Goal: Contribute content: Add original content to the website for others to see

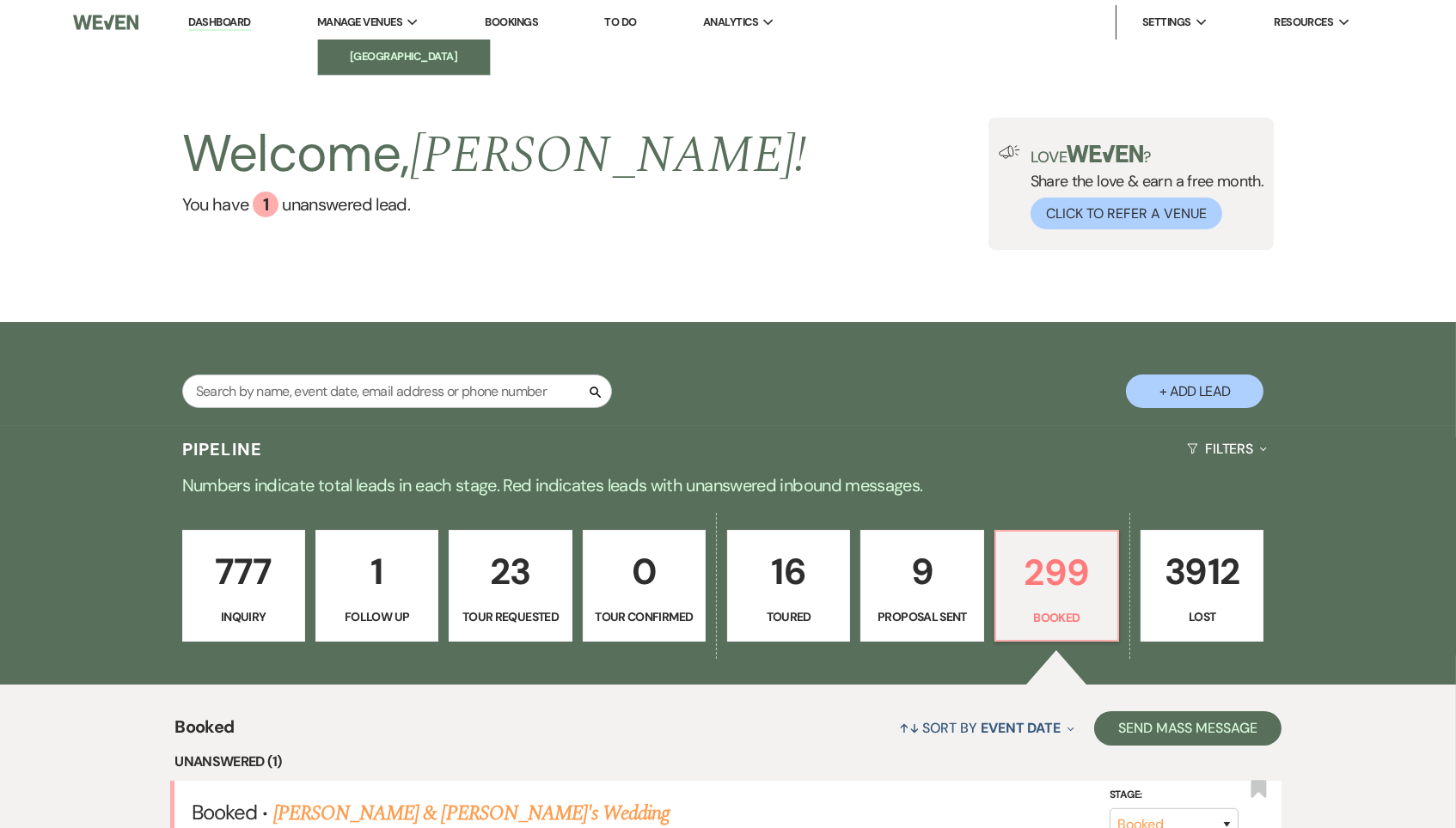
click at [405, 48] on li "[GEOGRAPHIC_DATA]" at bounding box center [404, 57] width 154 height 18
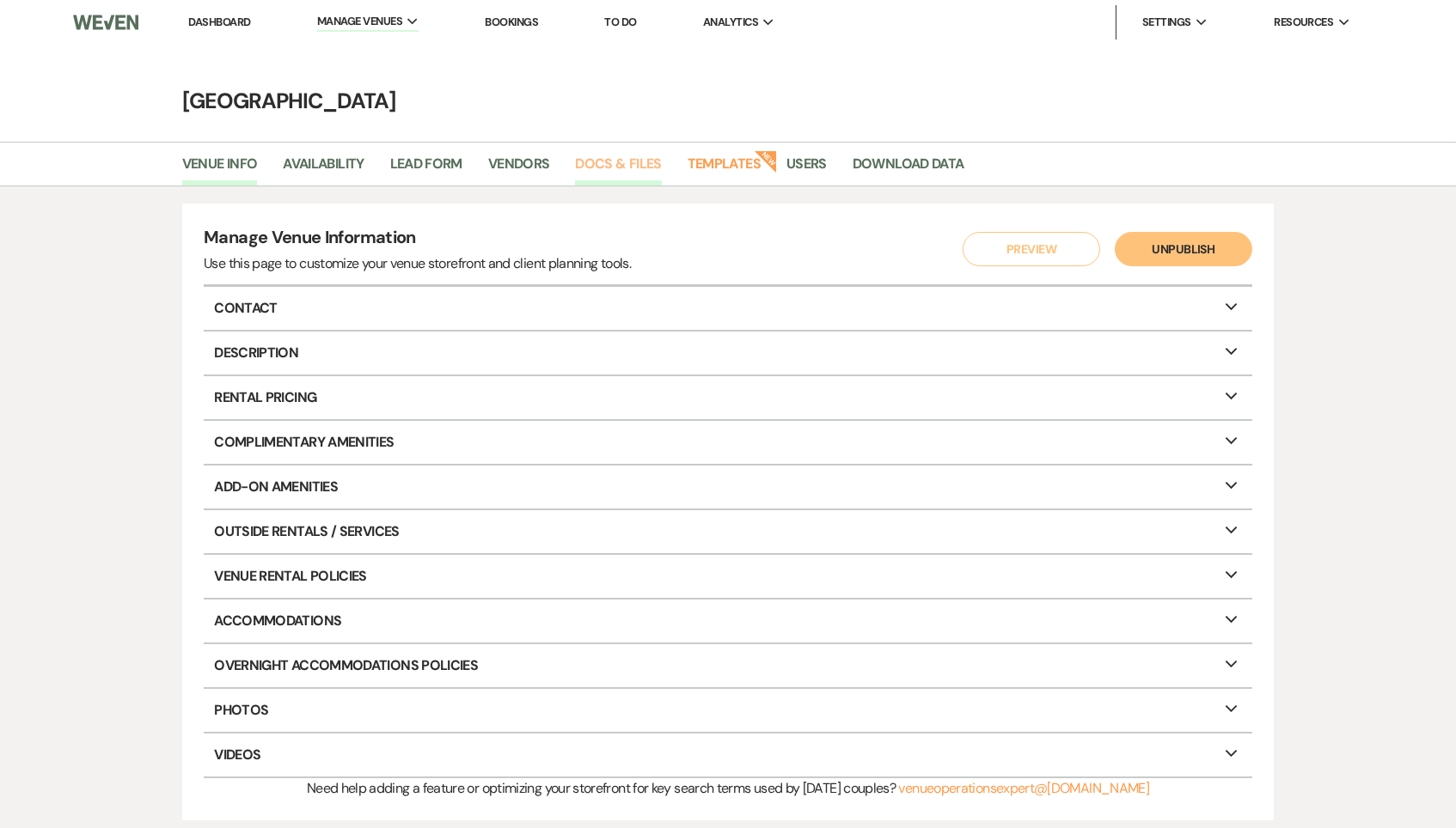
click at [631, 162] on link "Docs & Files" at bounding box center [618, 168] width 86 height 32
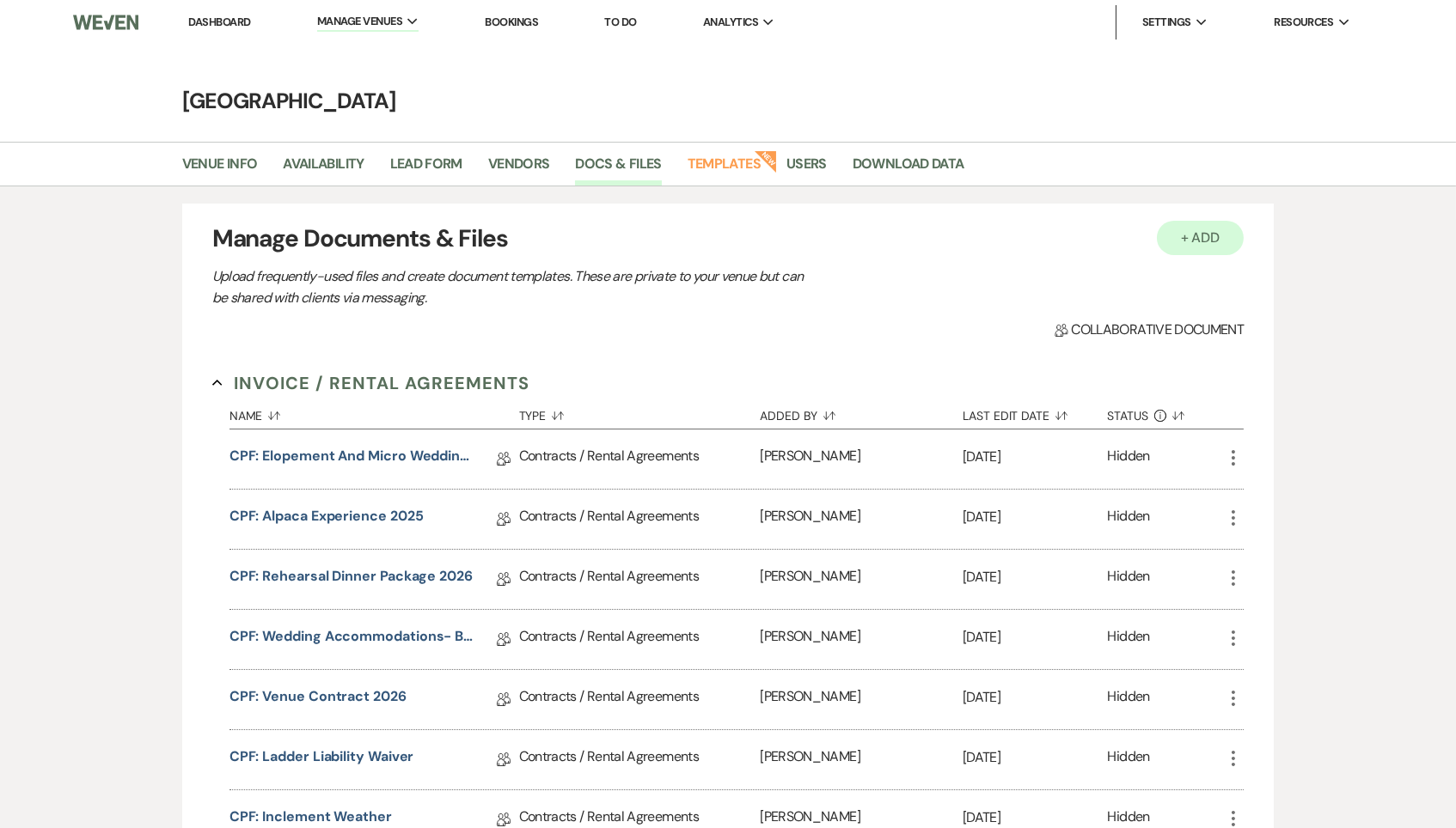
click at [1204, 239] on button "+ Add" at bounding box center [1201, 238] width 88 height 34
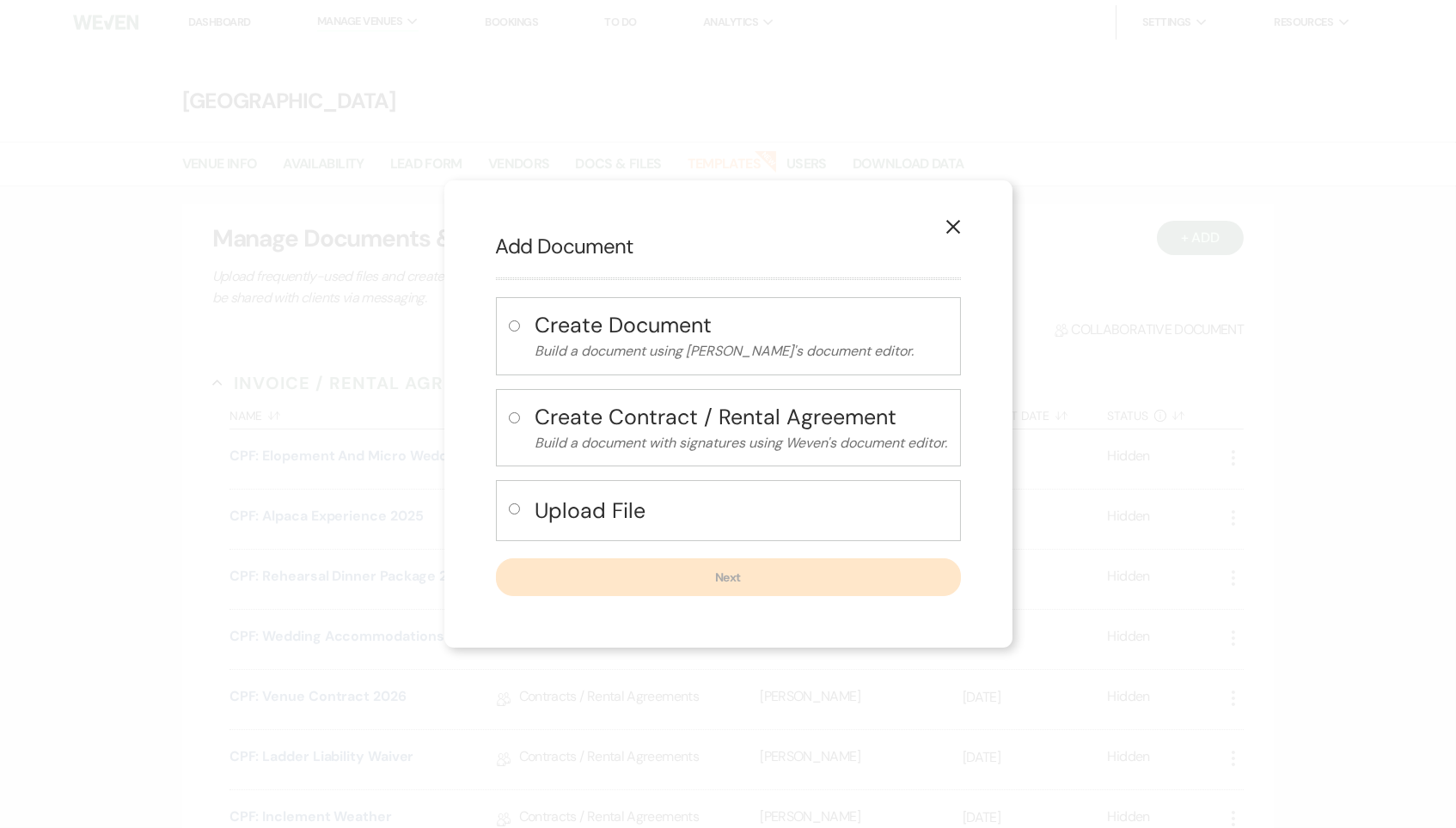
click at [604, 508] on h4 "Upload File" at bounding box center [742, 510] width 412 height 30
radio input "true"
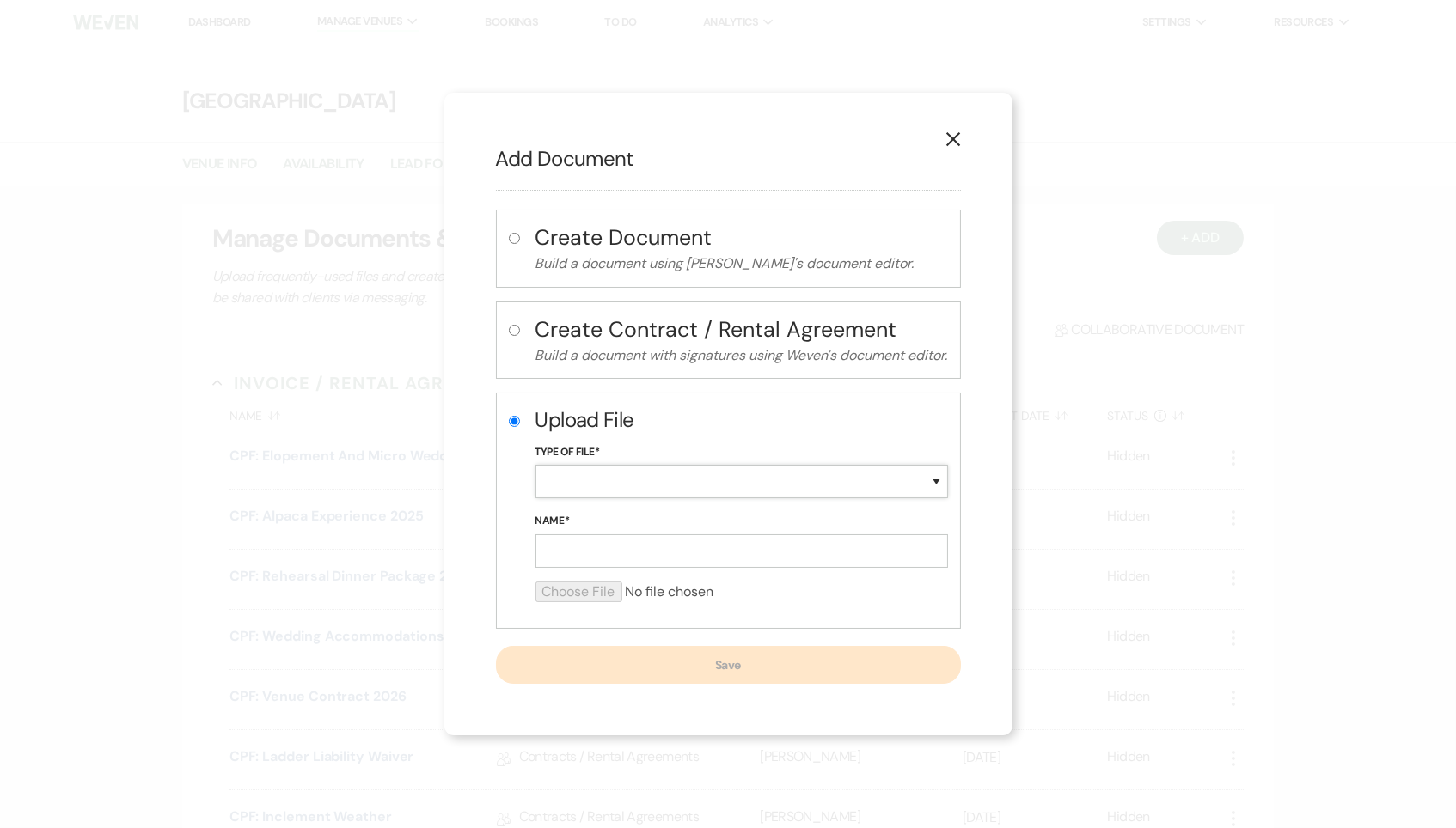
select select "0"
click at [599, 545] on input "Name*" at bounding box center [742, 551] width 412 height 33
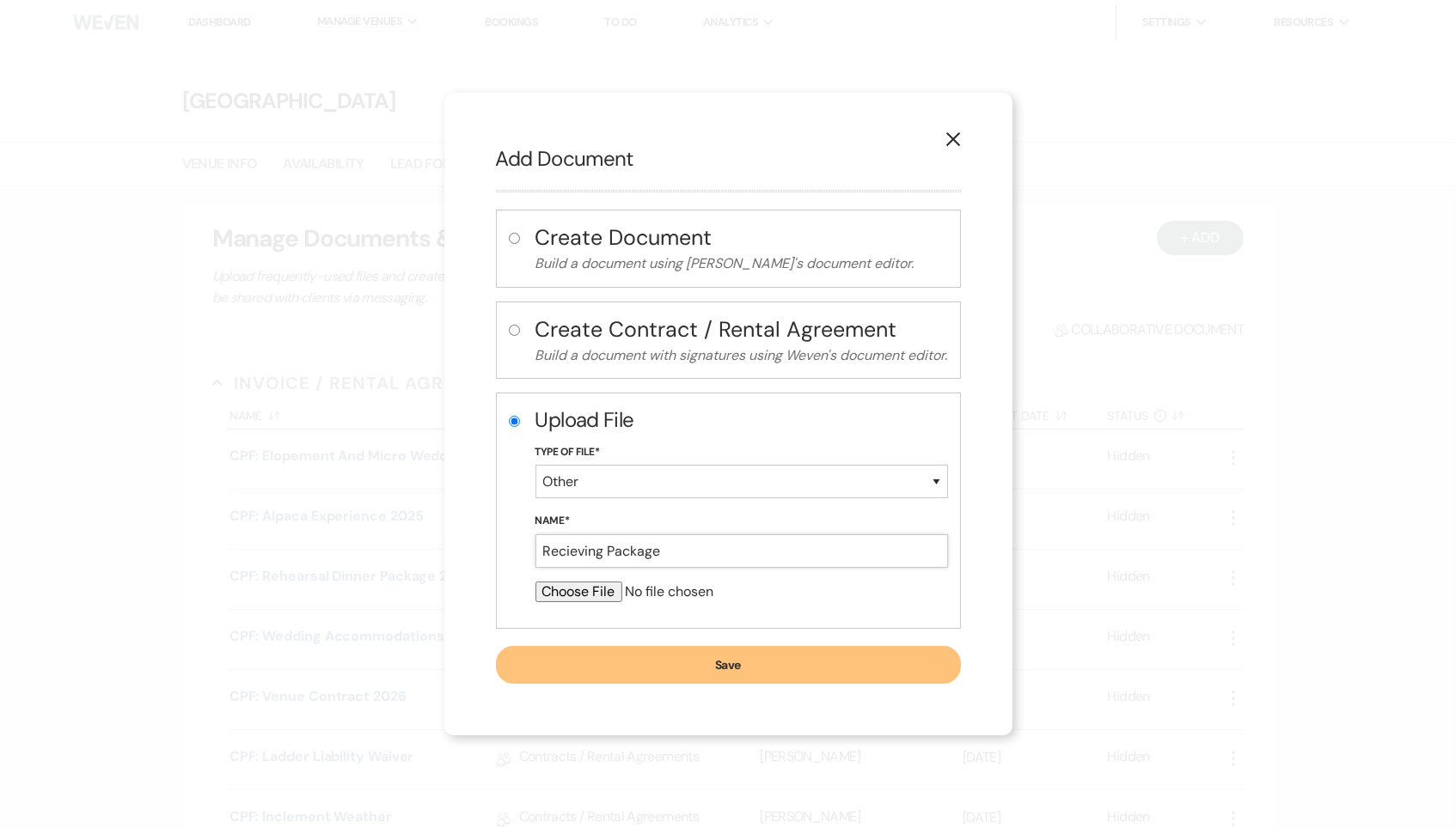
click at [585, 554] on input "Recieving Package" at bounding box center [742, 551] width 412 height 33
click at [556, 553] on input "Recieving Package" at bounding box center [742, 551] width 412 height 33
click at [713, 558] on input "Receiving Package" at bounding box center [742, 551] width 412 height 33
type input "Receiving Package Agreement for [DATE]"
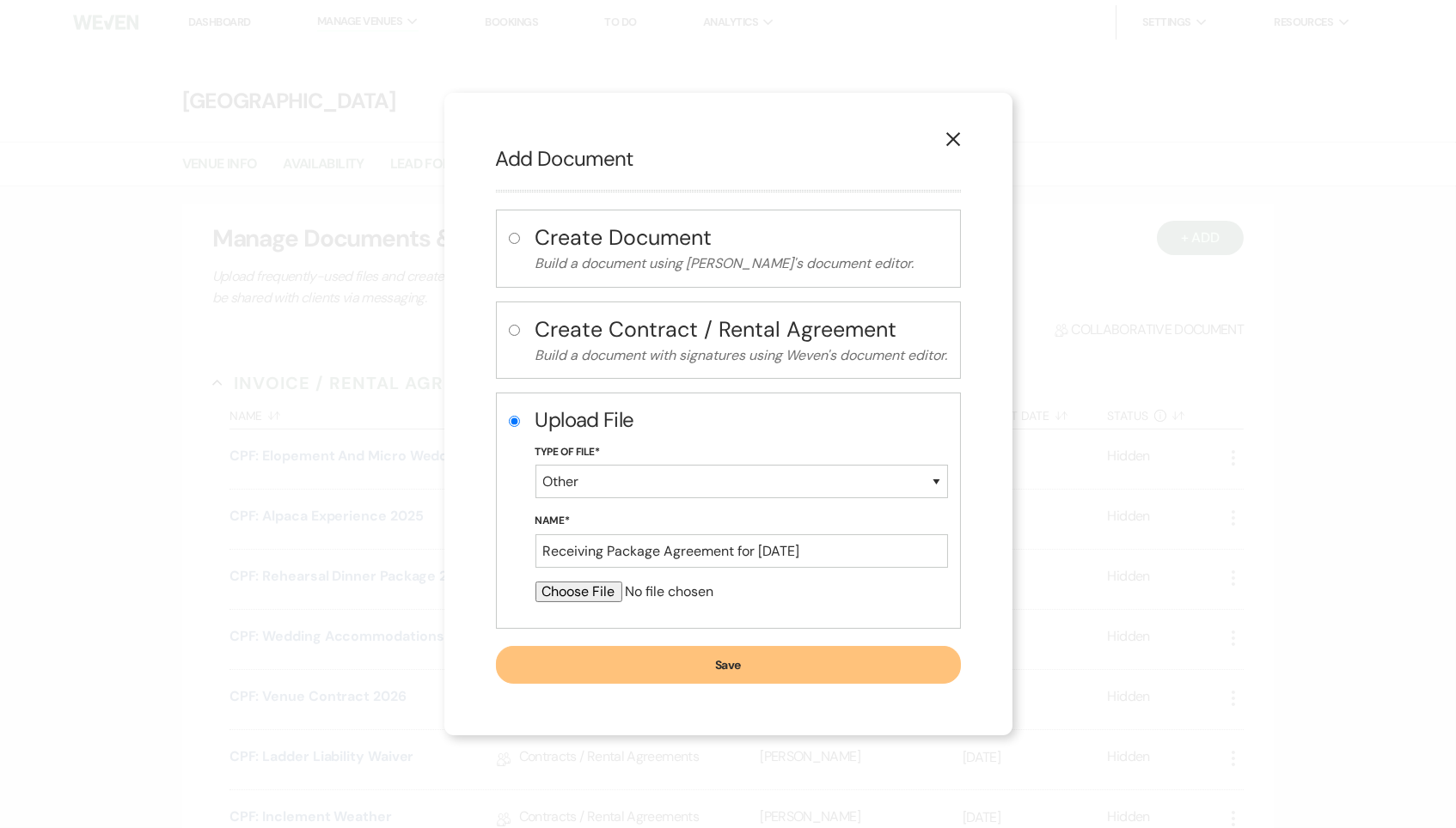
click at [595, 592] on input "file" at bounding box center [742, 591] width 412 height 20
click at [678, 241] on h4 "Create Document" at bounding box center [742, 238] width 412 height 30
radio input "true"
radio input "false"
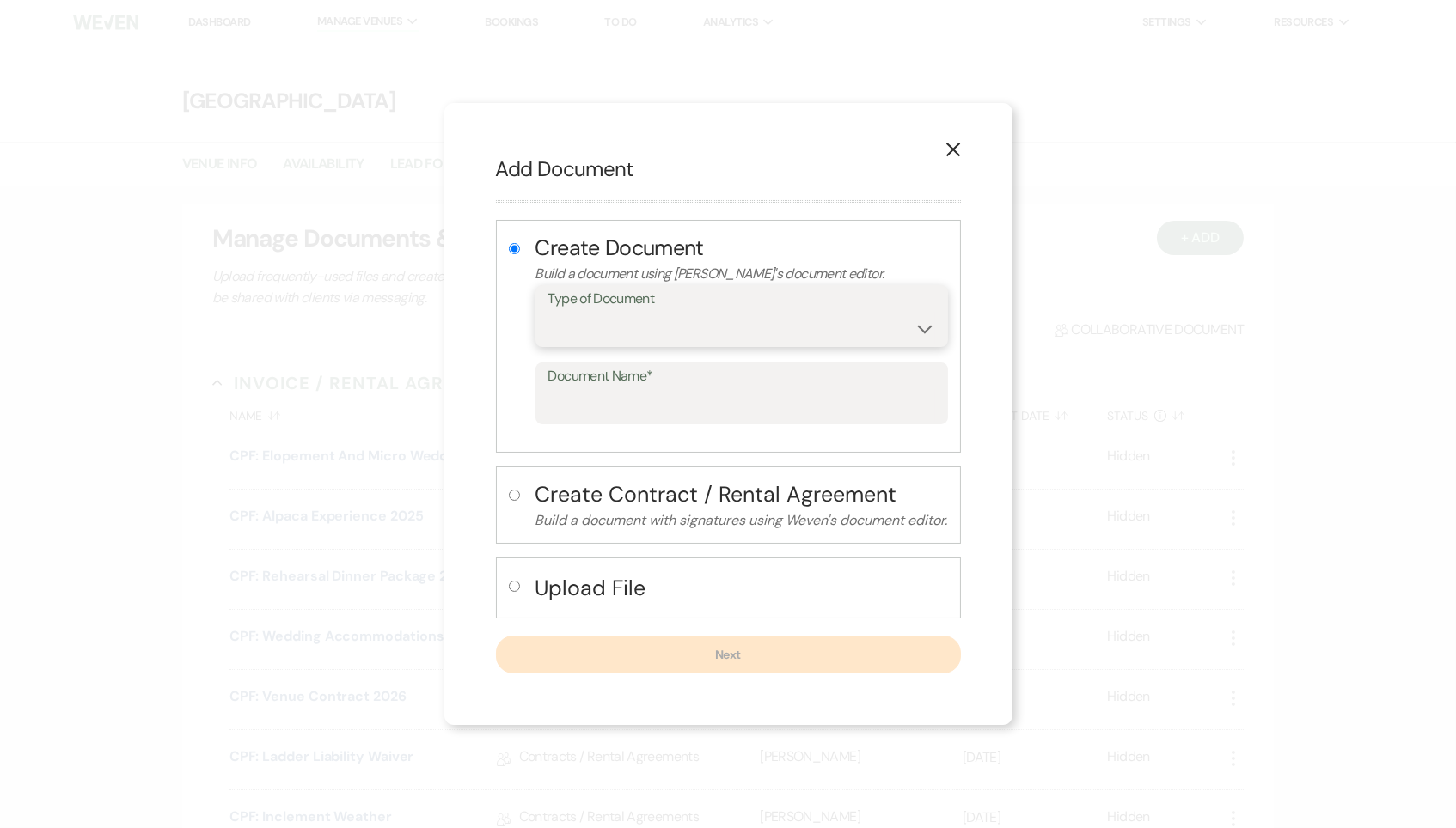
select select "0"
click at [655, 401] on input "Document Name*" at bounding box center [742, 406] width 387 height 33
click at [646, 485] on h4 "Create Contract / Rental Agreement" at bounding box center [742, 495] width 412 height 30
radio input "false"
radio input "true"
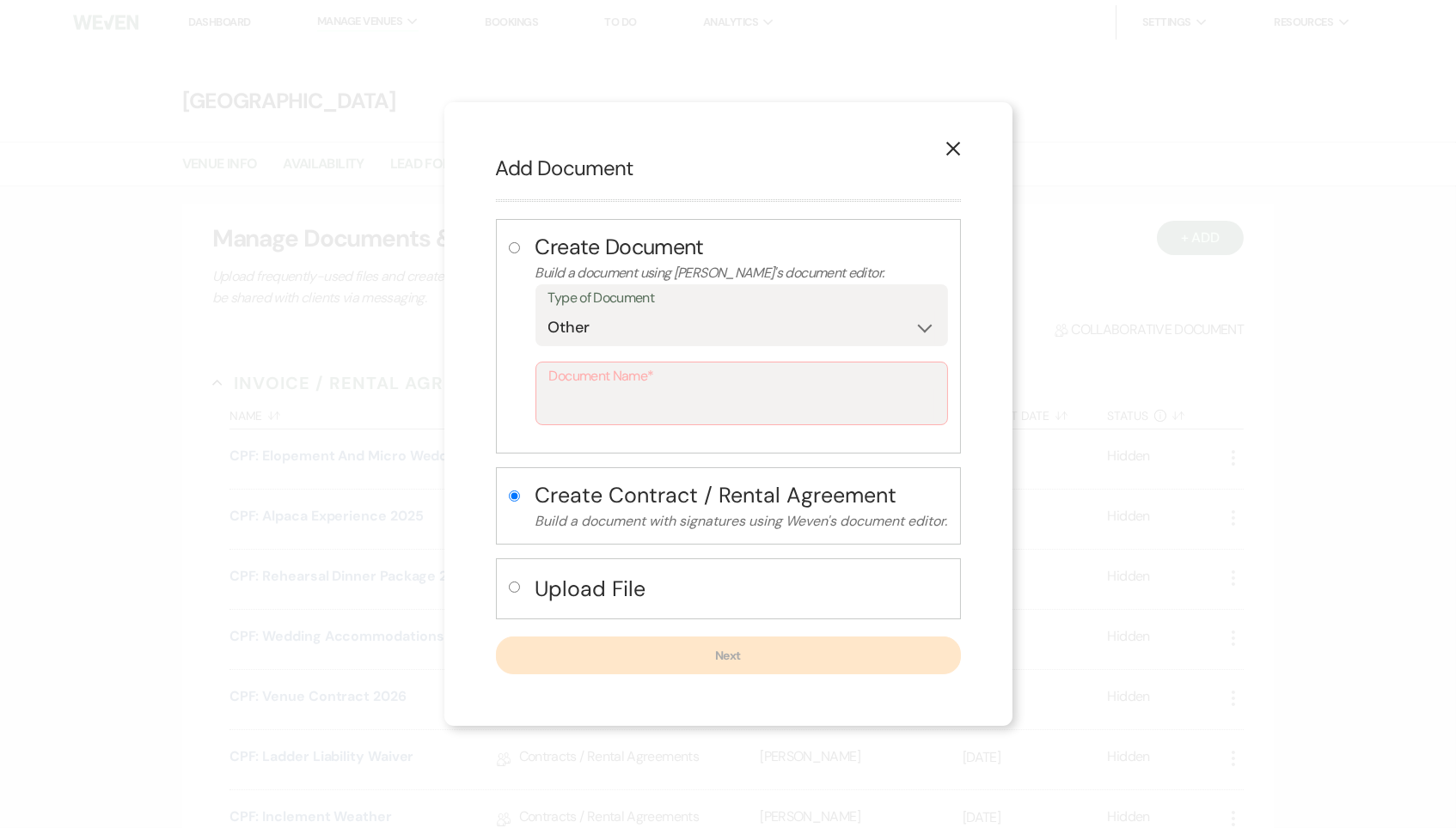
select select "10"
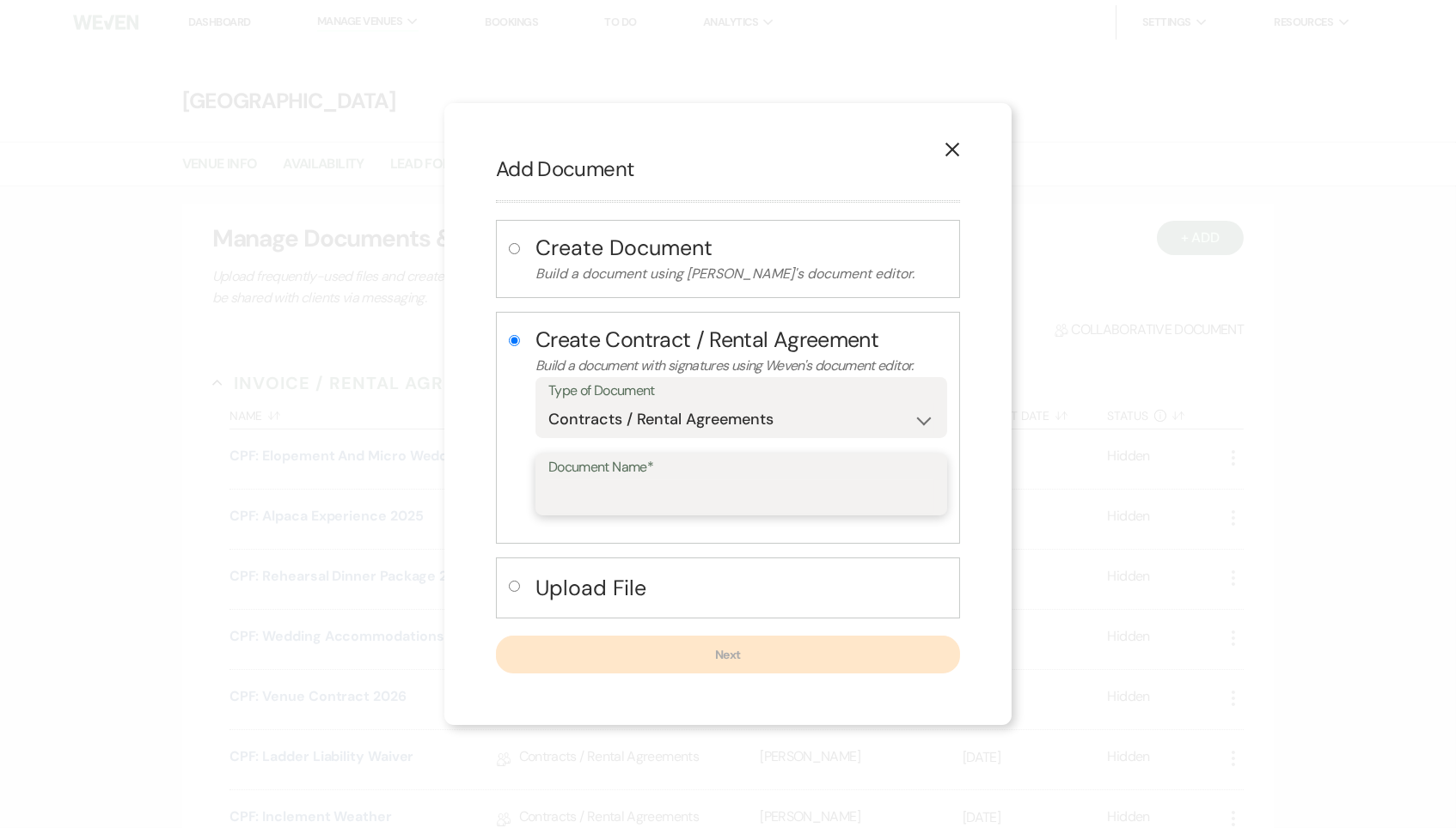
click at [646, 485] on input "Document Name*" at bounding box center [742, 496] width 386 height 33
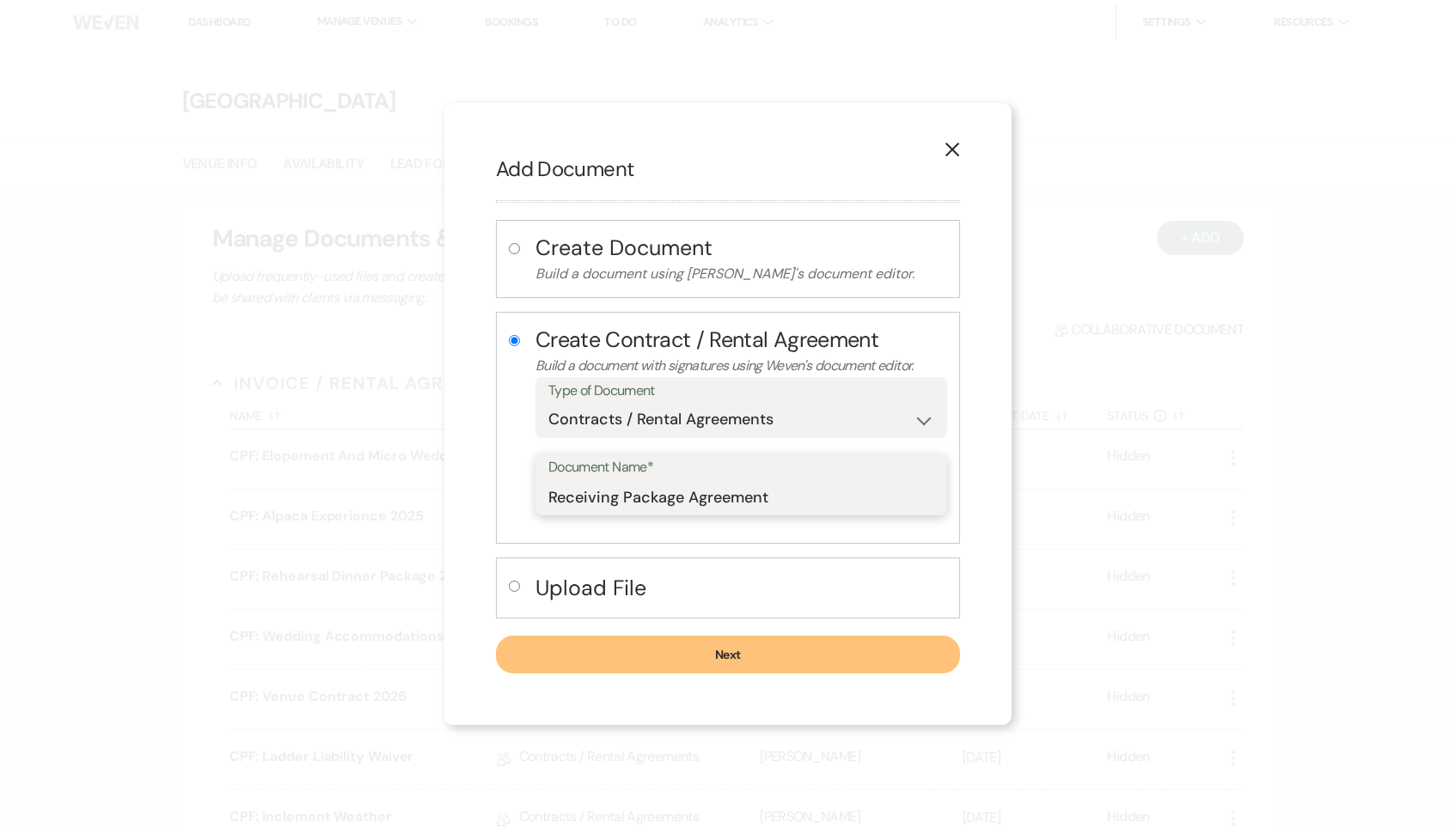
click at [736, 496] on input "Receiving Package Agreement" at bounding box center [742, 496] width 386 height 33
click at [821, 496] on input "Receiving Package Agreement" at bounding box center [742, 496] width 386 height 33
type input "Receiving Package Agreement"
click at [723, 649] on button "Next" at bounding box center [728, 654] width 464 height 38
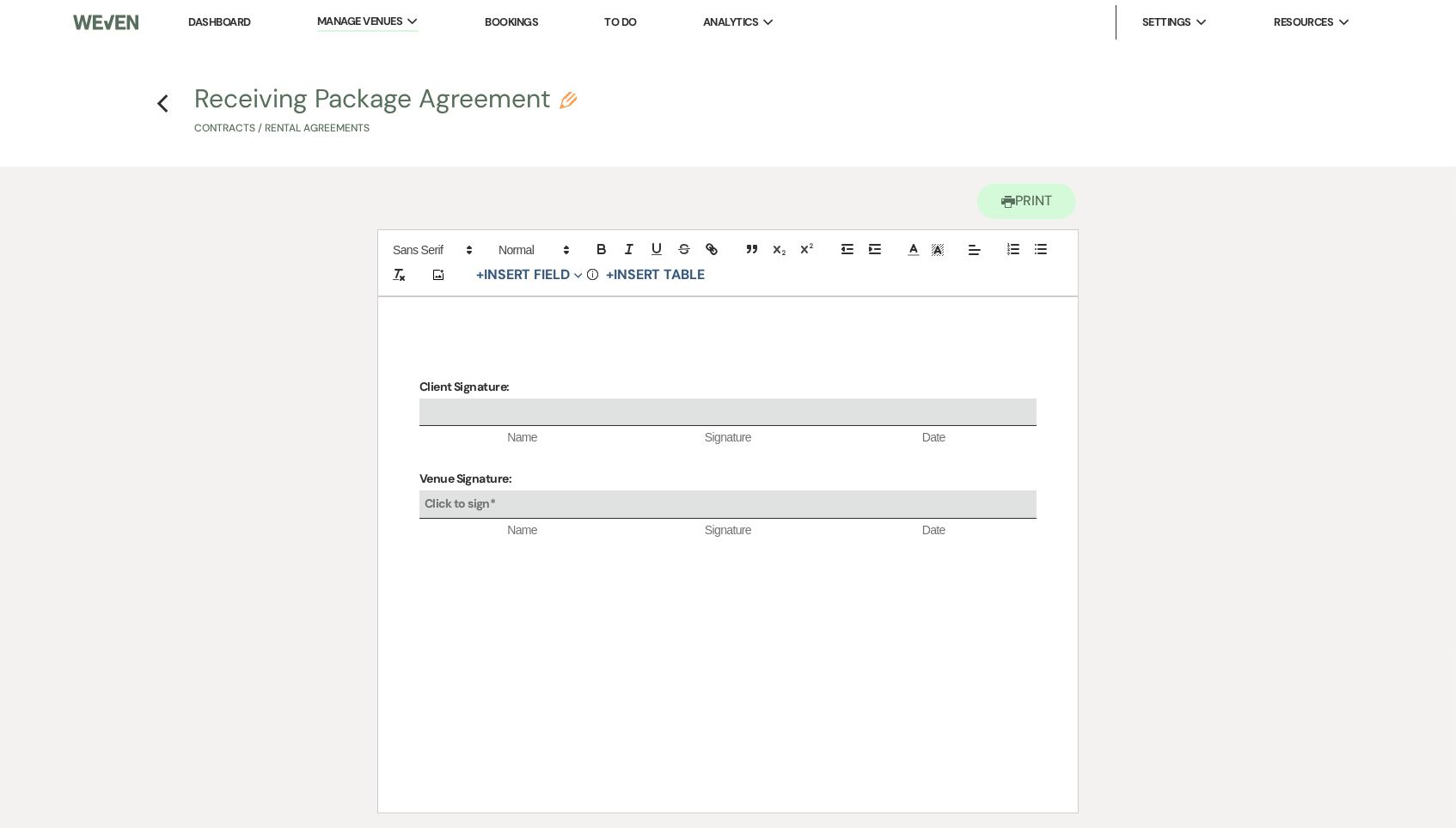
click at [597, 336] on div "Client Signature: Name Signature Date Venue Signature: Click to sign* Name Sign…" at bounding box center [728, 554] width 699 height 515
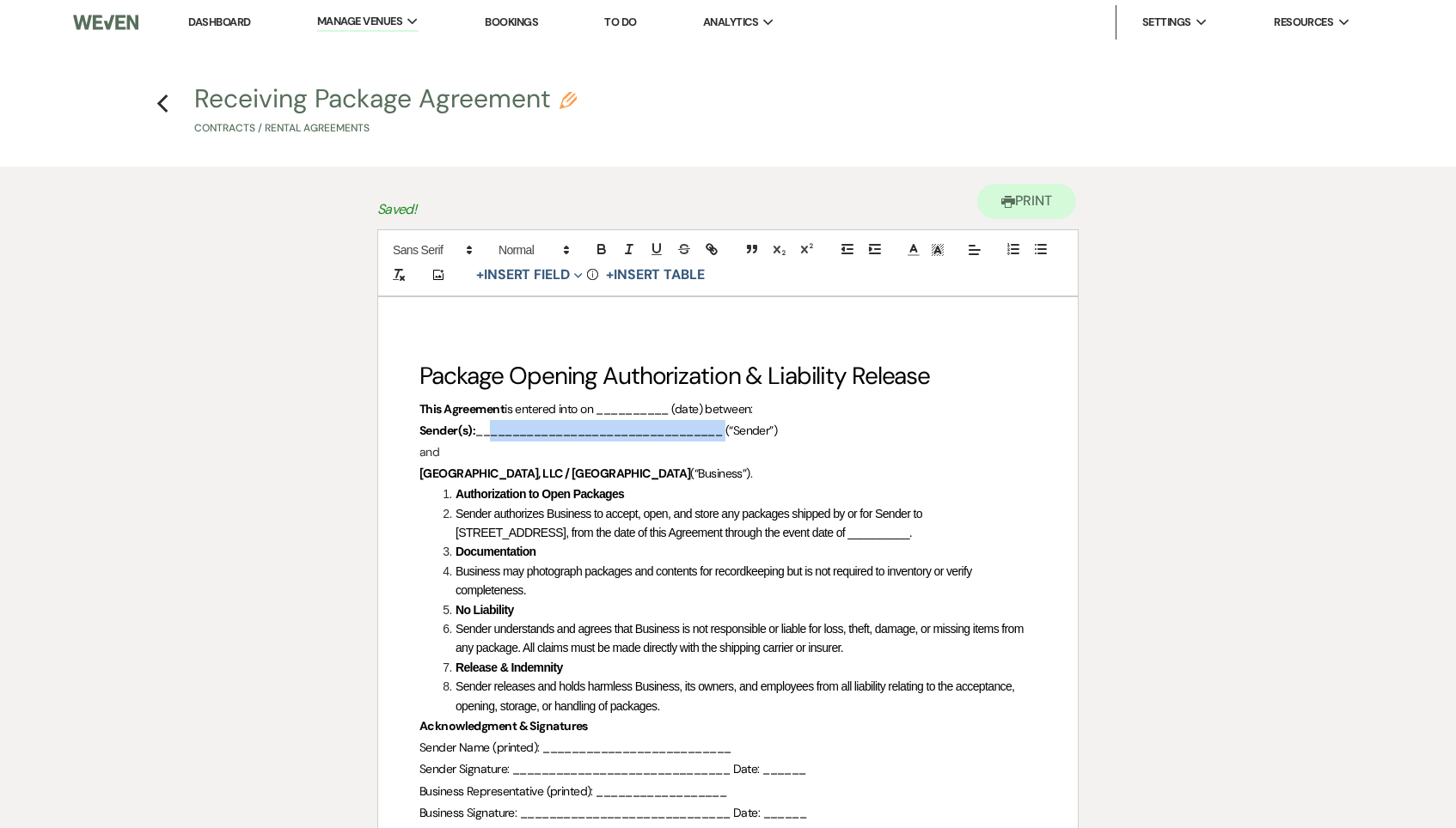
drag, startPoint x: 732, startPoint y: 435, endPoint x: 482, endPoint y: 425, distance: 250.2
click at [482, 425] on span "__________________________________ (“Sender”)" at bounding box center [626, 431] width 302 height 16
click at [546, 272] on button "+ Insert Field Expand" at bounding box center [529, 275] width 118 height 20
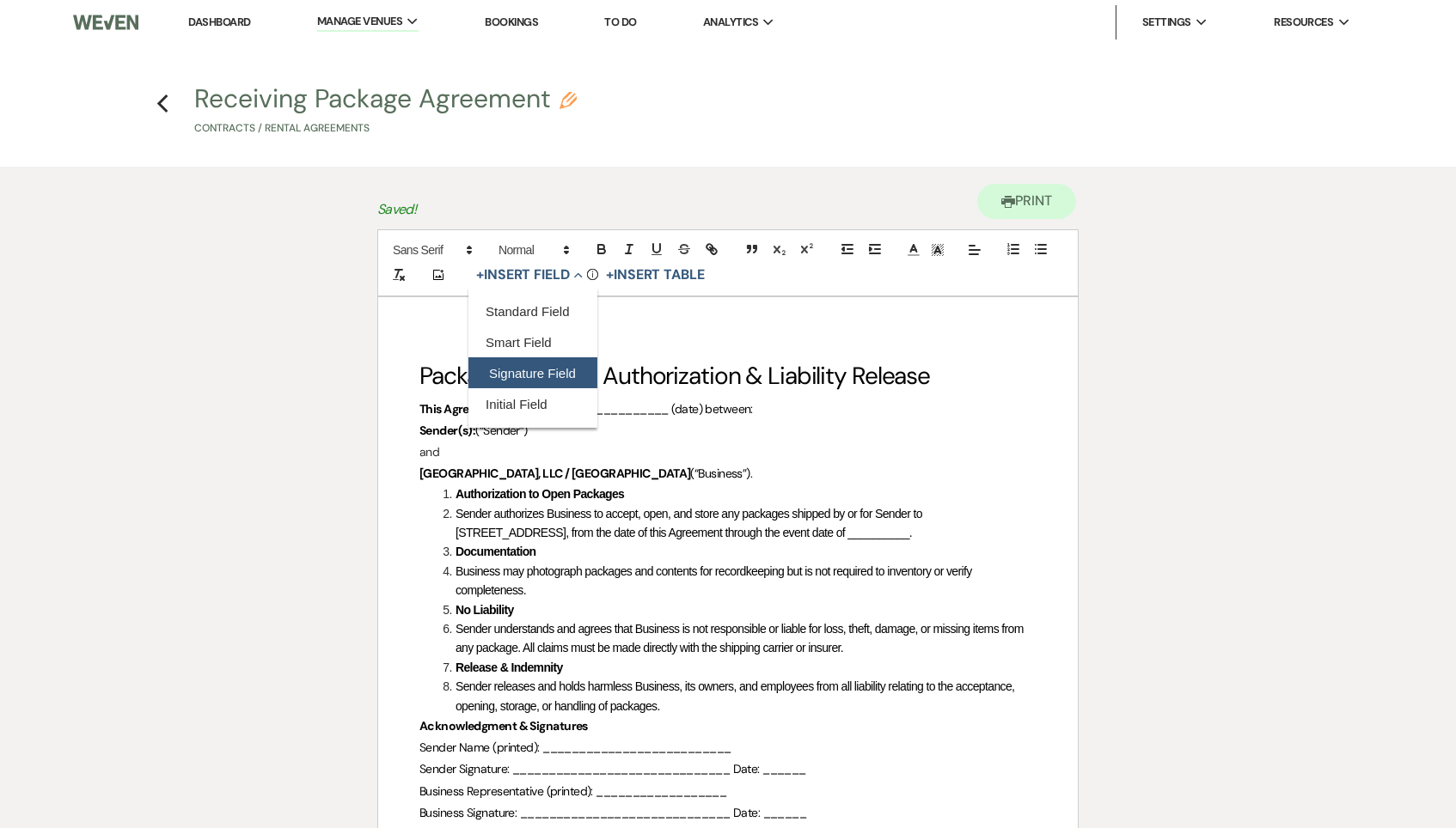
click at [549, 380] on button "Signature Field" at bounding box center [533, 372] width 129 height 31
select select "signatureField"
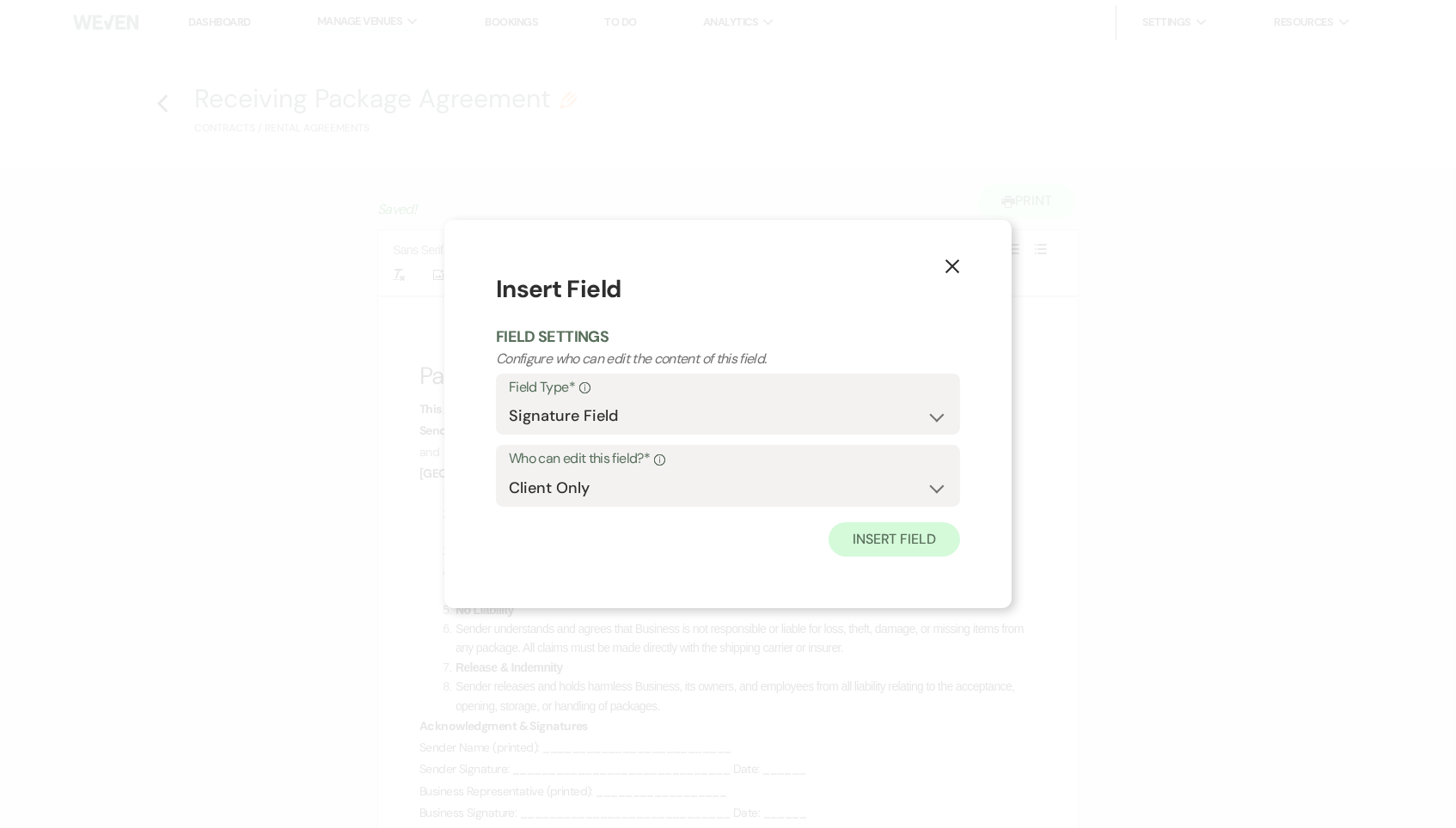
click at [946, 525] on button "Insert Field" at bounding box center [894, 539] width 132 height 34
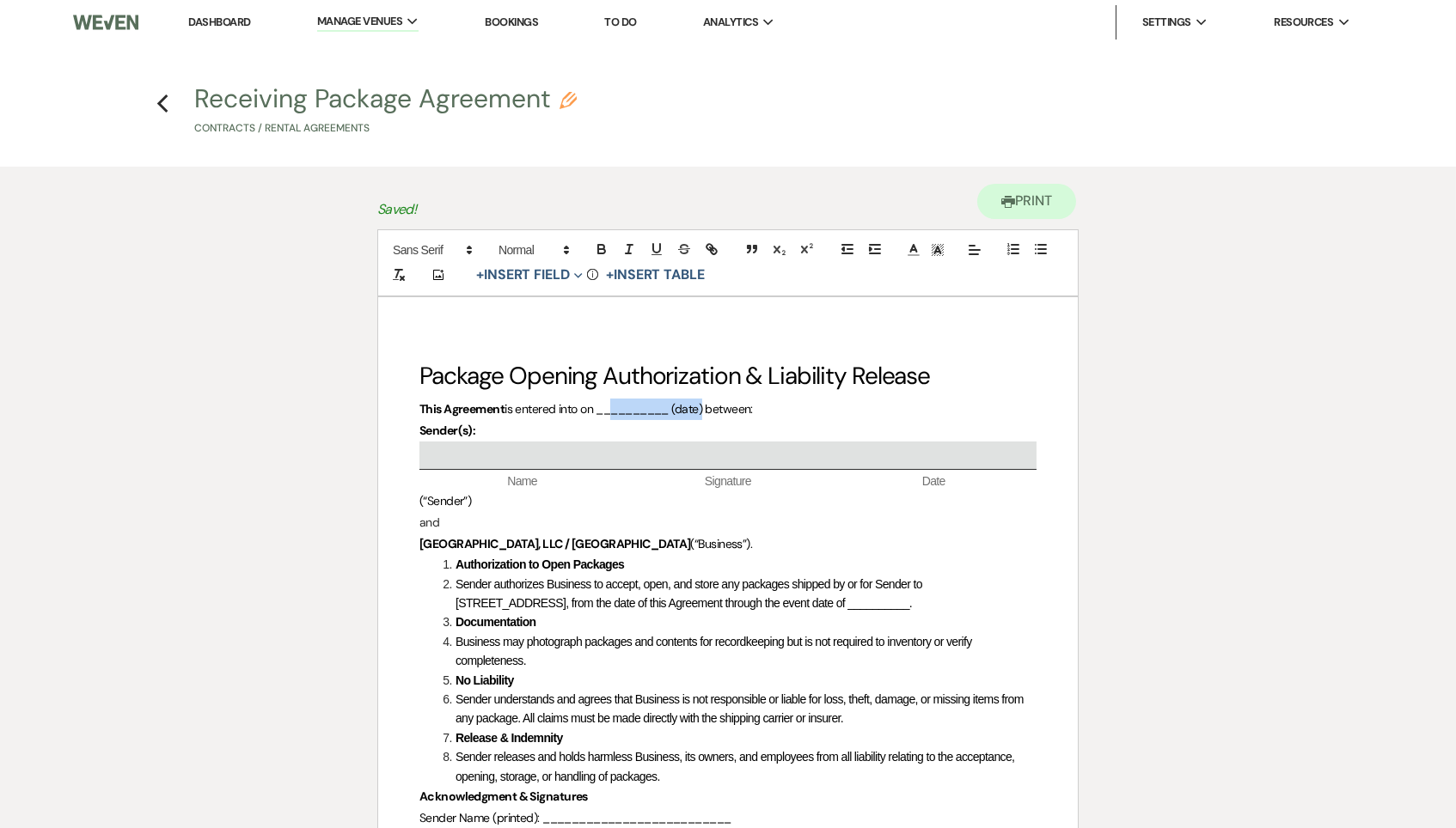
drag, startPoint x: 706, startPoint y: 409, endPoint x: 607, endPoint y: 409, distance: 99.0
click at [607, 409] on span "is entered into on __________ (date) between:" at bounding box center [628, 409] width 248 height 16
click at [682, 409] on span "is entered into on [DATE]) between:" at bounding box center [593, 409] width 178 height 16
click at [793, 539] on p "[GEOGRAPHIC_DATA], LLC / [GEOGRAPHIC_DATA] (“Business”)." at bounding box center [728, 544] width 617 height 21
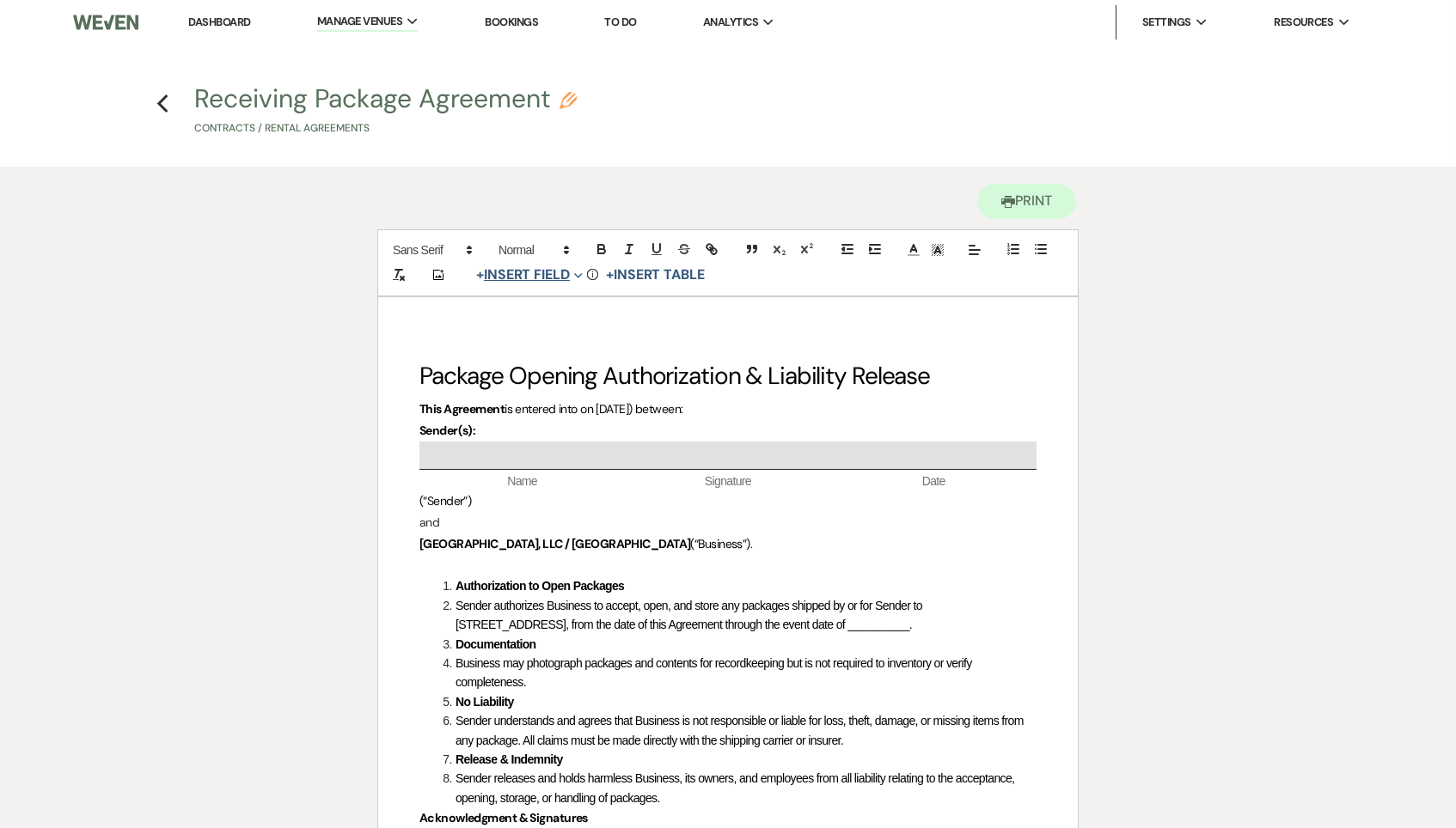
click at [548, 277] on button "+ Insert Field Expand" at bounding box center [529, 275] width 118 height 20
click at [820, 543] on p "[GEOGRAPHIC_DATA], LLC / [GEOGRAPHIC_DATA] (“Business”)." at bounding box center [728, 544] width 617 height 21
drag, startPoint x: 1051, startPoint y: 454, endPoint x: 404, endPoint y: 445, distance: 647.1
click at [404, 445] on div "Package Opening Authorization & Liability Release This Agreement is entered int…" at bounding box center [728, 751] width 699 height 907
click at [1055, 453] on div "Package Opening Authorization & Liability Release This Agreement is entered int…" at bounding box center [728, 751] width 699 height 907
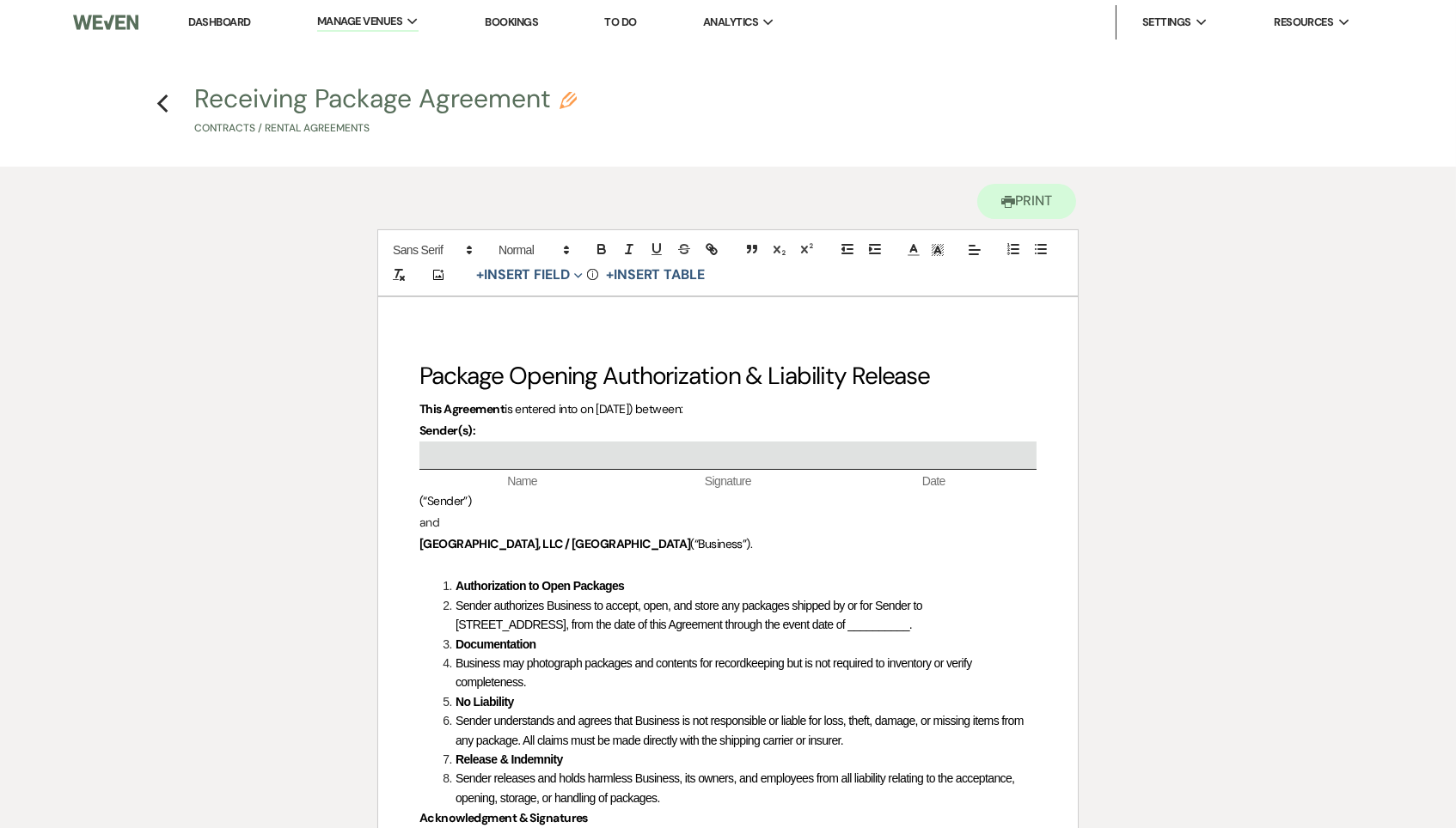
click at [1061, 468] on div "Package Opening Authorization & Liability Release This Agreement is entered int…" at bounding box center [728, 751] width 699 height 907
click at [1044, 445] on div "Package Opening Authorization & Liability Release This Agreement is entered int…" at bounding box center [728, 751] width 699 height 907
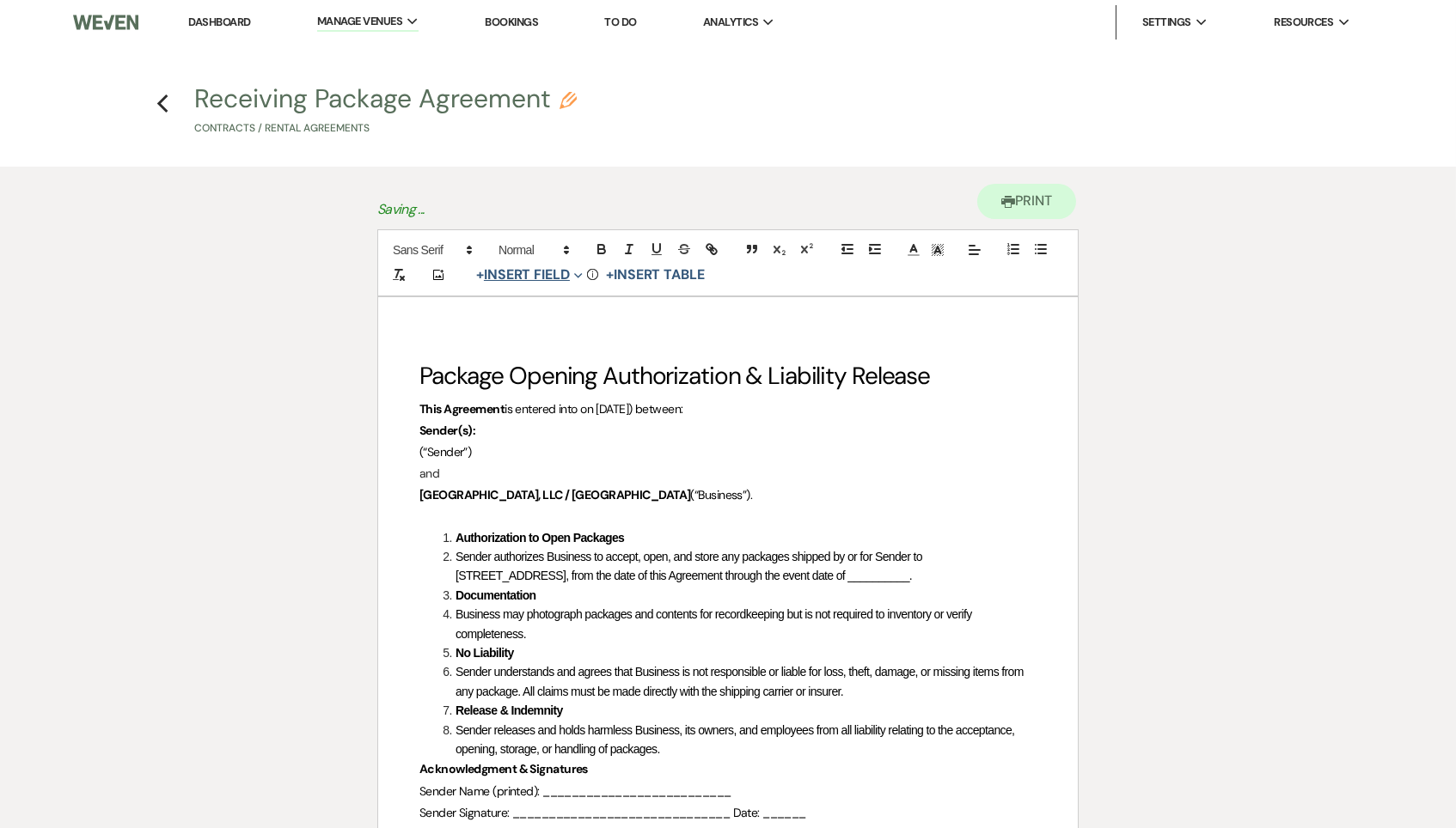
click at [530, 275] on button "+ Insert Field Expand" at bounding box center [529, 275] width 118 height 20
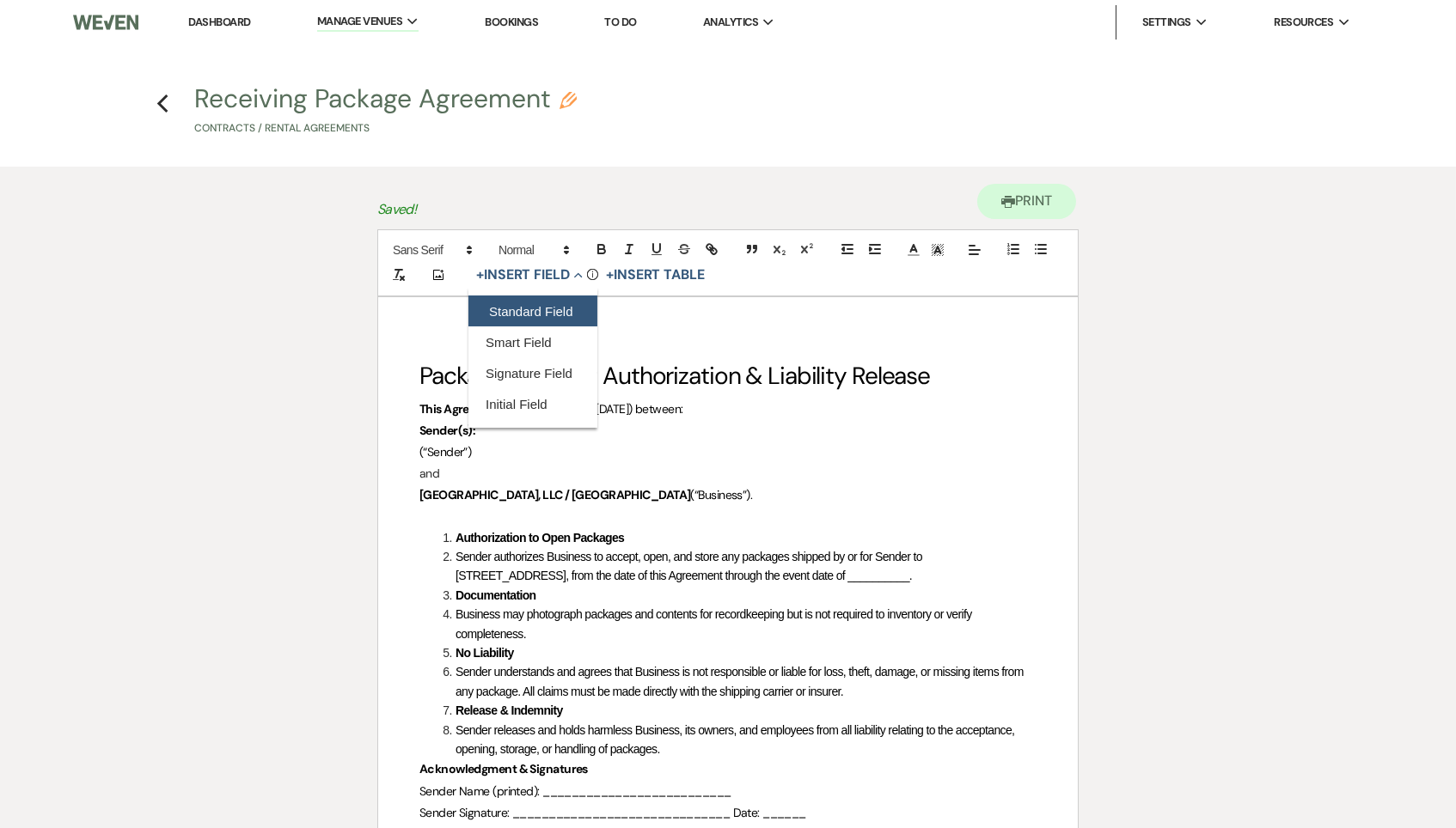
click at [540, 303] on button "Standard Field" at bounding box center [533, 310] width 129 height 31
select select "owner"
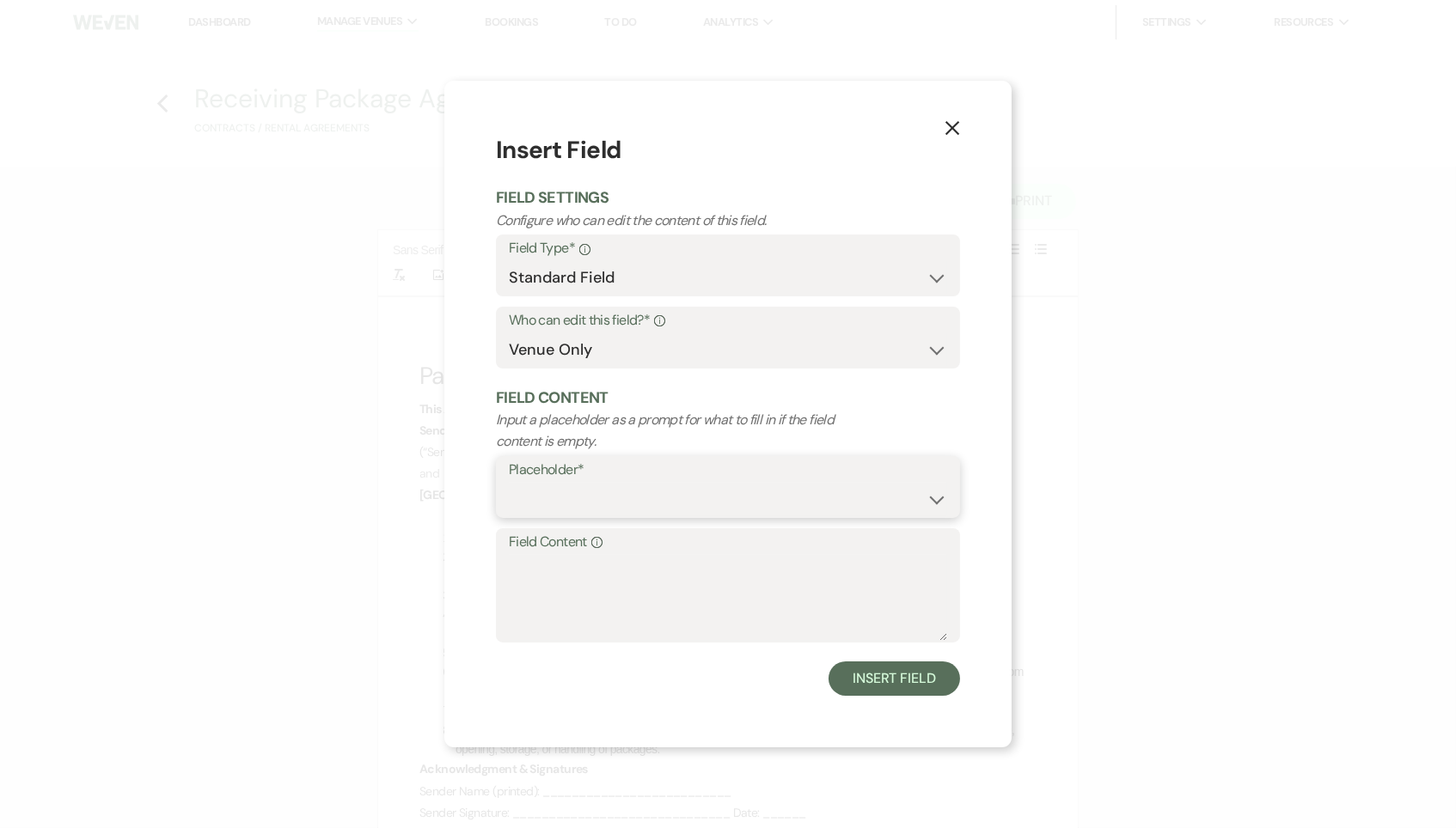
select select "Name"
select select "client"
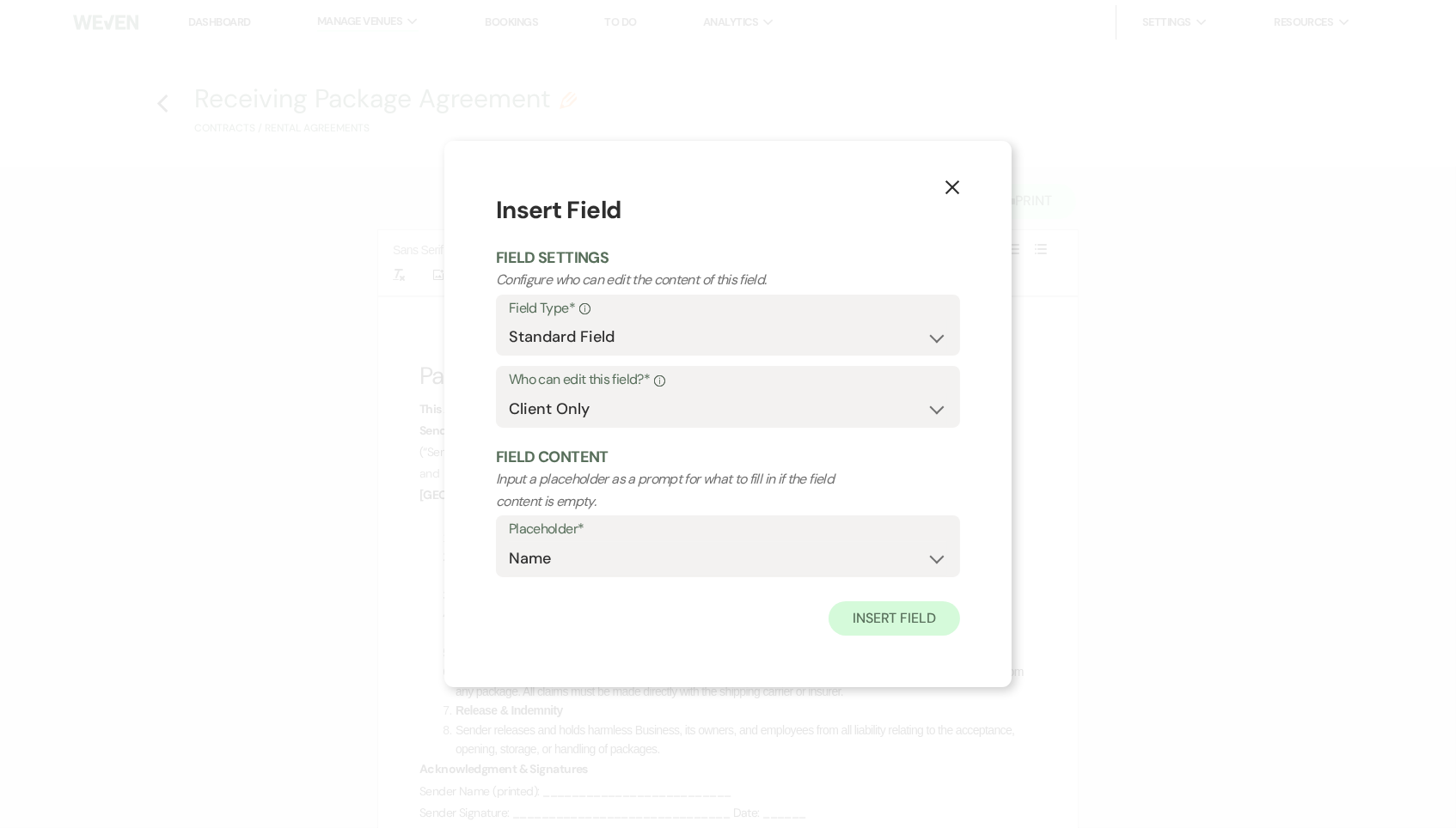
click at [880, 619] on button "Insert Field" at bounding box center [894, 617] width 132 height 34
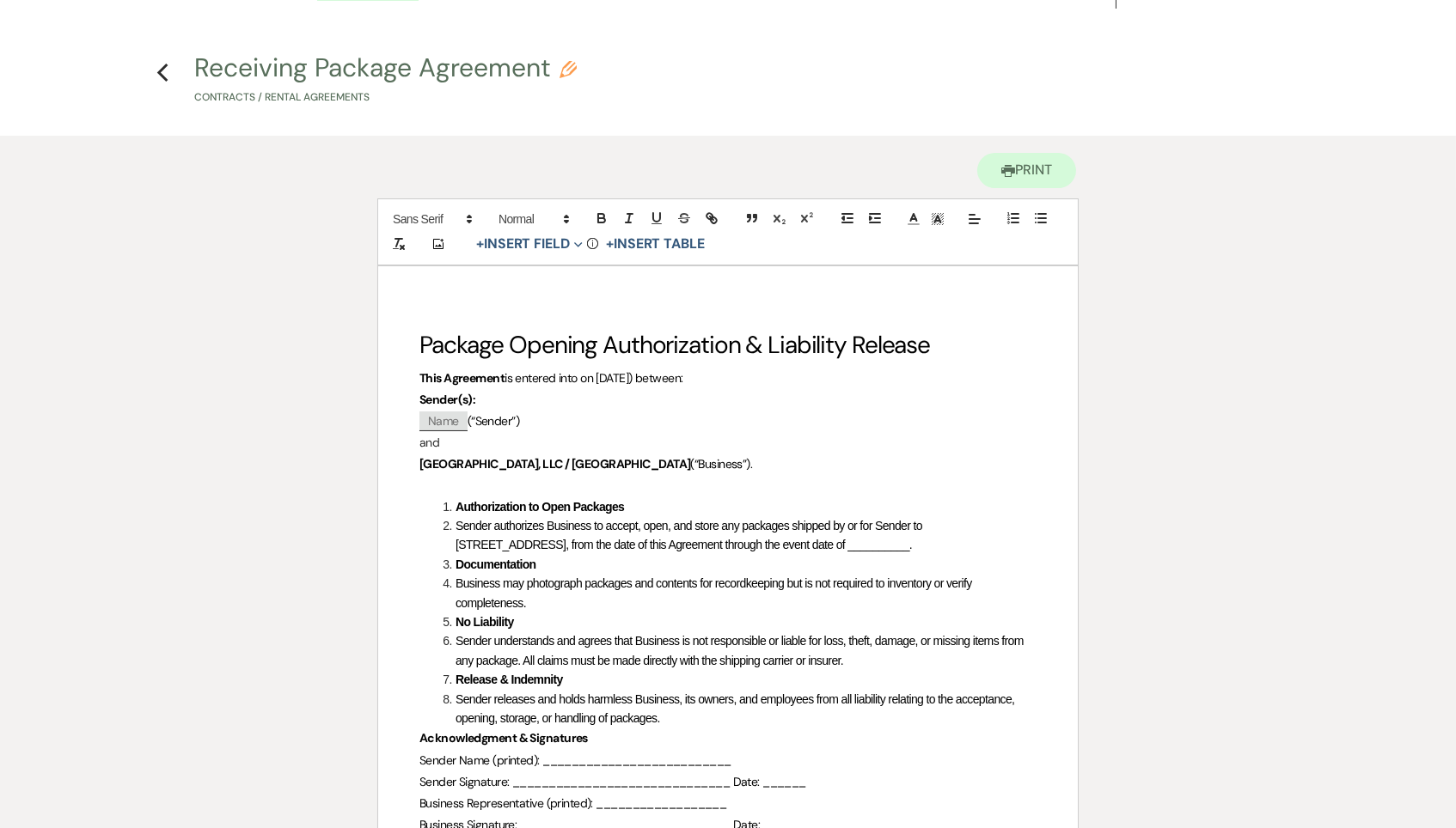
scroll to position [61, 0]
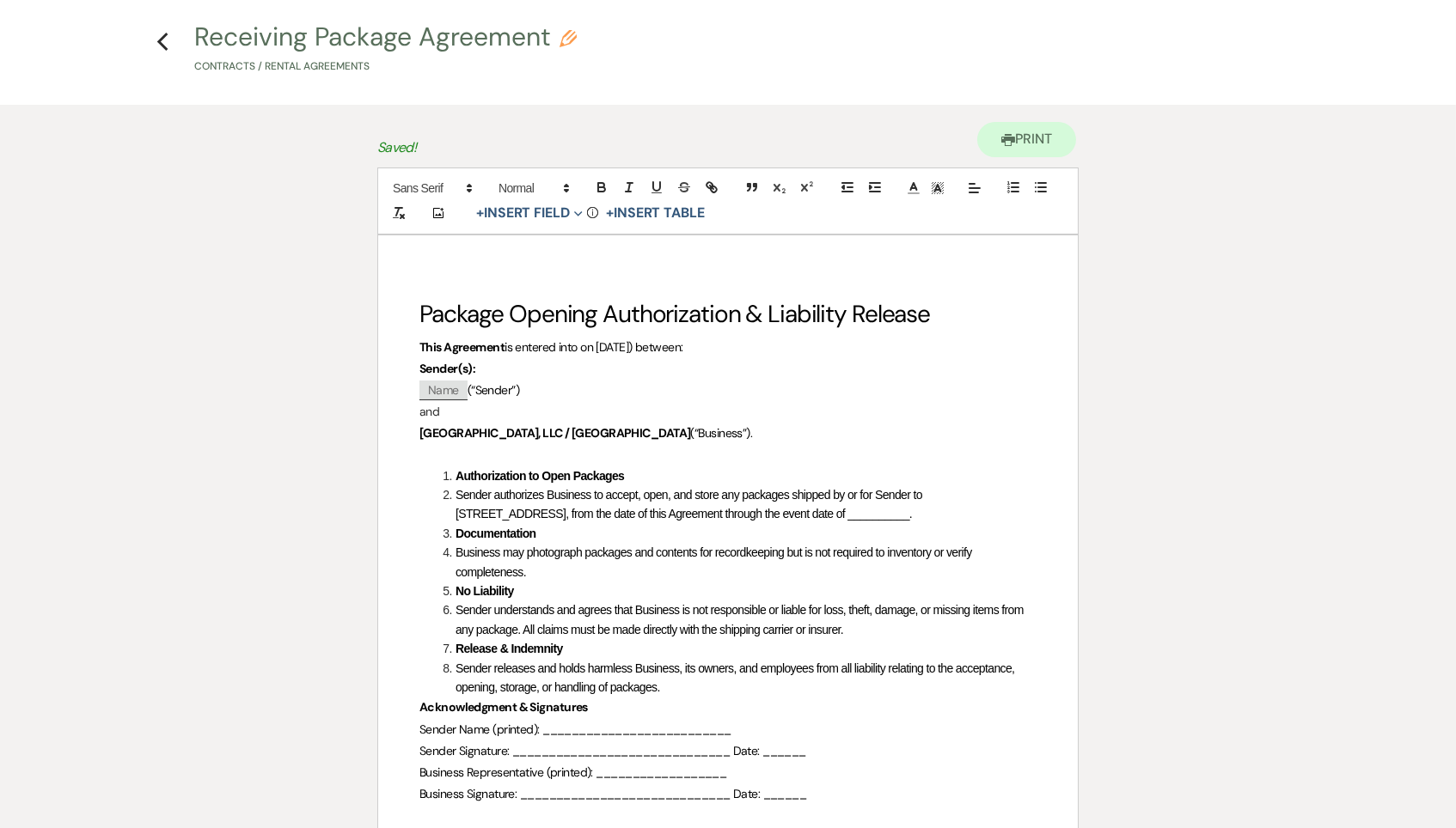
click at [402, 407] on div "Package Opening Authorization & Liability Release This Agreement is entered int…" at bounding box center [728, 664] width 699 height 858
click at [401, 431] on div "Package Opening Authorization & Liability Release This Agreement is entered int…" at bounding box center [728, 665] width 699 height 858
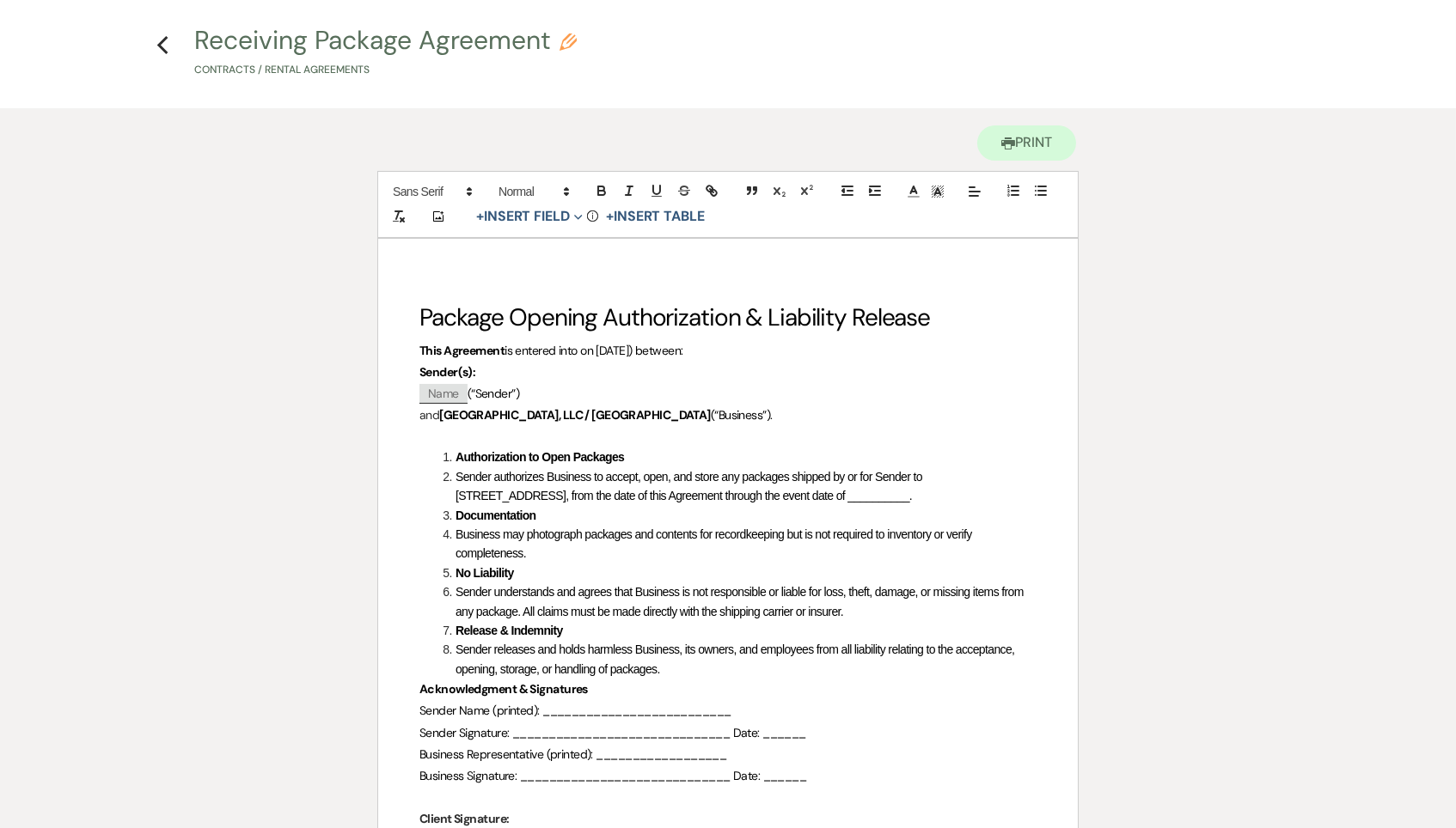
click at [396, 422] on div "Package Opening Authorization & Liability Release This Agreement is entered int…" at bounding box center [728, 657] width 699 height 837
click at [405, 410] on div "Package Opening Authorization & Liability Release This Agreement is entered int…" at bounding box center [728, 658] width 699 height 837
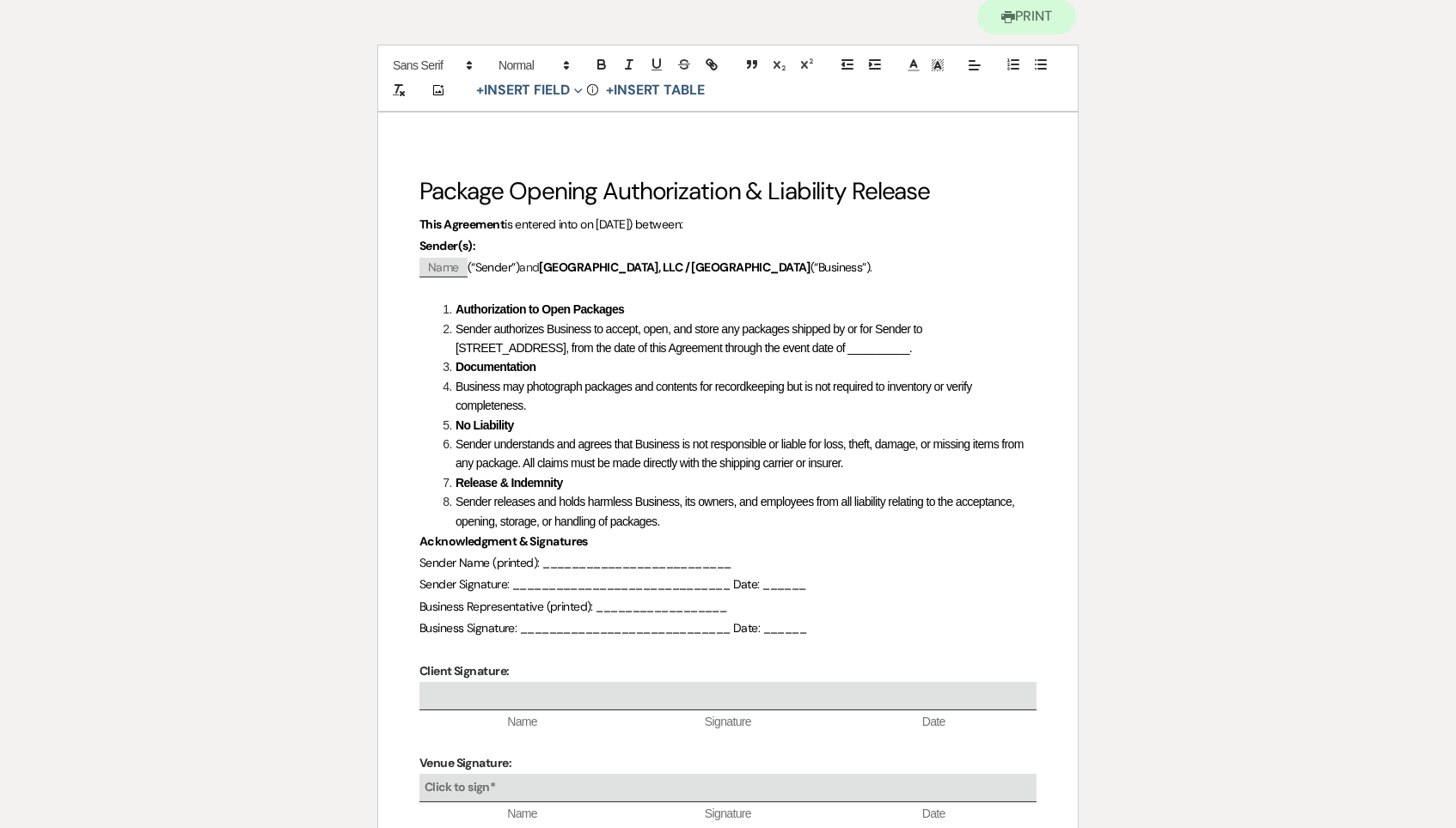
scroll to position [185, 0]
drag, startPoint x: 924, startPoint y: 342, endPoint x: 861, endPoint y: 343, distance: 63.0
click at [861, 343] on li "Sender authorizes Business to accept, open, and store any packages shipped by o…" at bounding box center [736, 338] width 599 height 39
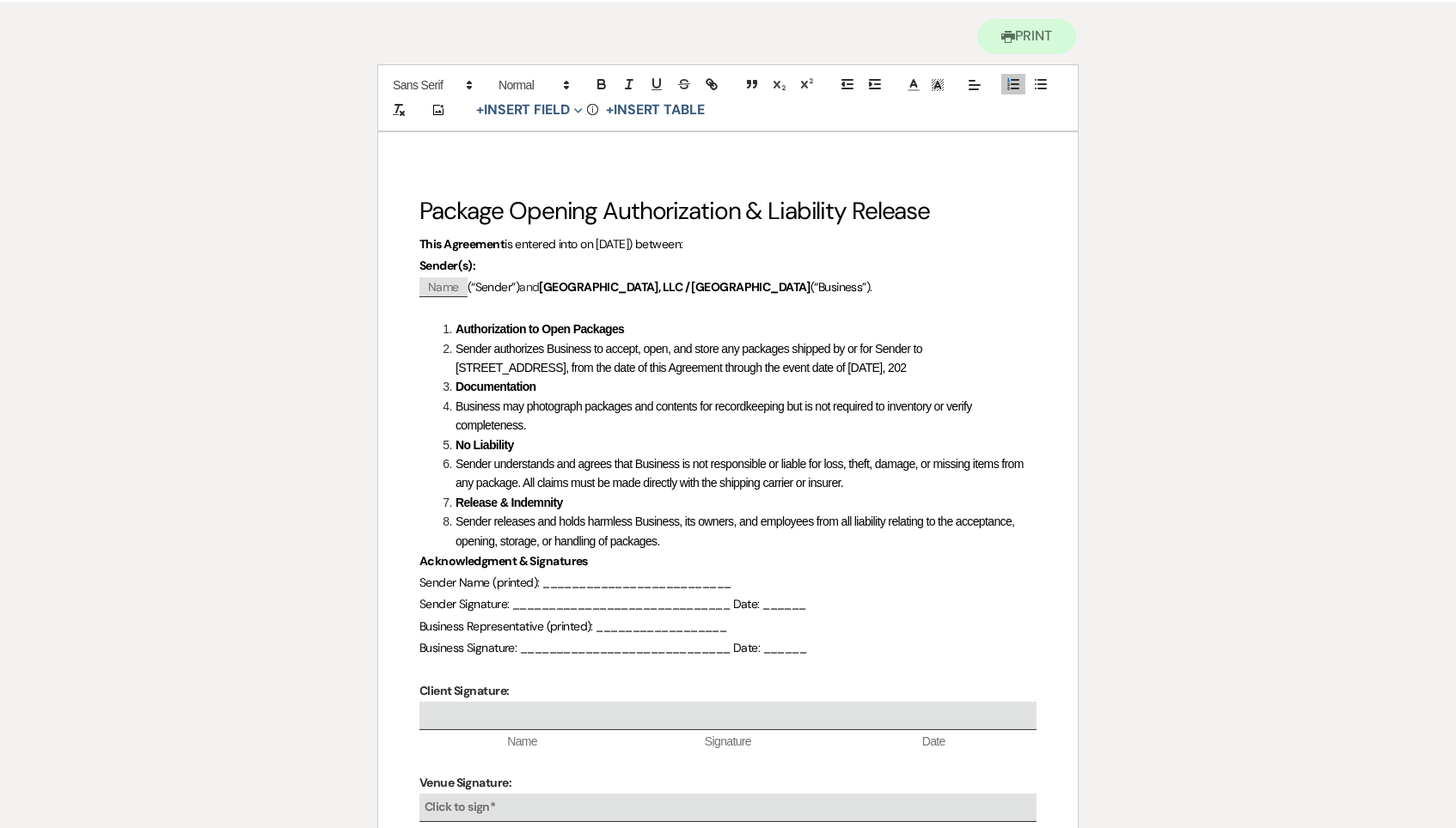
scroll to position [164, 0]
click at [751, 403] on span "Business may photograph packages and contents for recordkeeping but is not requ…" at bounding box center [714, 416] width 519 height 32
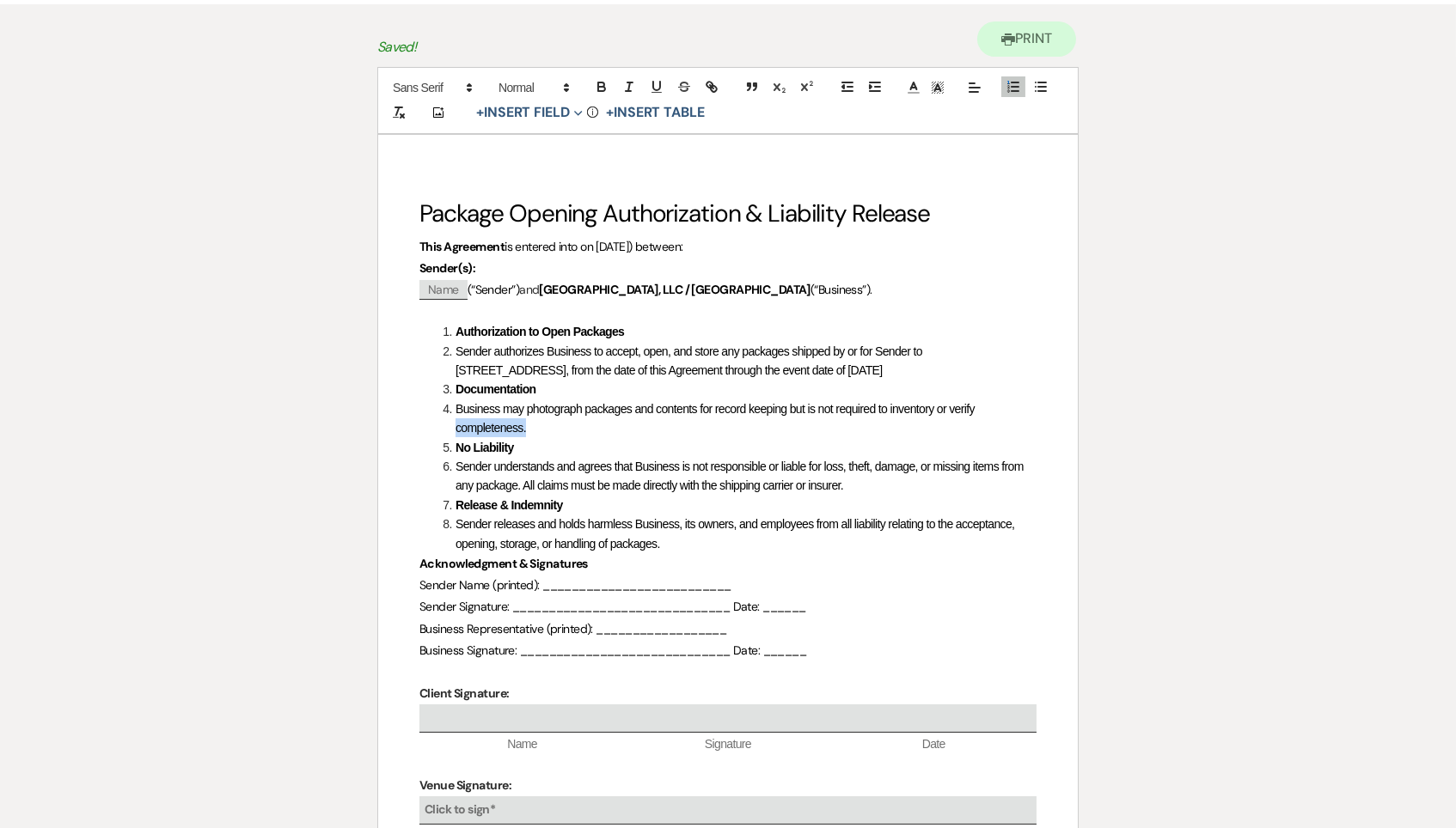
drag, startPoint x: 992, startPoint y: 410, endPoint x: 742, endPoint y: 429, distance: 250.7
click at [742, 429] on li "Business may photograph packages and contents for record keeping but is not req…" at bounding box center [736, 418] width 599 height 39
click at [742, 429] on li "Business may photograph packages and contents for record keeping but is not req…" at bounding box center [736, 419] width 599 height 39
click at [886, 479] on li "Sender understands and agrees that Business is not responsible or liable for lo…" at bounding box center [736, 478] width 599 height 39
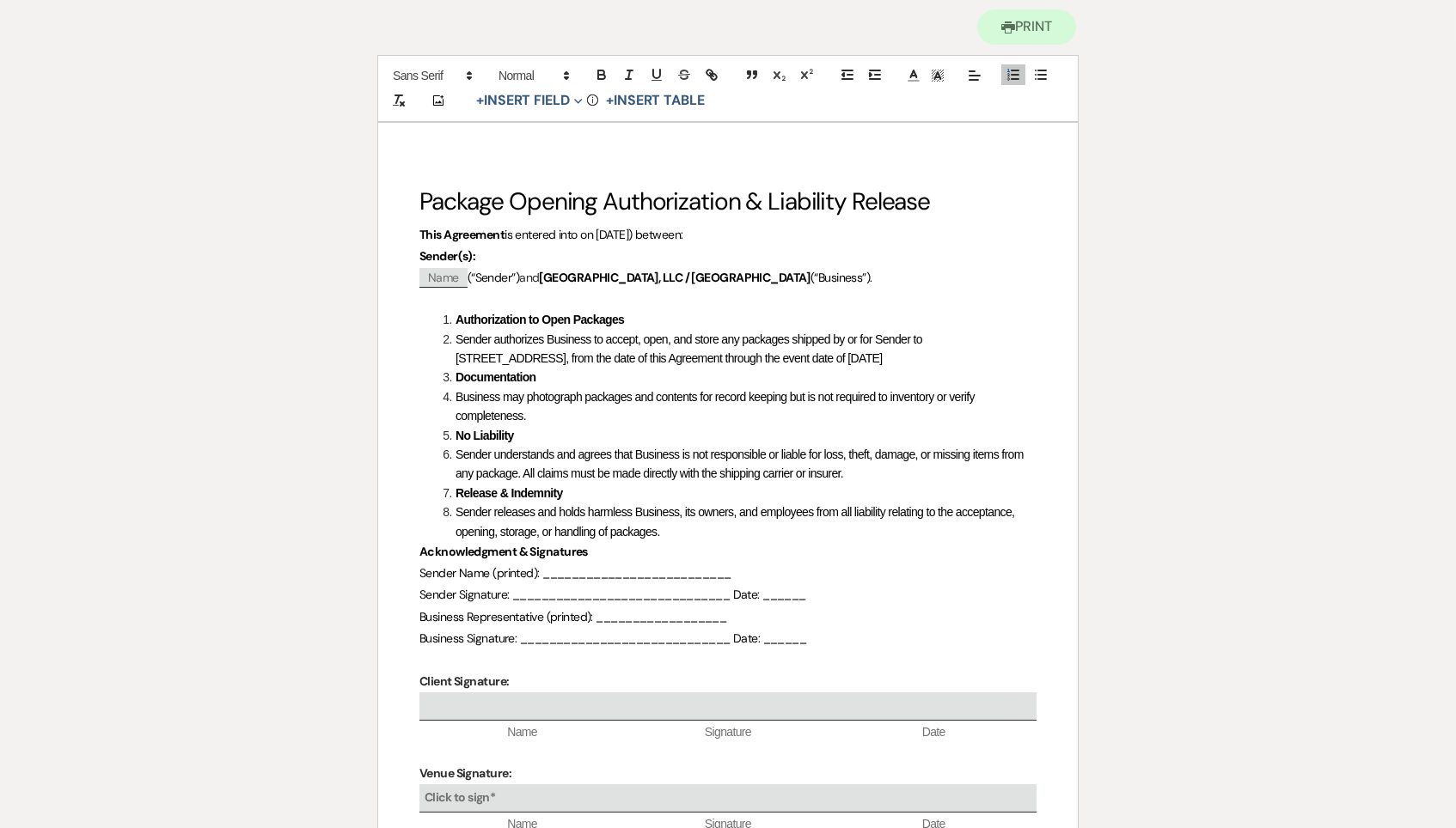
scroll to position [181, 0]
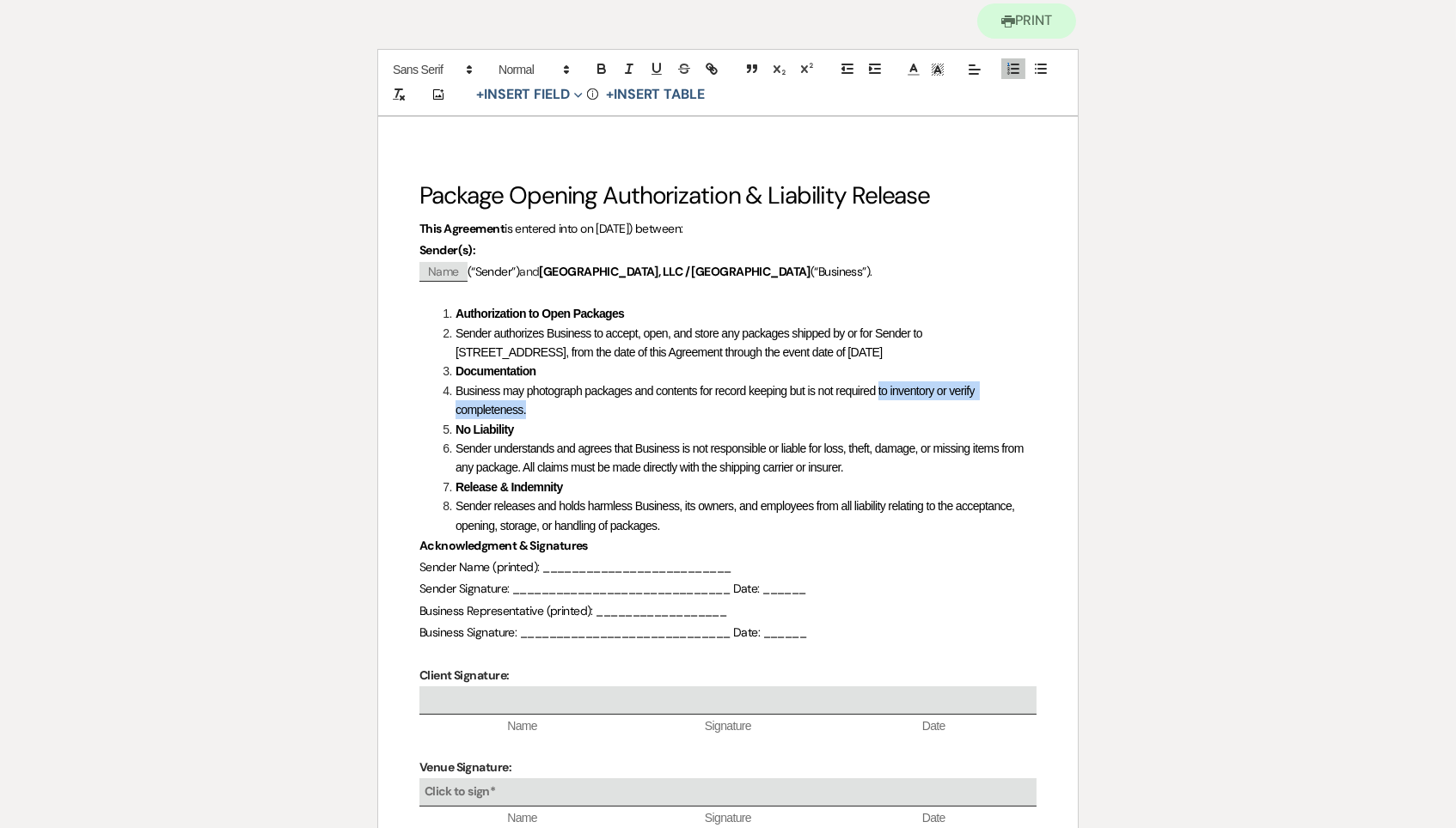
drag, startPoint x: 702, startPoint y: 415, endPoint x: 888, endPoint y: 387, distance: 188.1
click at [888, 387] on li "Business may photograph packages and contents for record keeping but is not req…" at bounding box center [736, 401] width 599 height 39
copy span "to inventory or verify completeness."
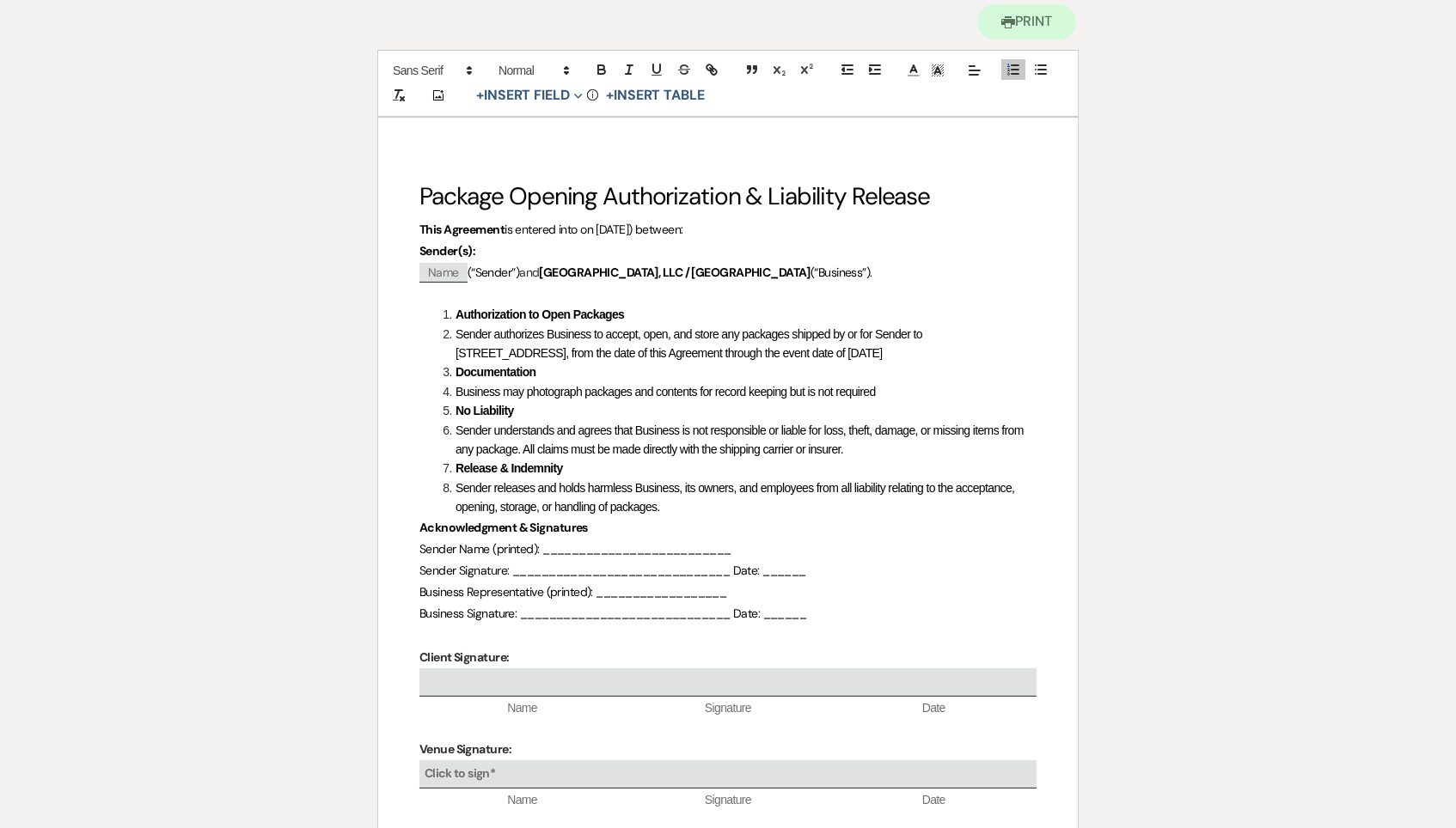
scroll to position [179, 0]
click at [929, 391] on li "Business may photograph packages and contents for record keeping but is not req…" at bounding box center [736, 393] width 599 height 19
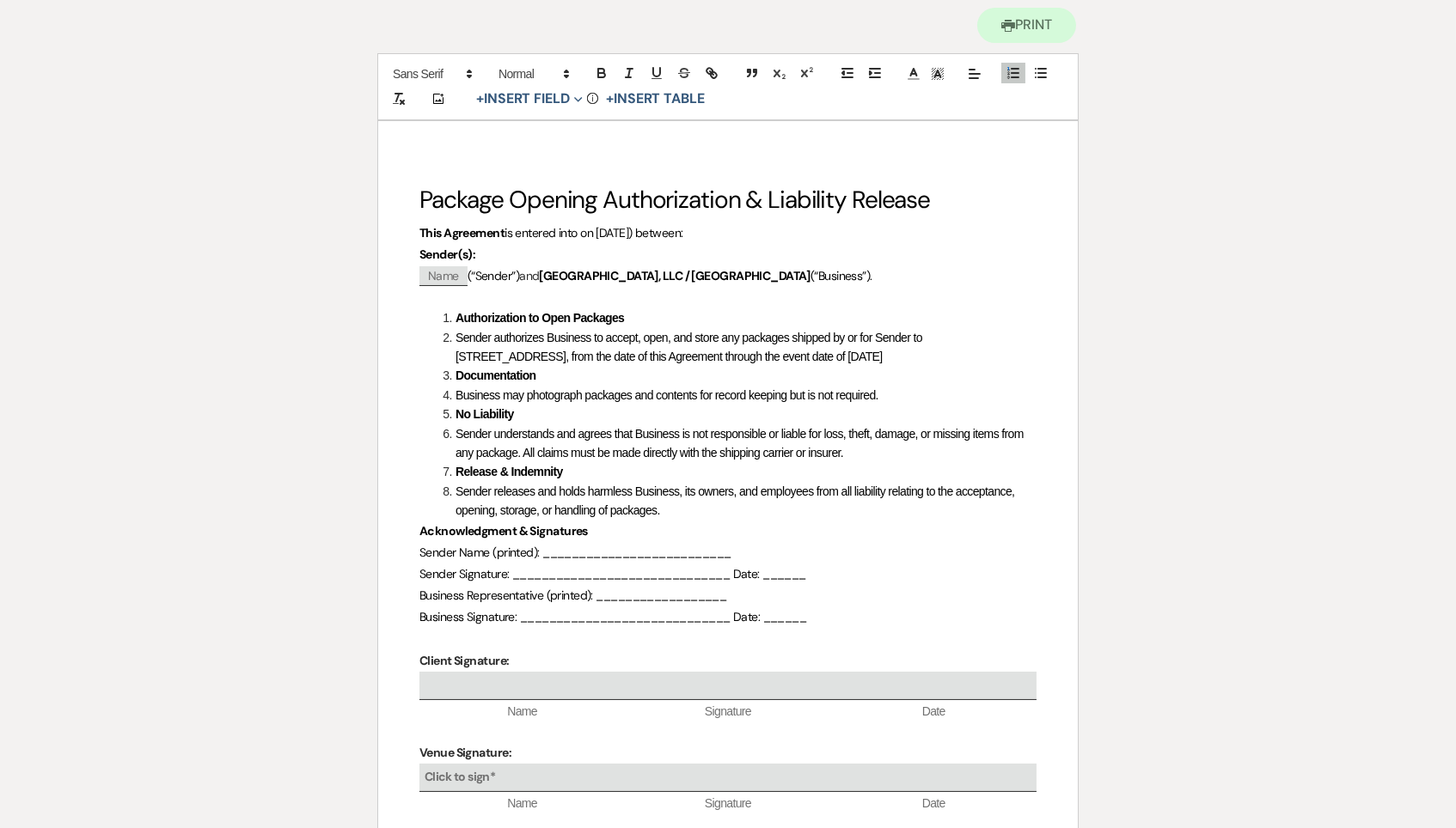
scroll to position [175, 0]
click at [500, 394] on span "Business may photograph packages and contents for record keeping but is not req…" at bounding box center [667, 396] width 423 height 14
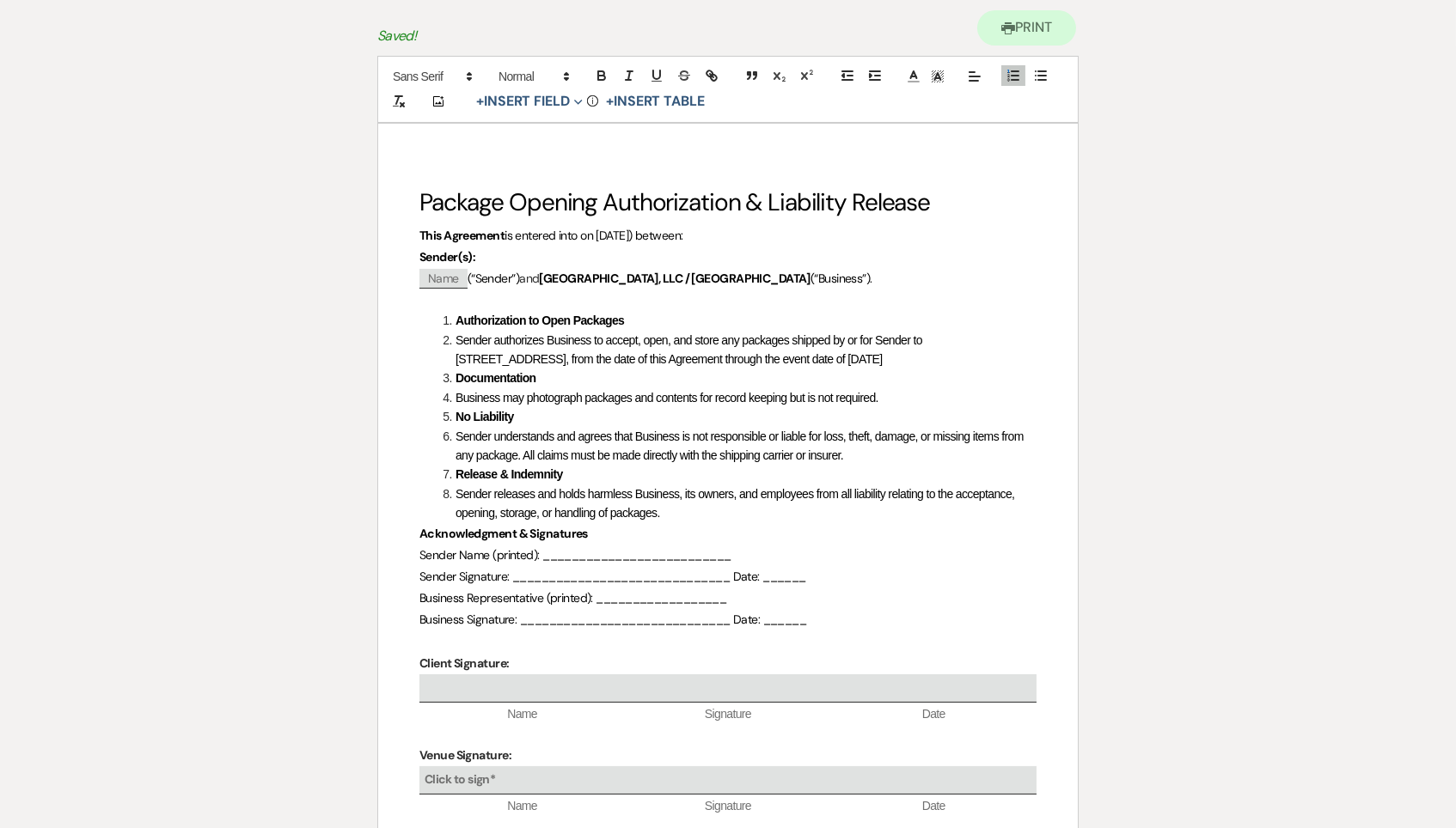
click at [585, 396] on span "Business may photograph packages and contents for record keeping but is not req…" at bounding box center [667, 398] width 423 height 14
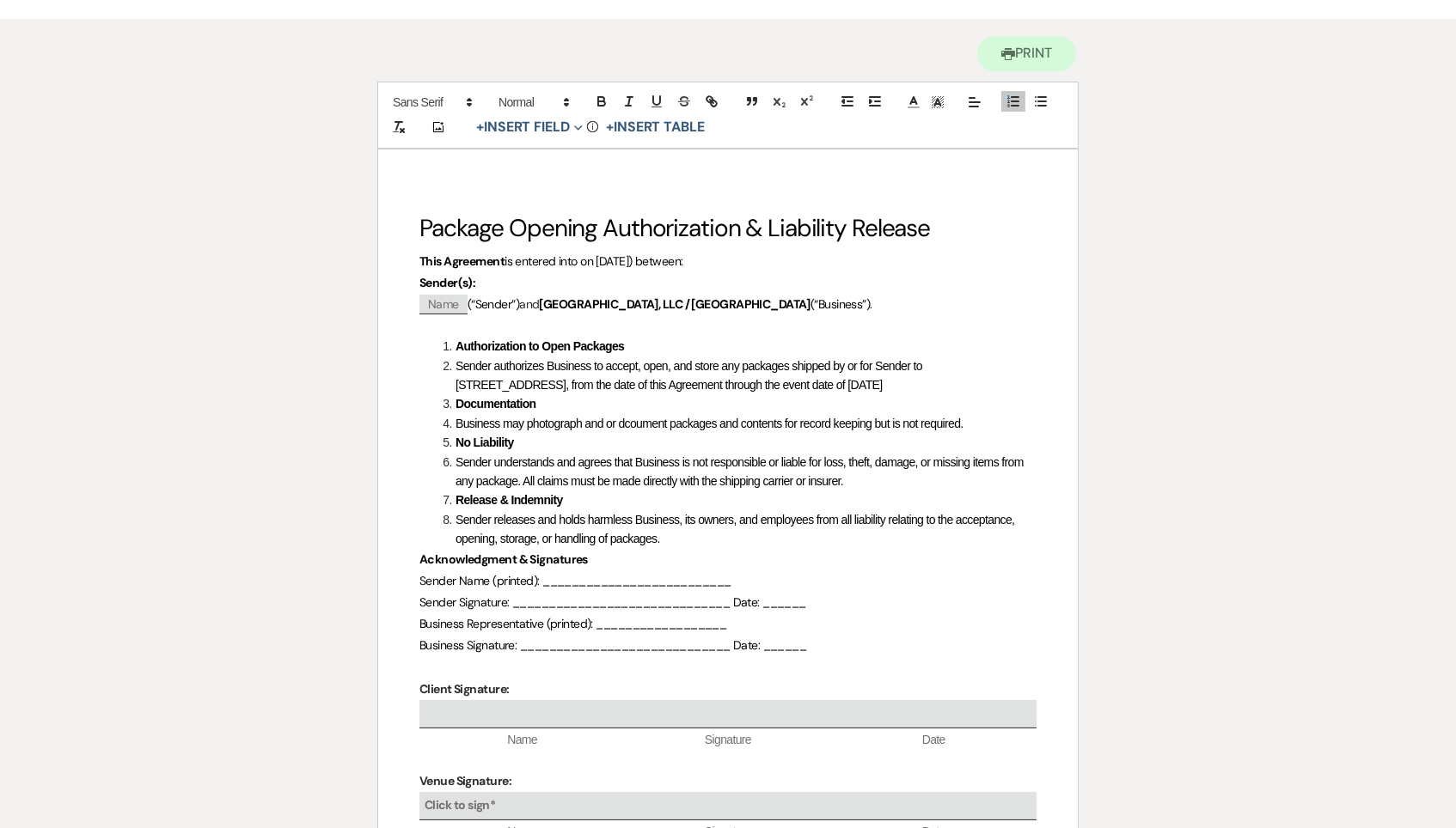
scroll to position [146, 0]
click at [721, 421] on span "Business may photograph and or document packages and contents for record keepin…" at bounding box center [709, 425] width 508 height 14
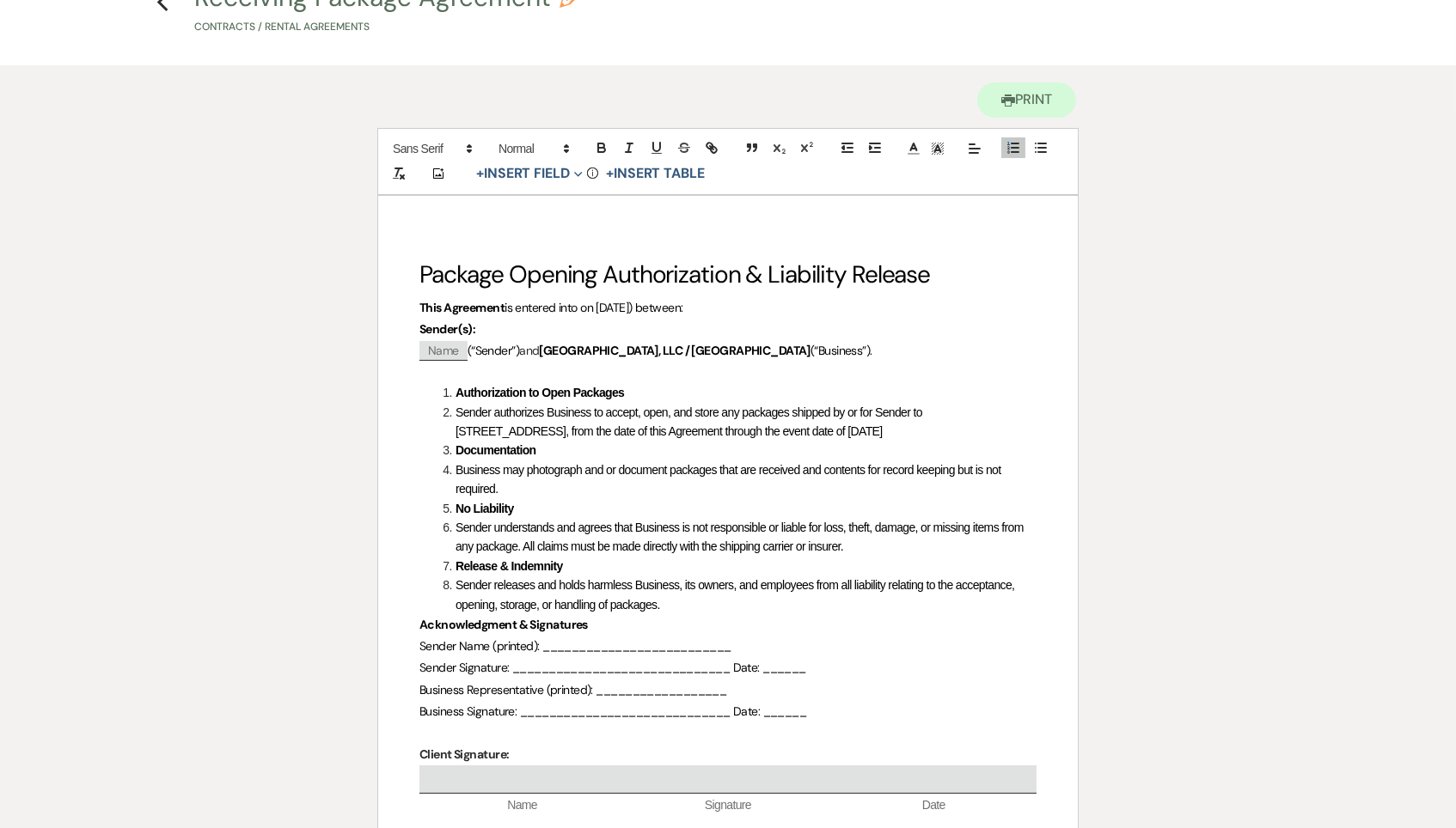
scroll to position [101, 0]
click at [984, 431] on li "Sender authorizes Business to accept, open, and store any packages shipped by o…" at bounding box center [736, 423] width 599 height 39
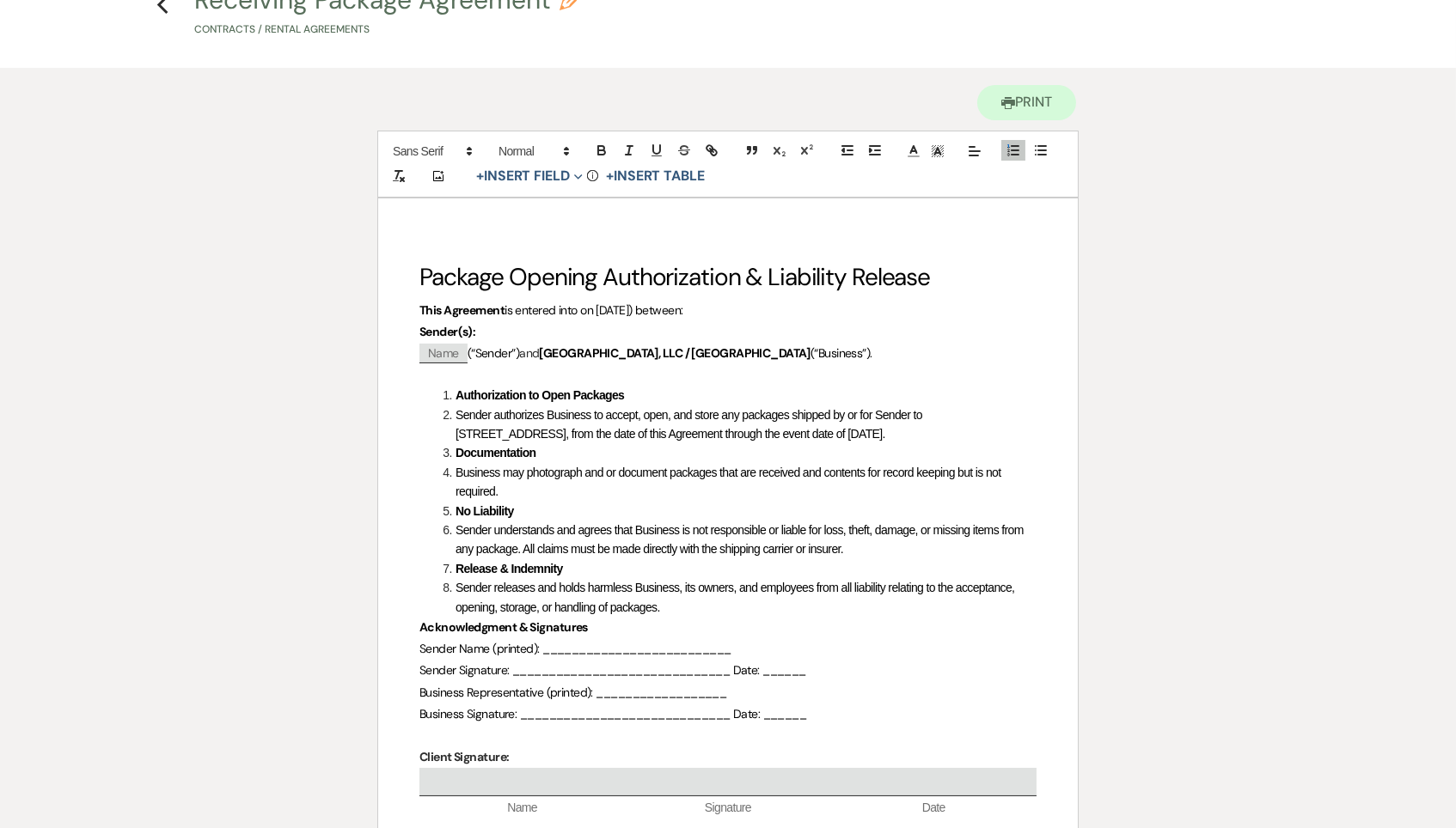
scroll to position [98, 0]
click at [498, 432] on span "Sender authorizes Business to accept, open, and store any packages shipped by o…" at bounding box center [690, 425] width 470 height 32
click at [615, 583] on span "Sender releases and holds harmless Business, its owners, and employees from all…" at bounding box center [736, 599] width 562 height 32
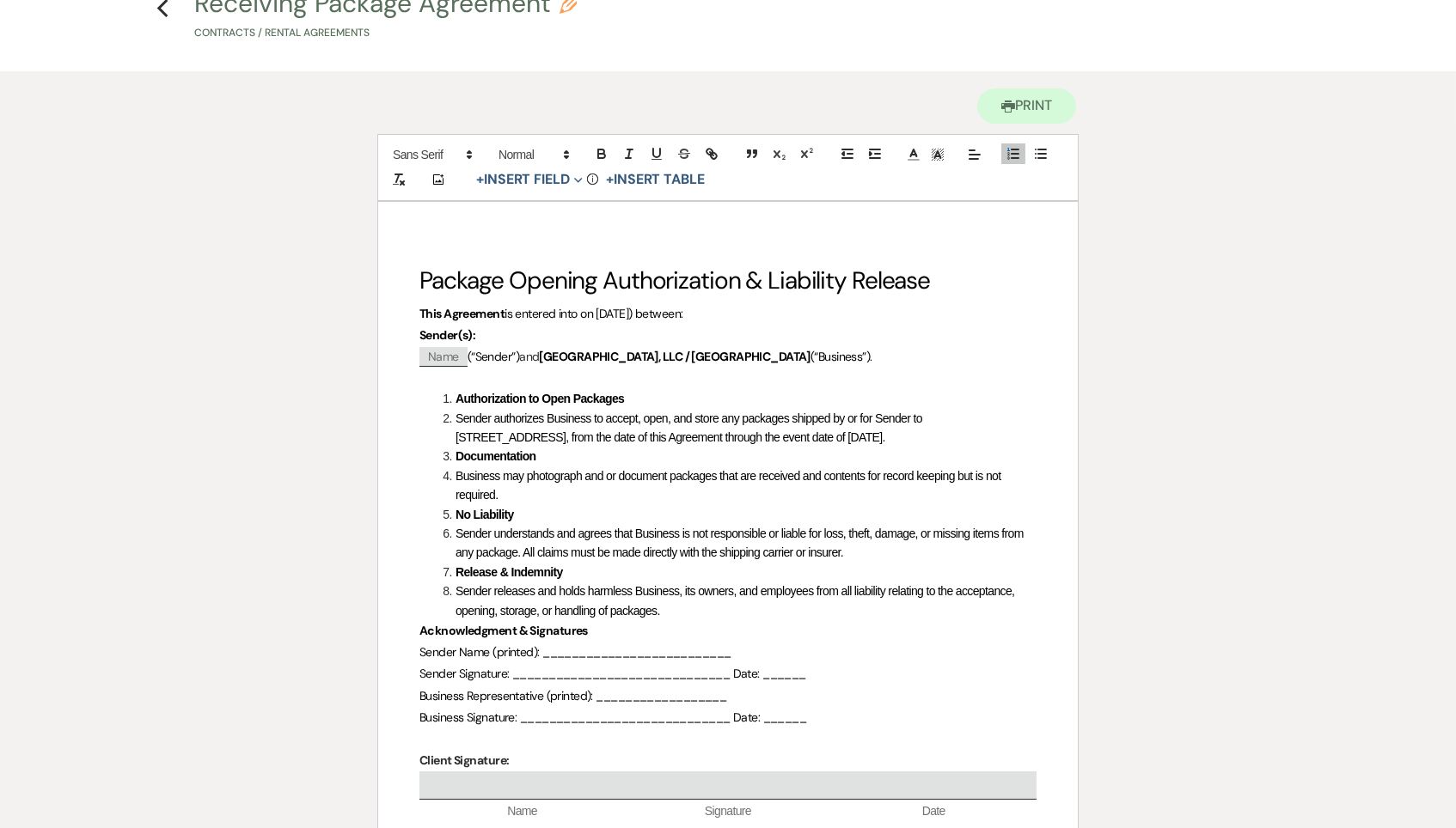
click at [711, 641] on p "Sender Name (printed): __________________________" at bounding box center [728, 652] width 617 height 21
drag, startPoint x: 761, startPoint y: 650, endPoint x: 558, endPoint y: 651, distance: 203.0
click at [558, 651] on p "Sender Name (printed): __________________________" at bounding box center [728, 653] width 617 height 21
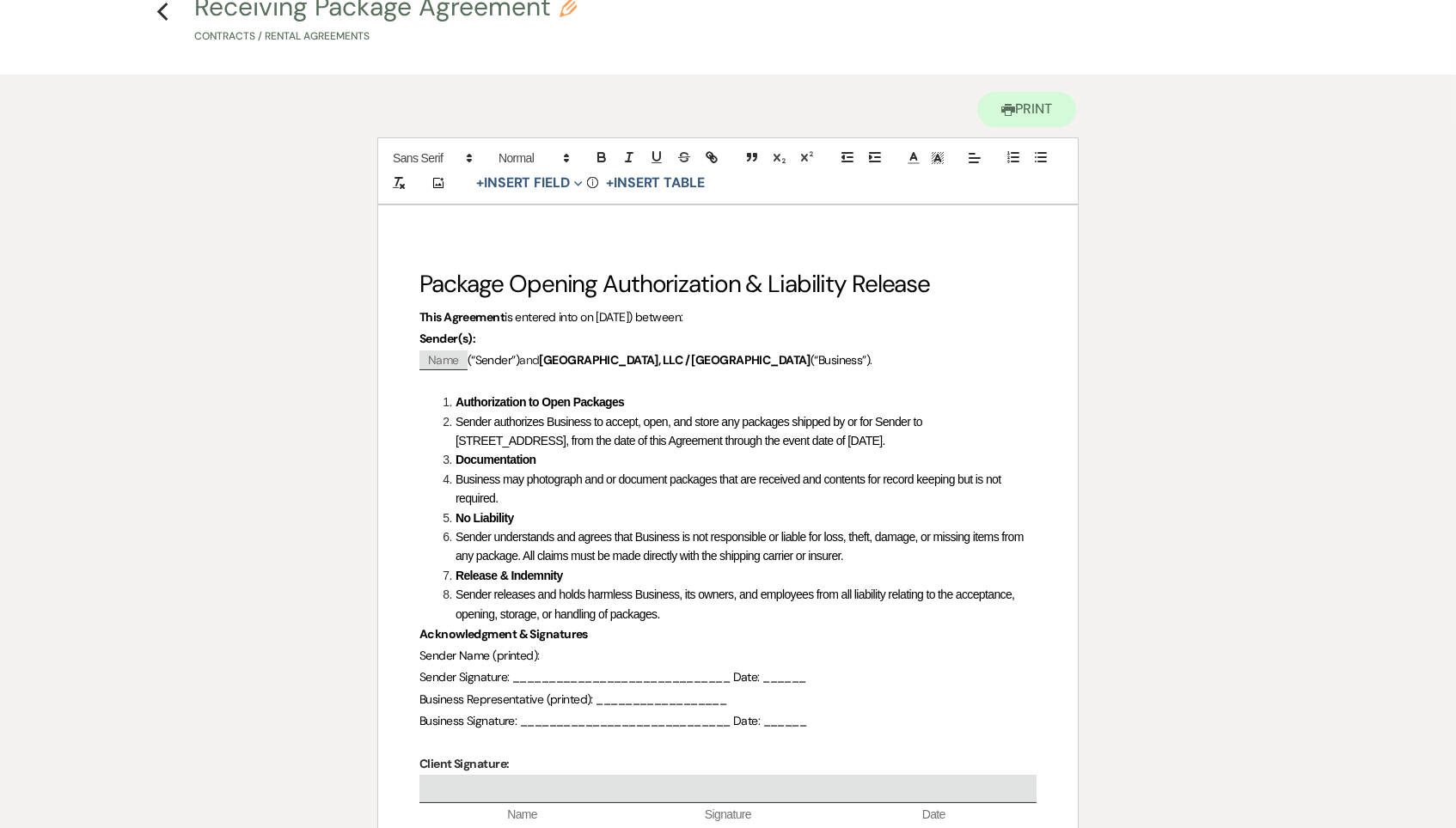
scroll to position [89, 0]
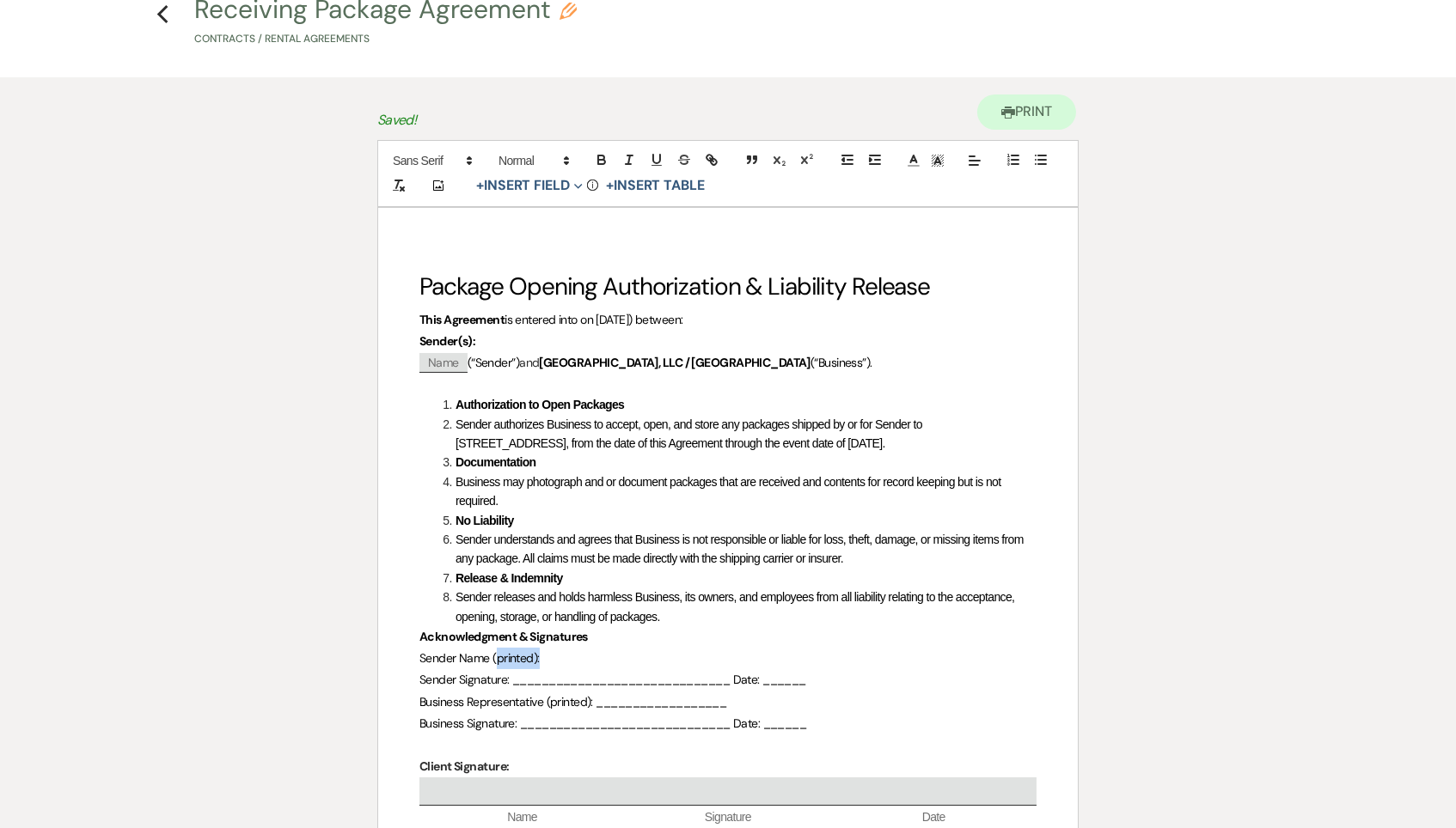
drag, startPoint x: 563, startPoint y: 660, endPoint x: 496, endPoint y: 660, distance: 67.0
click at [496, 660] on p "Sender Name (printed):" at bounding box center [728, 658] width 617 height 21
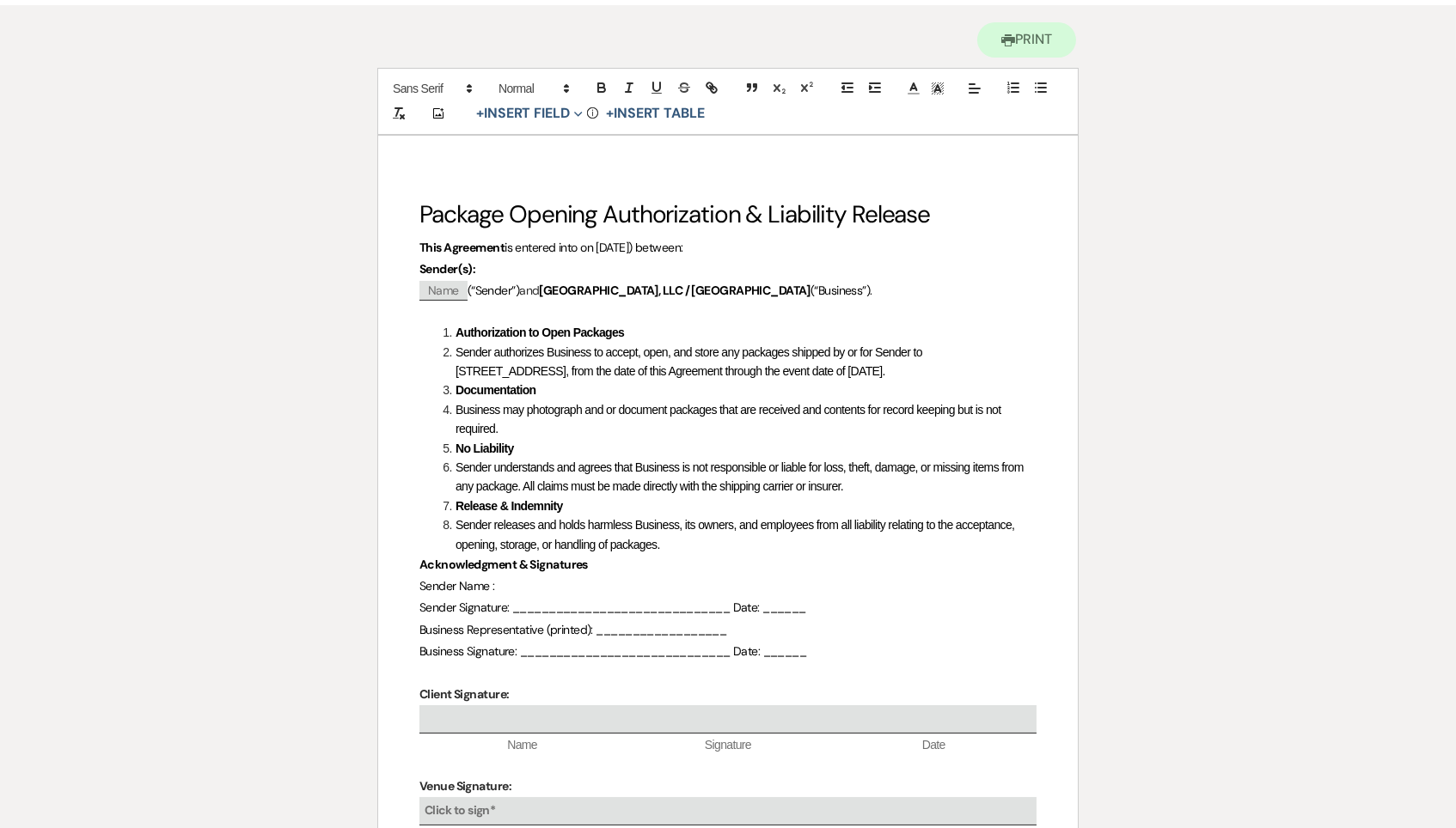
scroll to position [162, 0]
drag, startPoint x: 737, startPoint y: 610, endPoint x: 515, endPoint y: 605, distance: 222.1
click at [515, 605] on span "Sender Signature: ______________________________ Date: ______" at bounding box center [613, 606] width 387 height 16
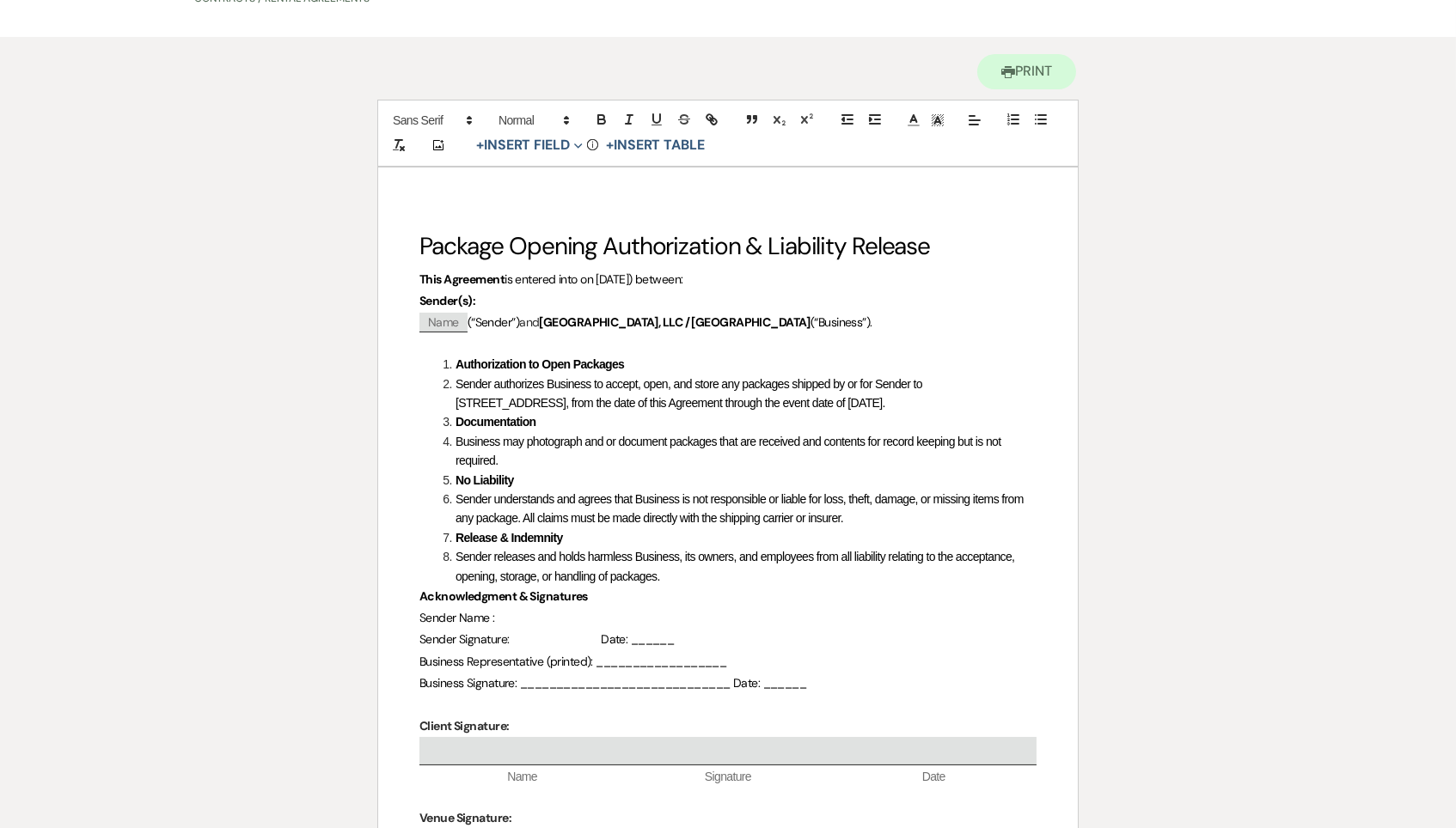
scroll to position [128, 0]
click at [691, 642] on p "Sender Signature: Date: ______" at bounding box center [728, 641] width 617 height 21
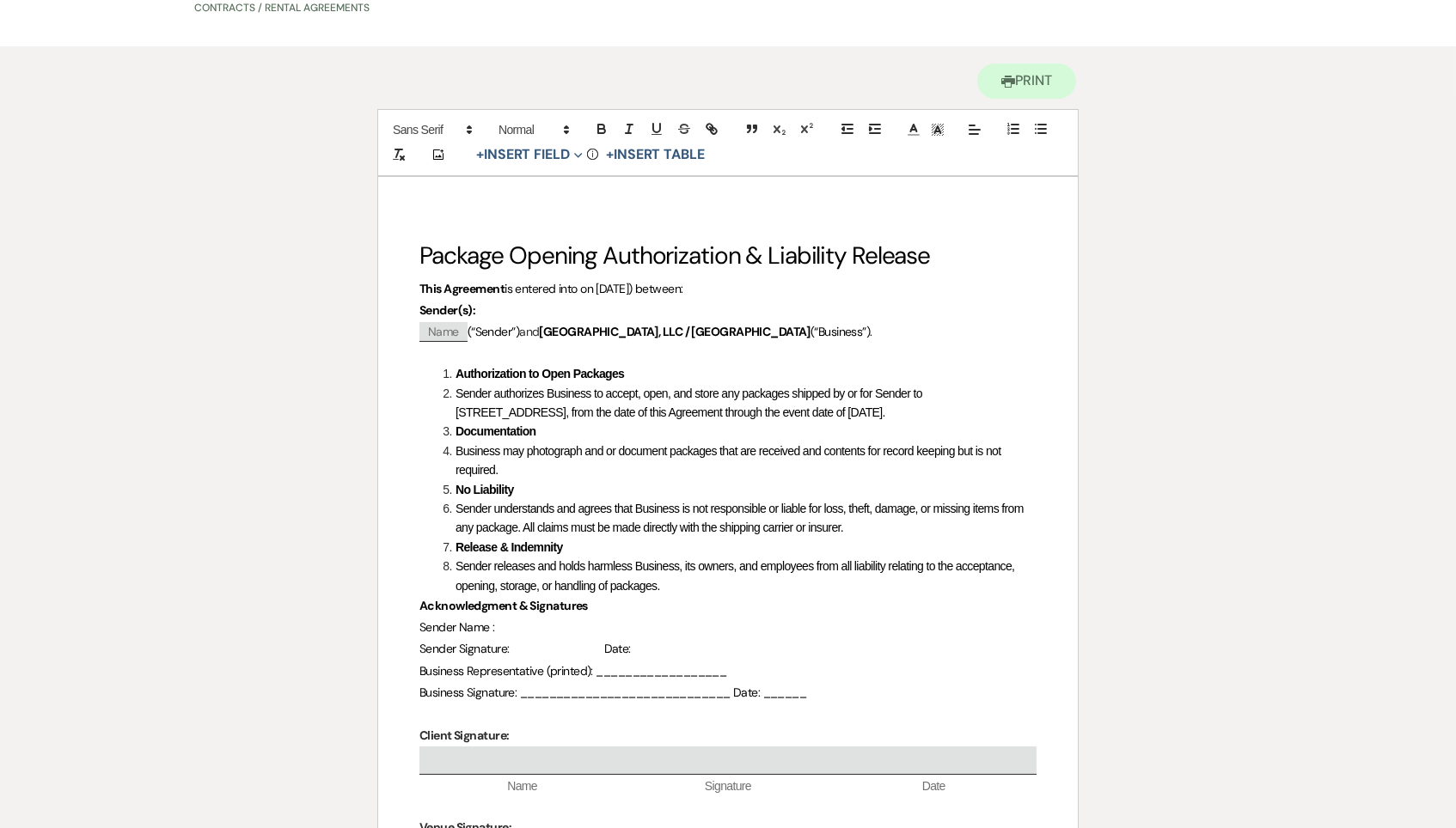
scroll to position [118, 0]
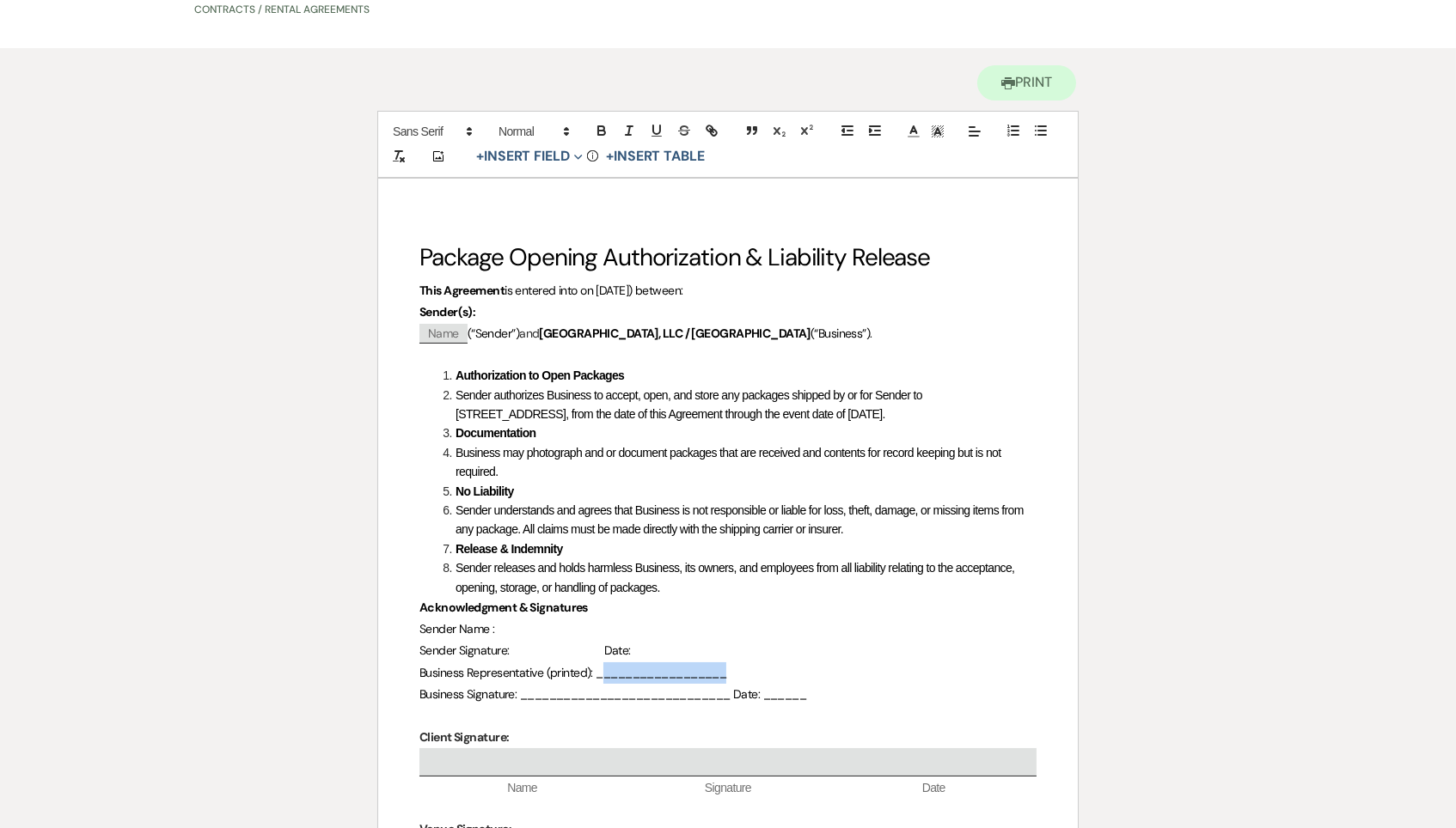
drag, startPoint x: 781, startPoint y: 671, endPoint x: 608, endPoint y: 673, distance: 173.0
click at [608, 673] on p "Business Representative (printed): __________________" at bounding box center [728, 673] width 617 height 21
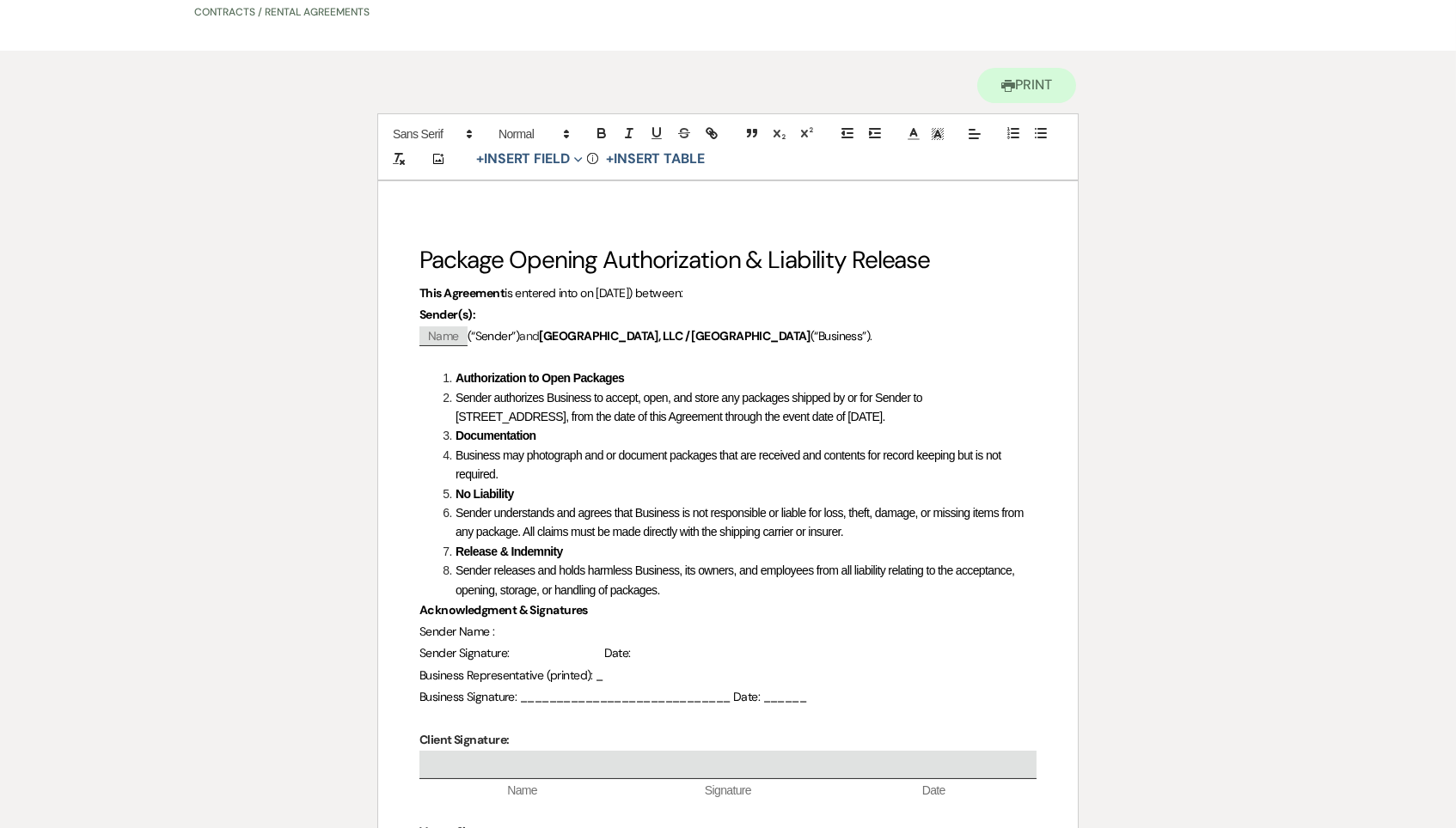
scroll to position [115, 0]
drag, startPoint x: 736, startPoint y: 697, endPoint x: 532, endPoint y: 697, distance: 204.0
click at [532, 697] on span "Business Signature: _____________________________ Date: ______" at bounding box center [613, 697] width 387 height 16
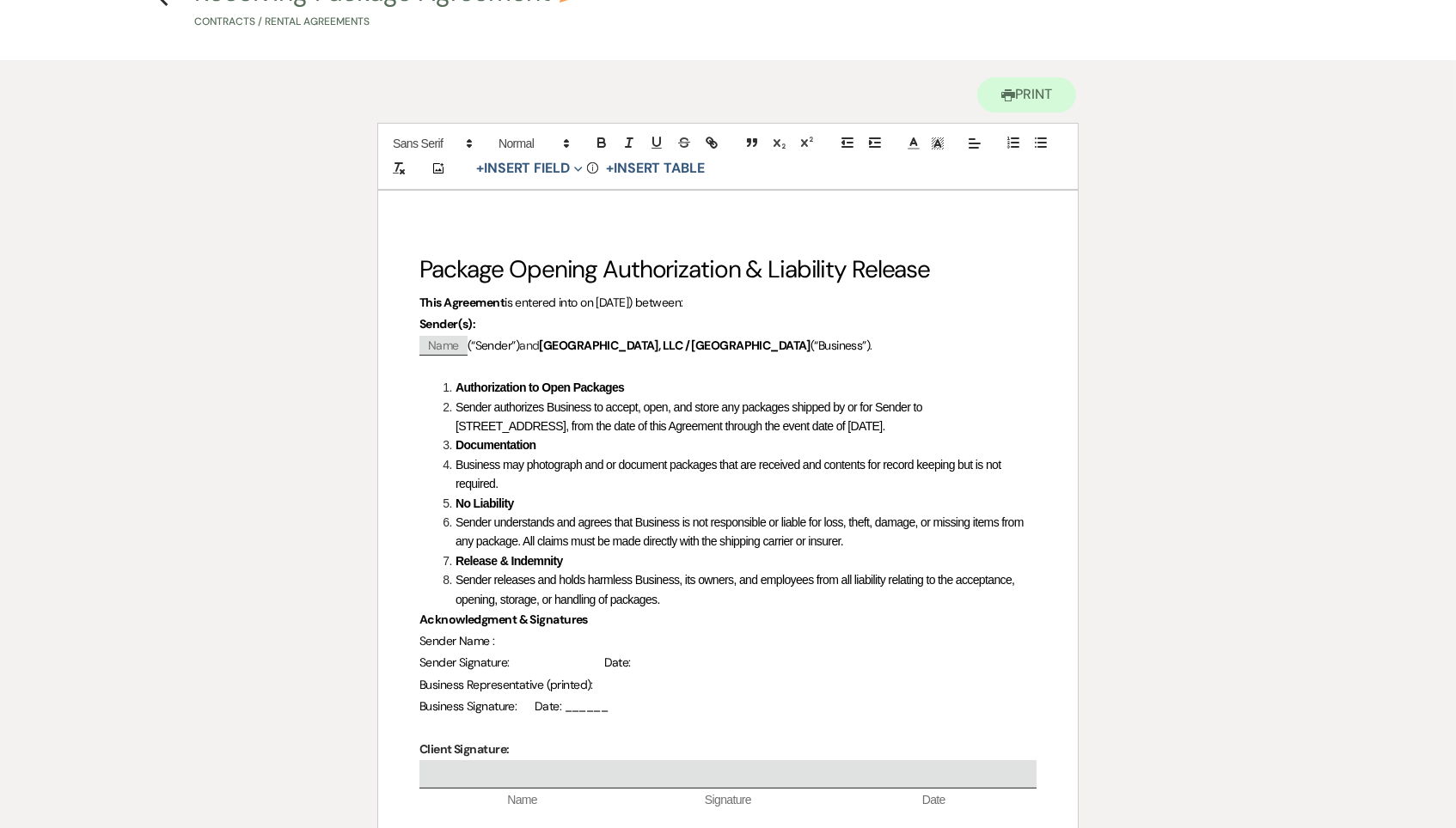
scroll to position [105, 0]
drag, startPoint x: 628, startPoint y: 694, endPoint x: 569, endPoint y: 696, distance: 59.0
click at [569, 696] on p "Business Signature: Date: ______" at bounding box center [728, 707] width 617 height 21
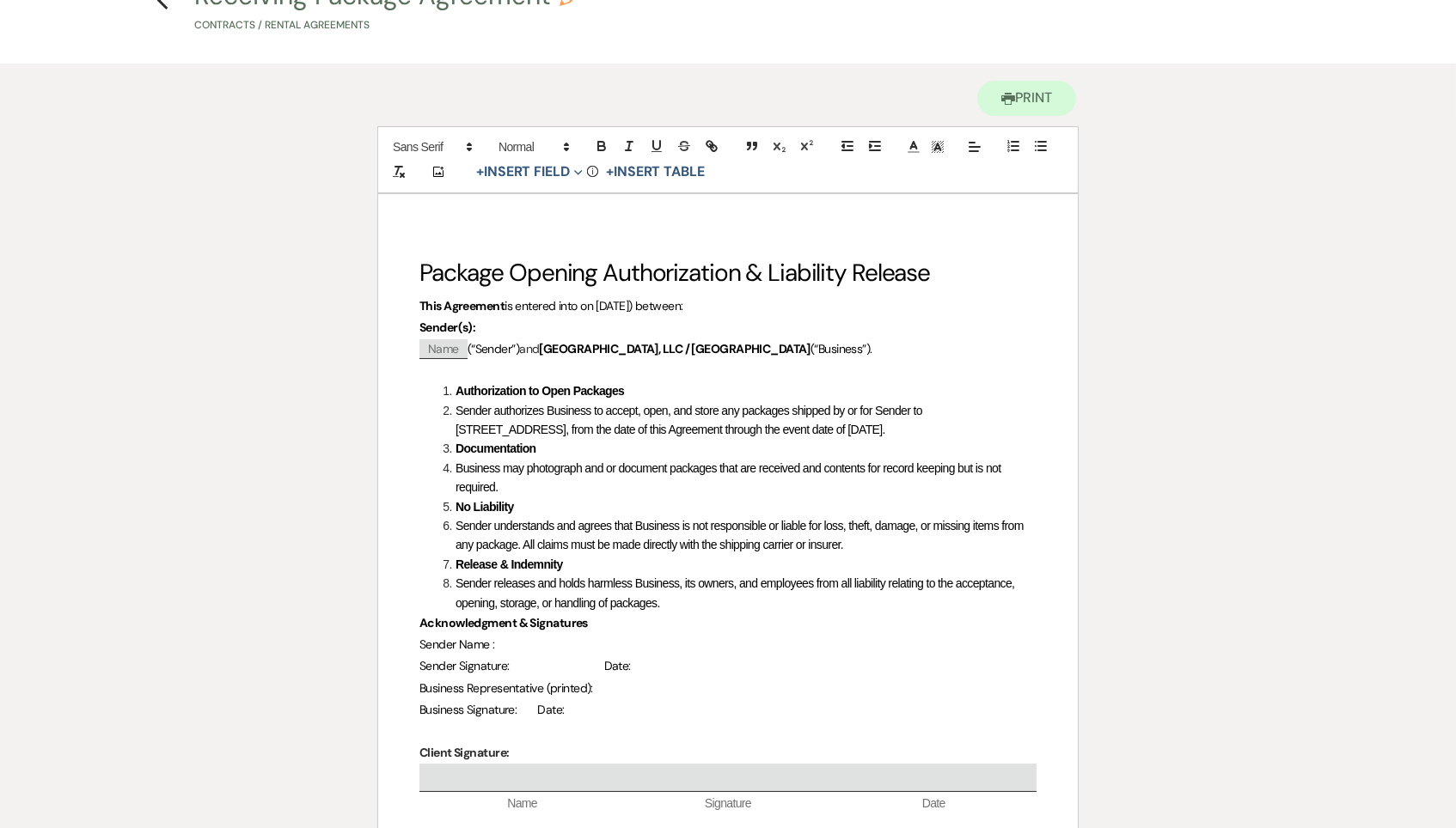
scroll to position [102, 0]
click at [539, 660] on span "Sender Signature: Date:" at bounding box center [525, 667] width 212 height 16
click at [527, 637] on p "Sender Name :" at bounding box center [728, 647] width 617 height 21
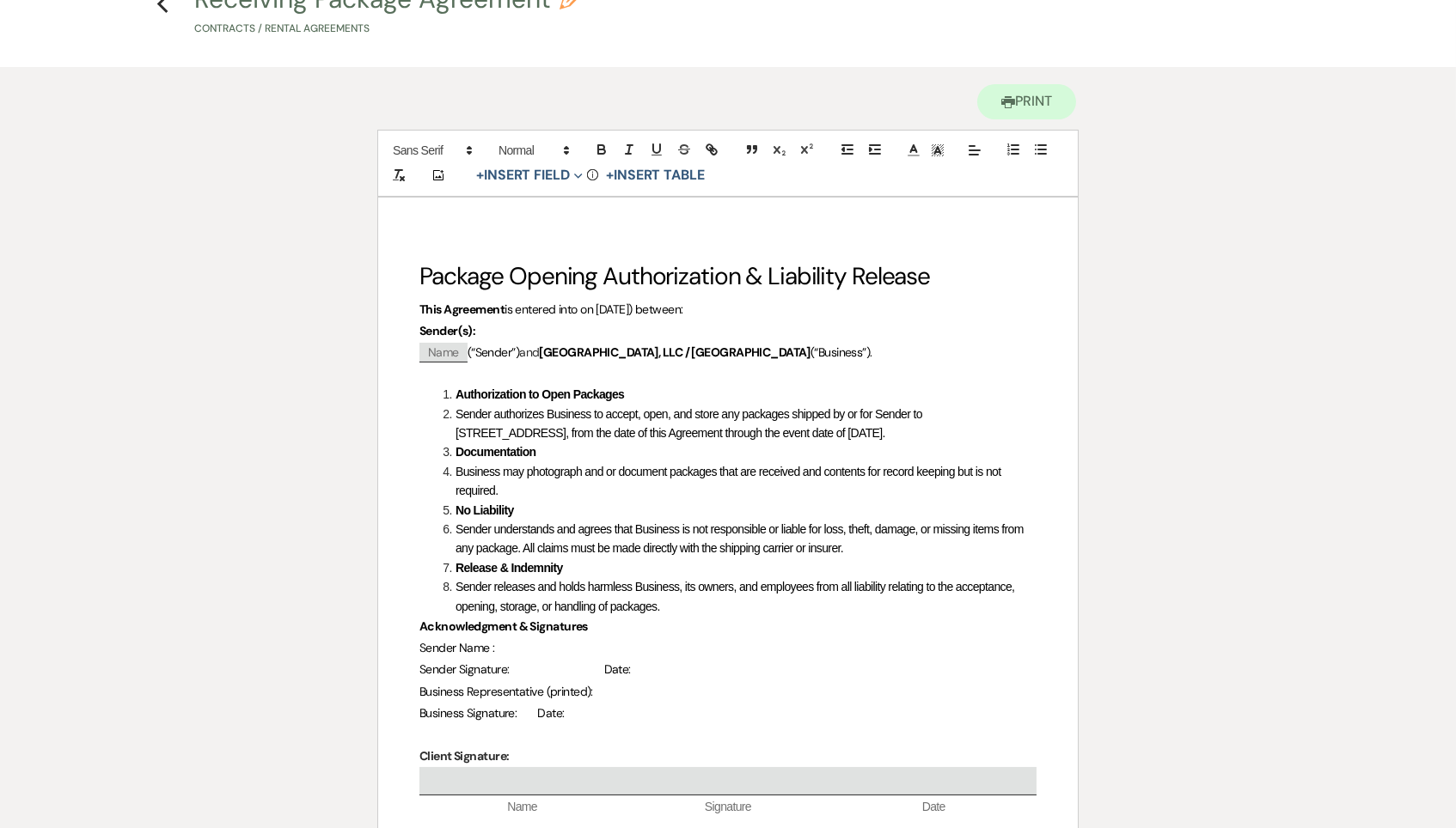
drag, startPoint x: 610, startPoint y: 686, endPoint x: 563, endPoint y: 686, distance: 47.0
click at [563, 686] on p "Business Representative (printed):" at bounding box center [728, 691] width 617 height 21
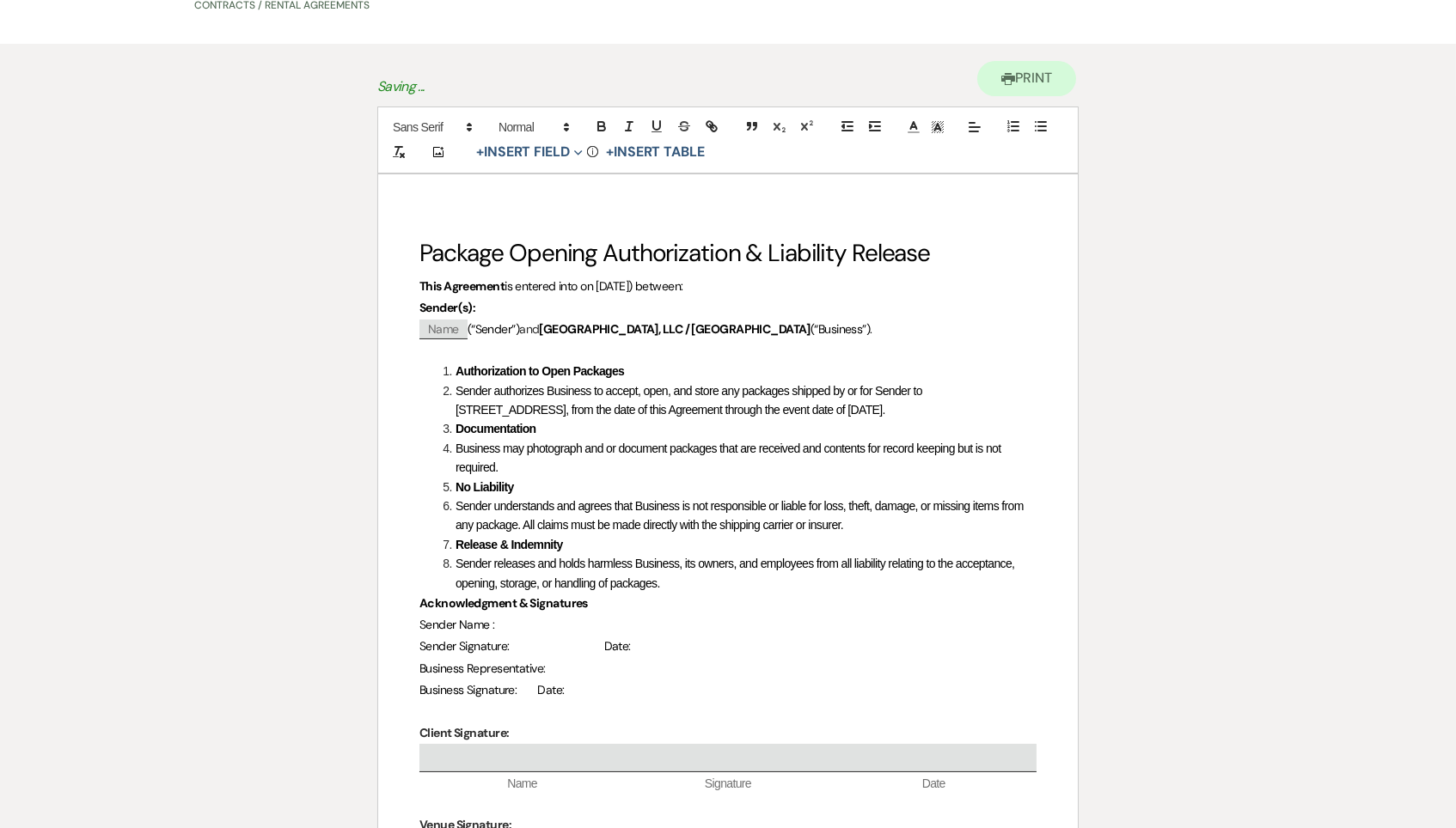
scroll to position [125, 0]
click at [455, 382] on span "Sender authorizes Business to accept, open, and store any packages shipped by o…" at bounding box center [690, 398] width 470 height 32
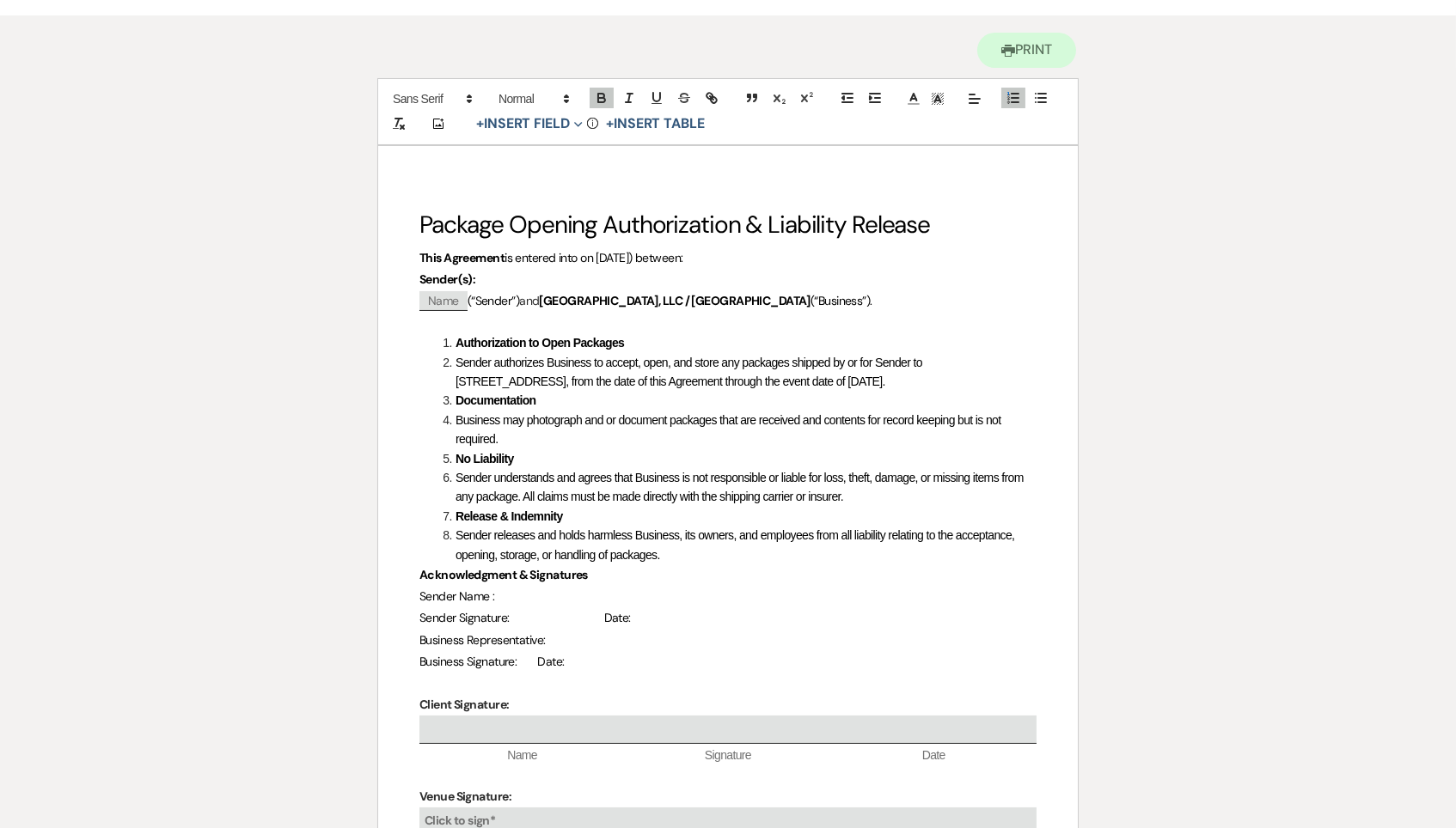
scroll to position [157, 0]
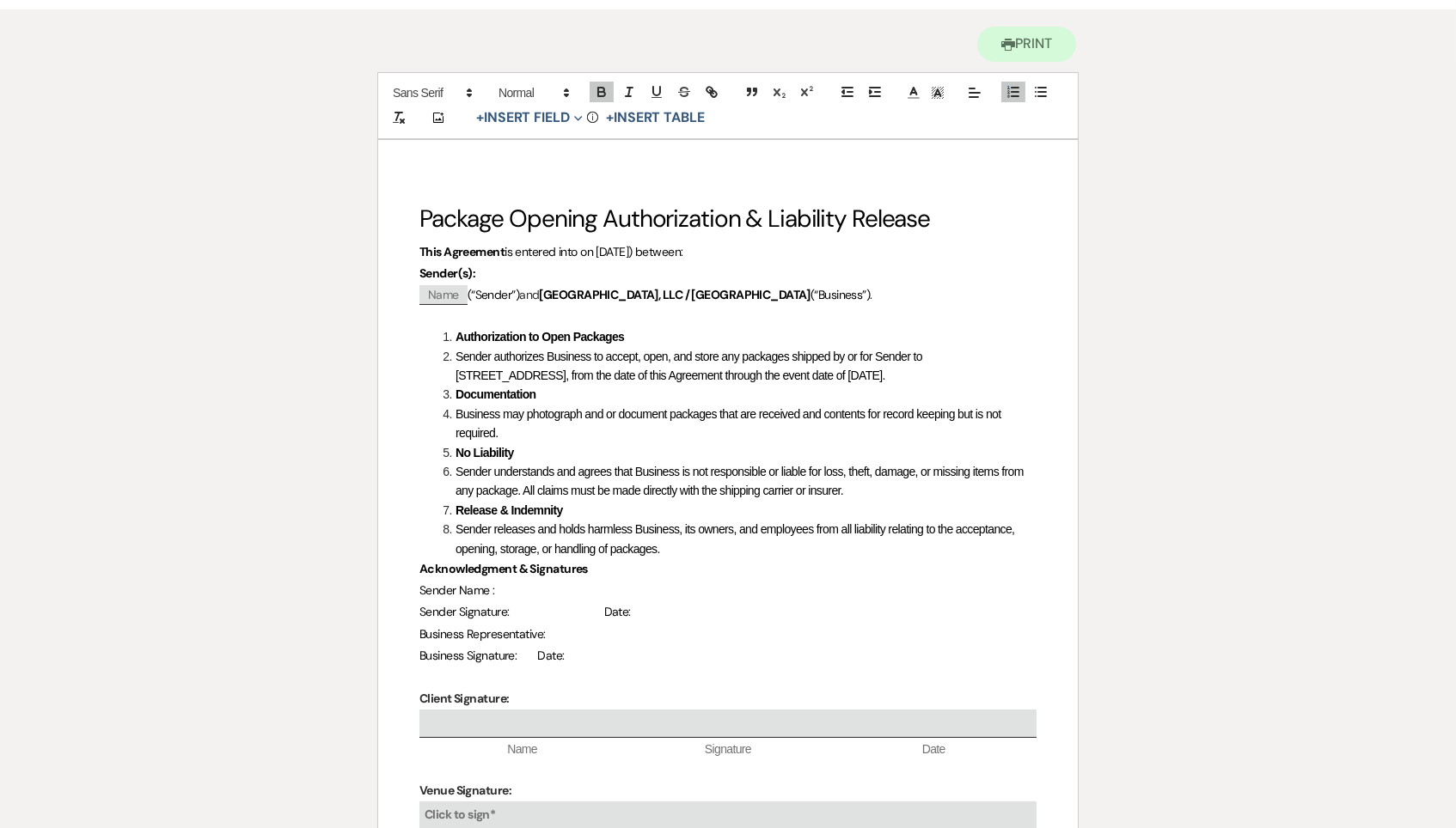
click at [133, 341] on div "Printer Print Add Photo + Insert Field Expand Standard Field Smart Field Signat…" at bounding box center [728, 508] width 1237 height 997
click at [455, 351] on span at bounding box center [455, 357] width 0 height 19
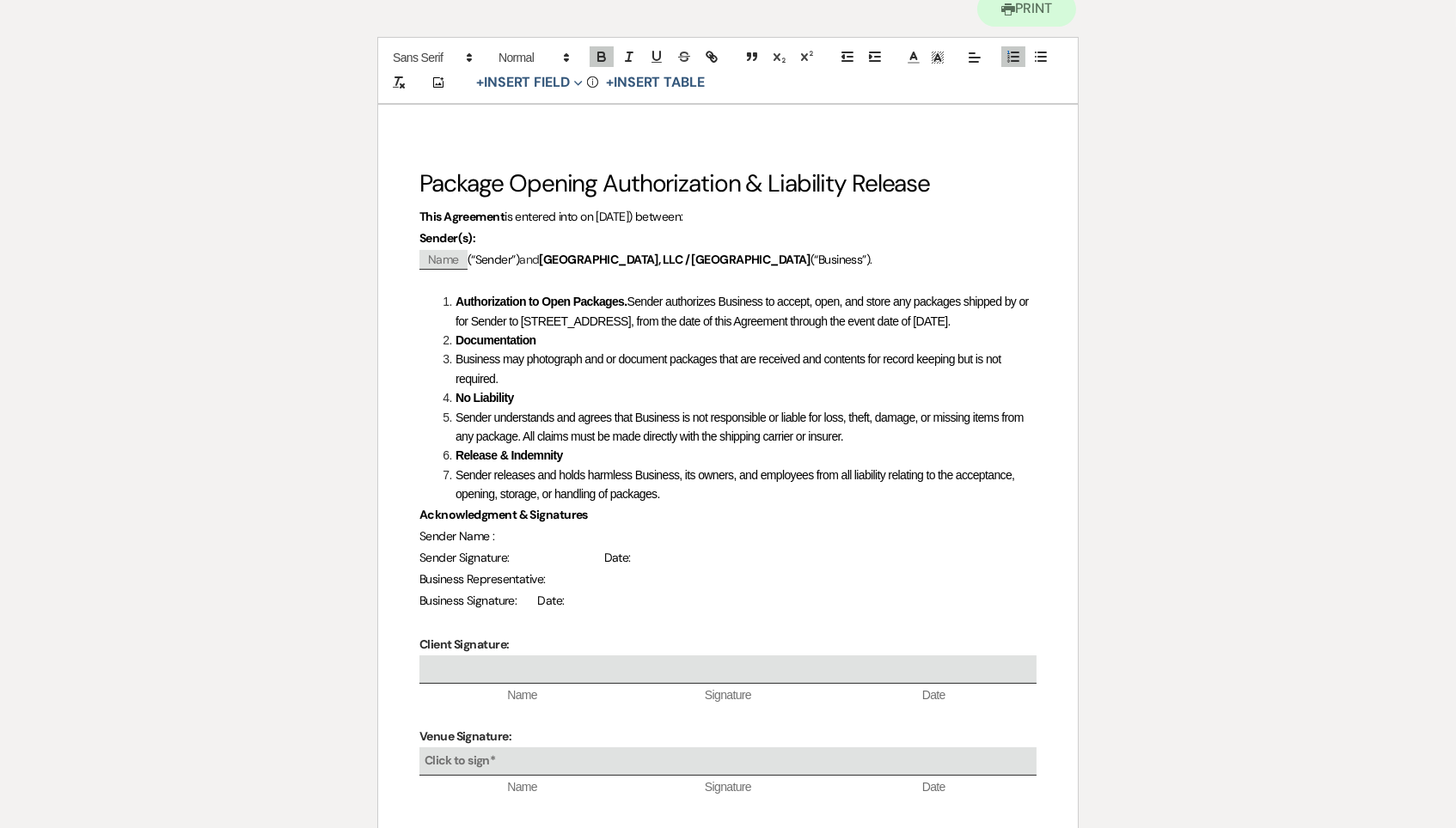
scroll to position [226, 0]
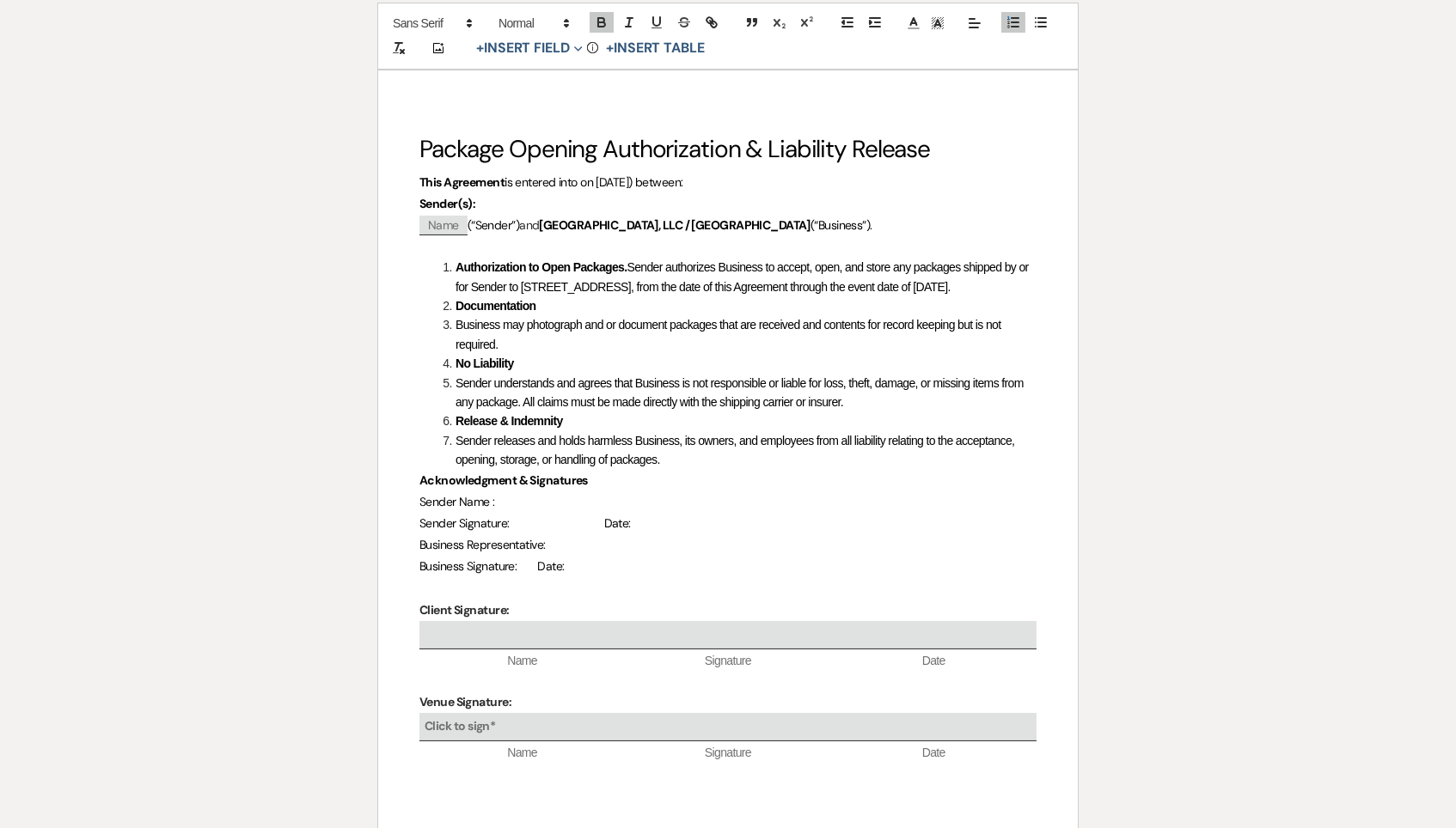
click at [455, 333] on span at bounding box center [455, 325] width 0 height 19
drag, startPoint x: 449, startPoint y: 348, endPoint x: 434, endPoint y: 345, distance: 15.3
click at [434, 345] on ol "Authorization to Open Packages. Sender authorizes Business to accept, open, and…" at bounding box center [728, 364] width 617 height 211
click at [455, 335] on span at bounding box center [455, 325] width 0 height 19
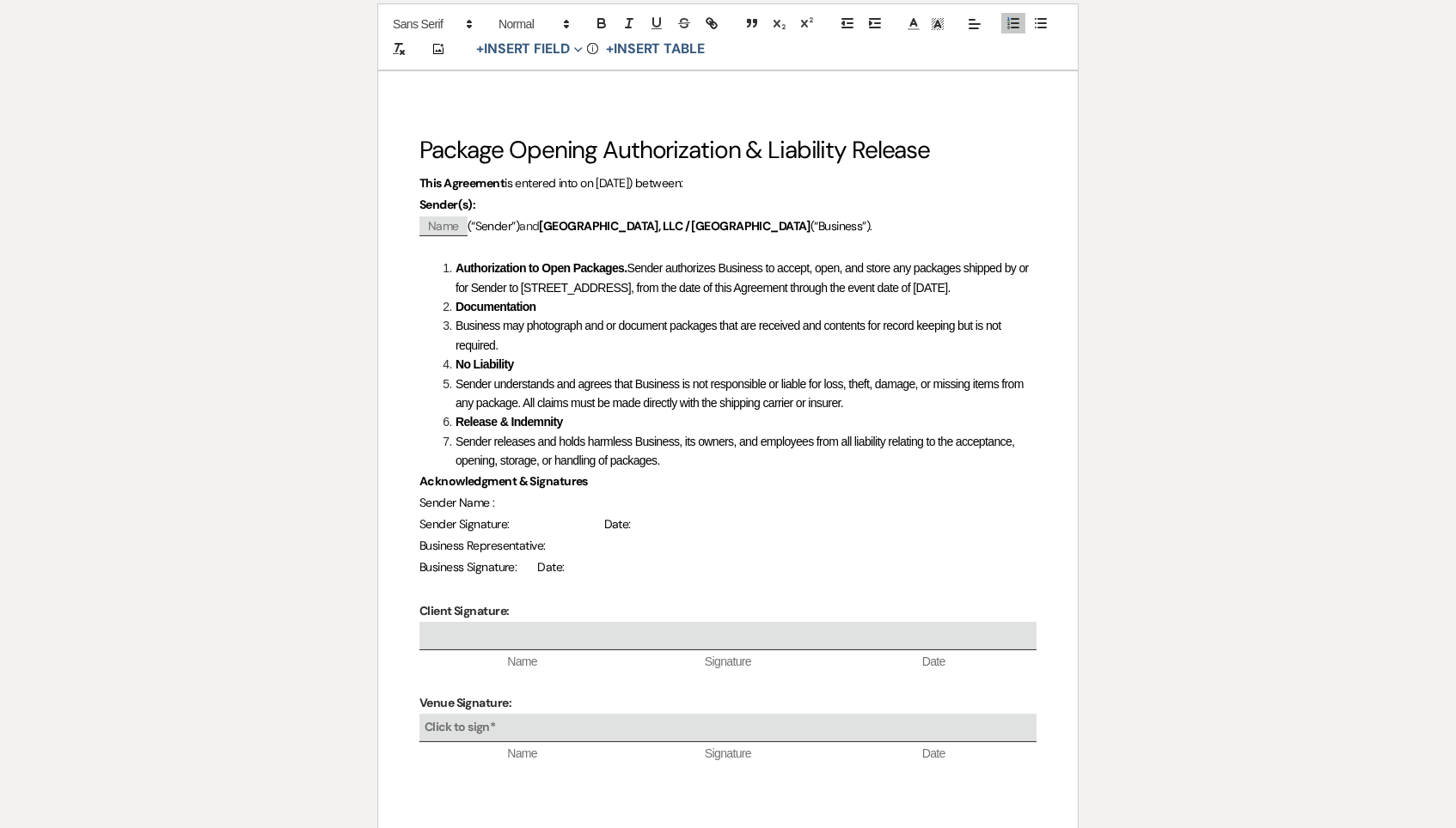
click at [455, 335] on span at bounding box center [455, 325] width 0 height 19
click at [455, 342] on span "Business may photograph and or document packages that are received and contents…" at bounding box center [729, 334] width 549 height 32
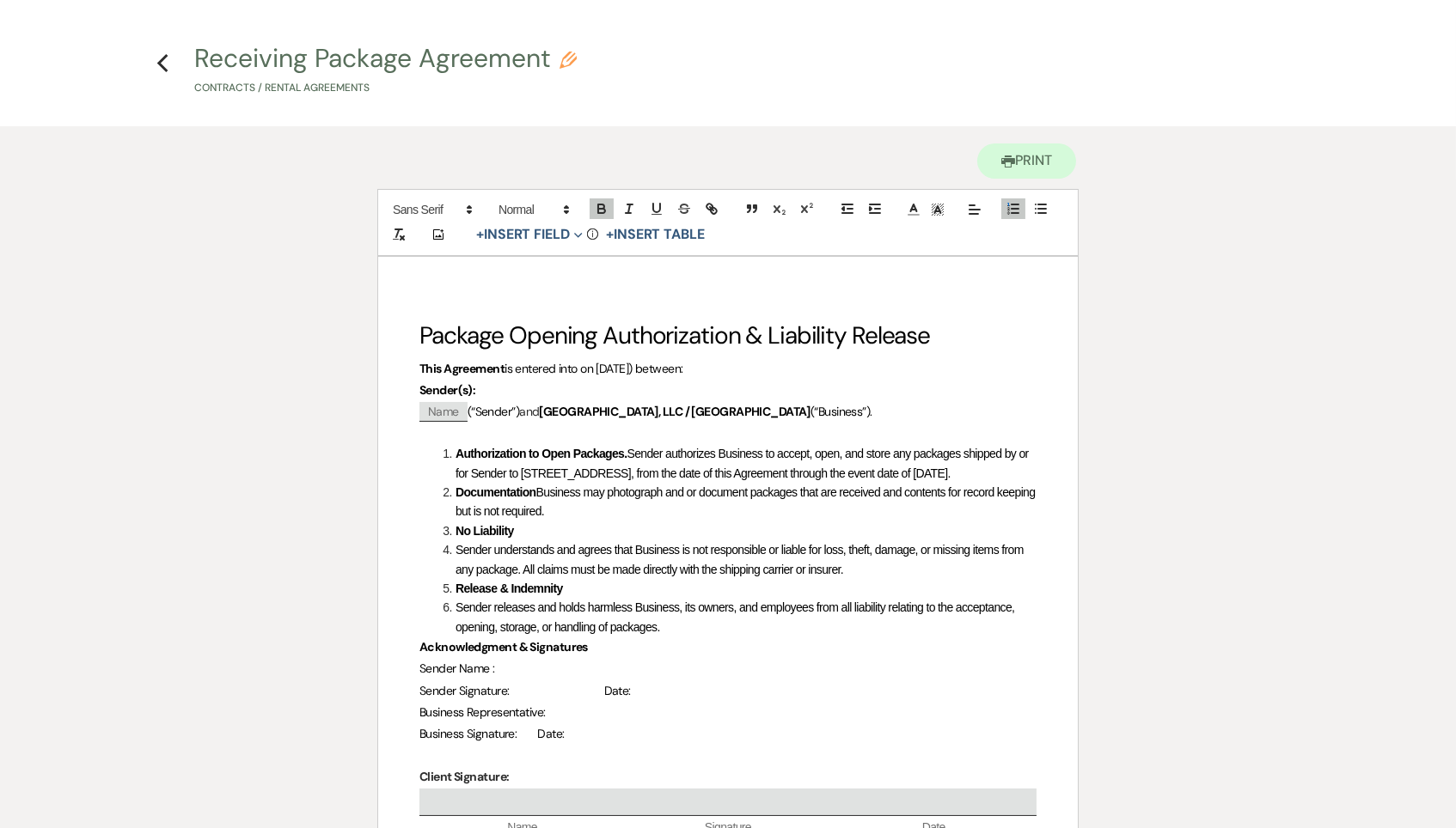
scroll to position [39, 0]
click at [453, 581] on li "Sender understands and agrees that Business is not responsible or liable for lo…" at bounding box center [736, 561] width 599 height 39
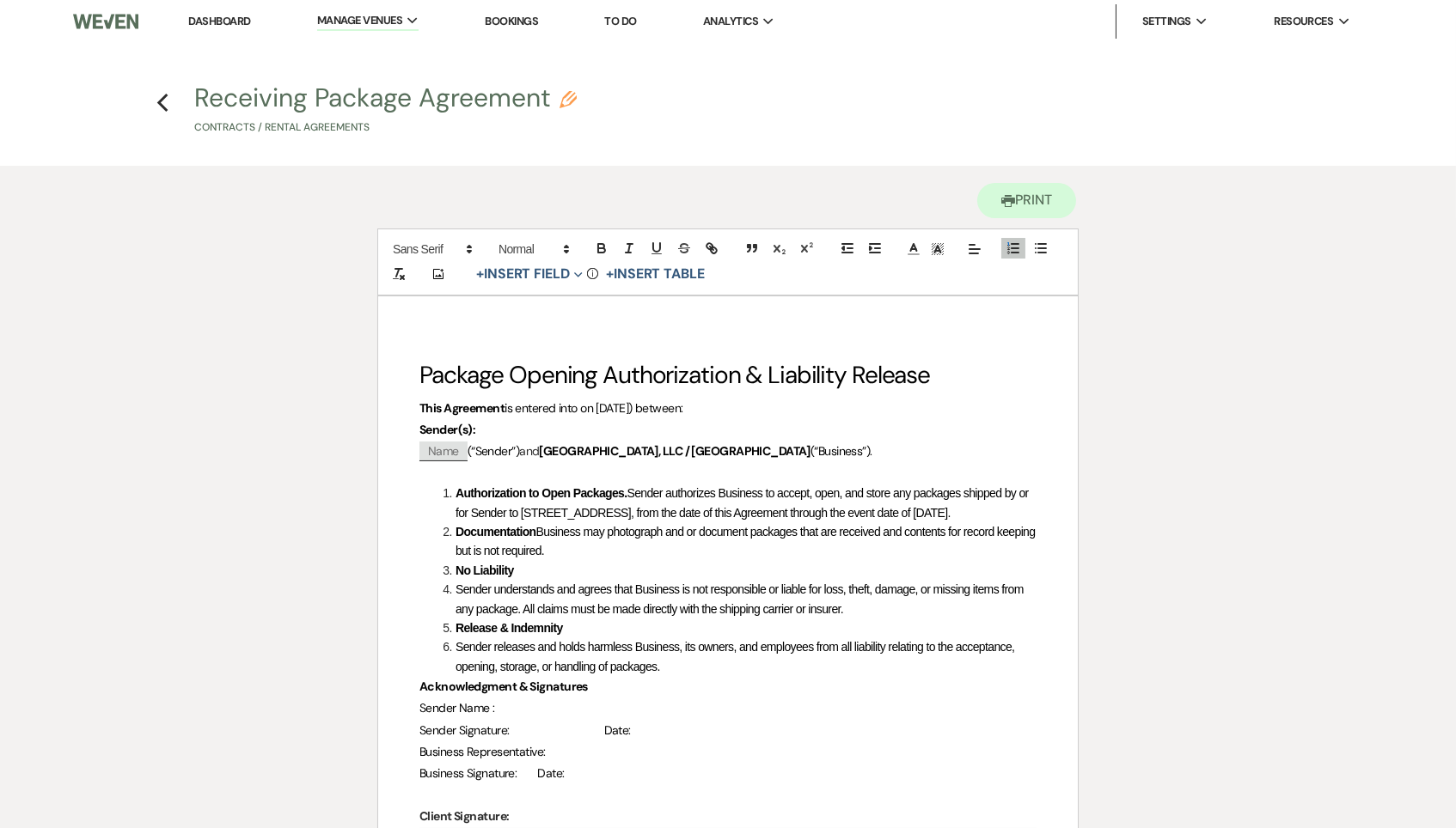
scroll to position [0, 0]
click at [461, 617] on li "Sender understands and agrees that Business is not responsible or liable for lo…" at bounding box center [736, 600] width 599 height 39
click at [451, 619] on li "Sender understands and agrees that Business is not responsible or liable for lo…" at bounding box center [736, 600] width 599 height 39
click at [456, 619] on li "Sender understands and agrees that Business is not responsible or liable for lo…" at bounding box center [736, 600] width 599 height 39
click at [456, 616] on span "Sender understands and agrees that Business is not responsible or liable for lo…" at bounding box center [741, 599] width 570 height 32
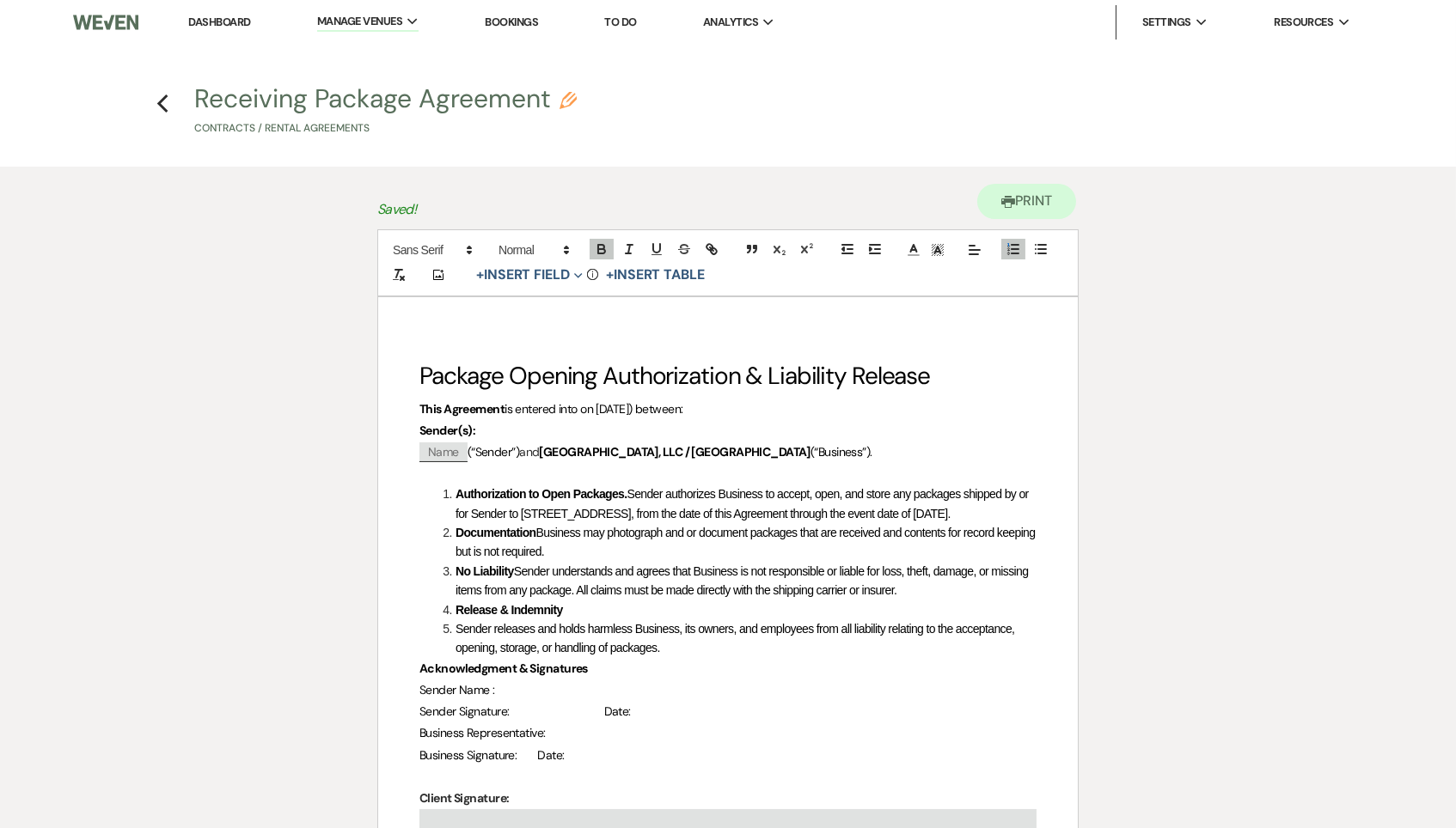
click at [625, 619] on li "Release & Indemnity" at bounding box center [736, 610] width 599 height 19
click at [455, 654] on span "Sender releases and holds harmless Business, its owners, and employees from all…" at bounding box center [736, 638] width 562 height 32
click at [453, 658] on li "Sender releases and holds harmless Business, its owners, and employees from all…" at bounding box center [736, 639] width 599 height 39
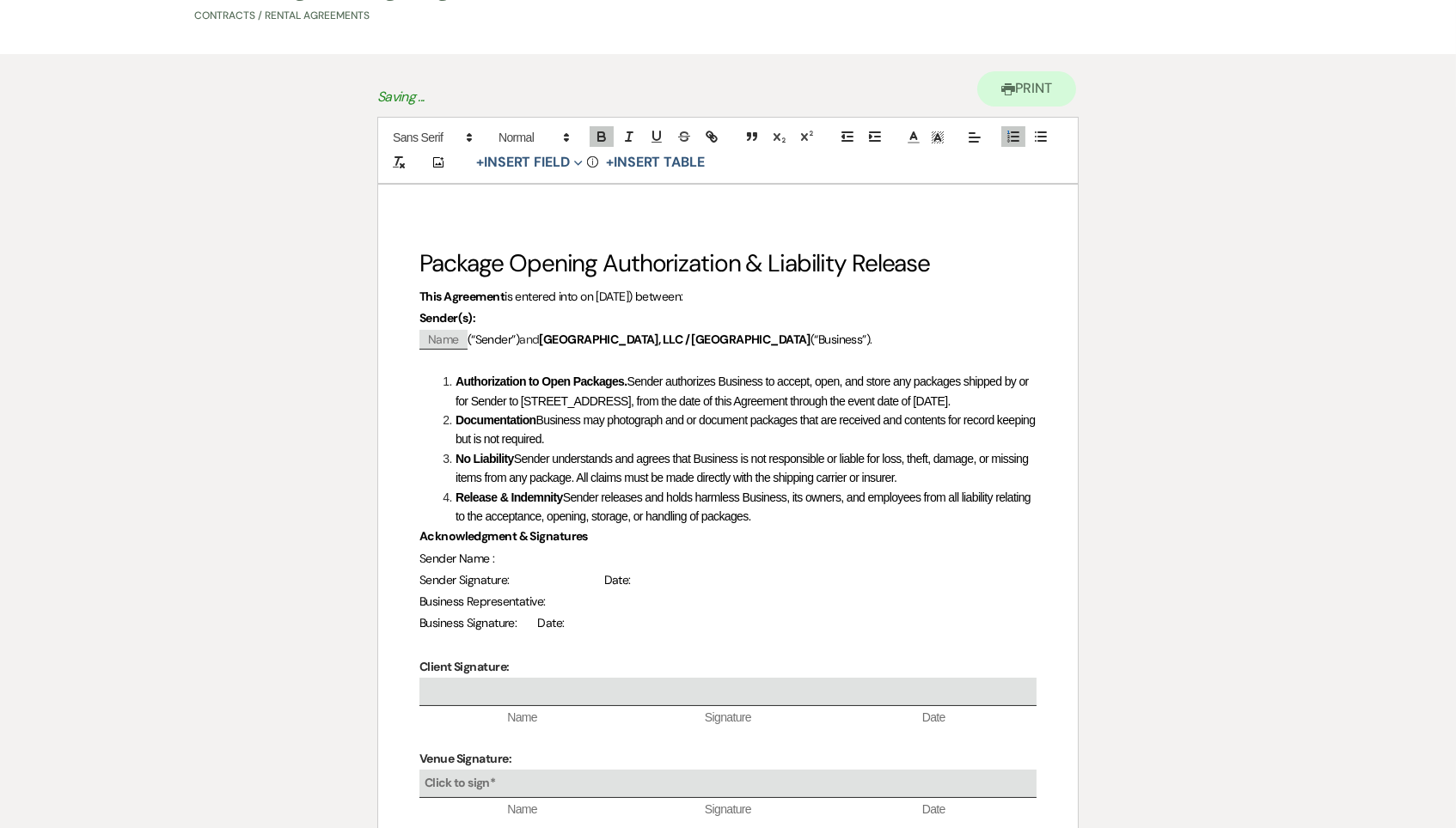
click at [558, 449] on li "Documentation Business may photograph and or document packages that are receive…" at bounding box center [736, 430] width 599 height 39
click at [530, 570] on p "Sender Name :" at bounding box center [728, 560] width 617 height 21
click at [546, 161] on button "+ Insert Field Expand" at bounding box center [529, 163] width 118 height 20
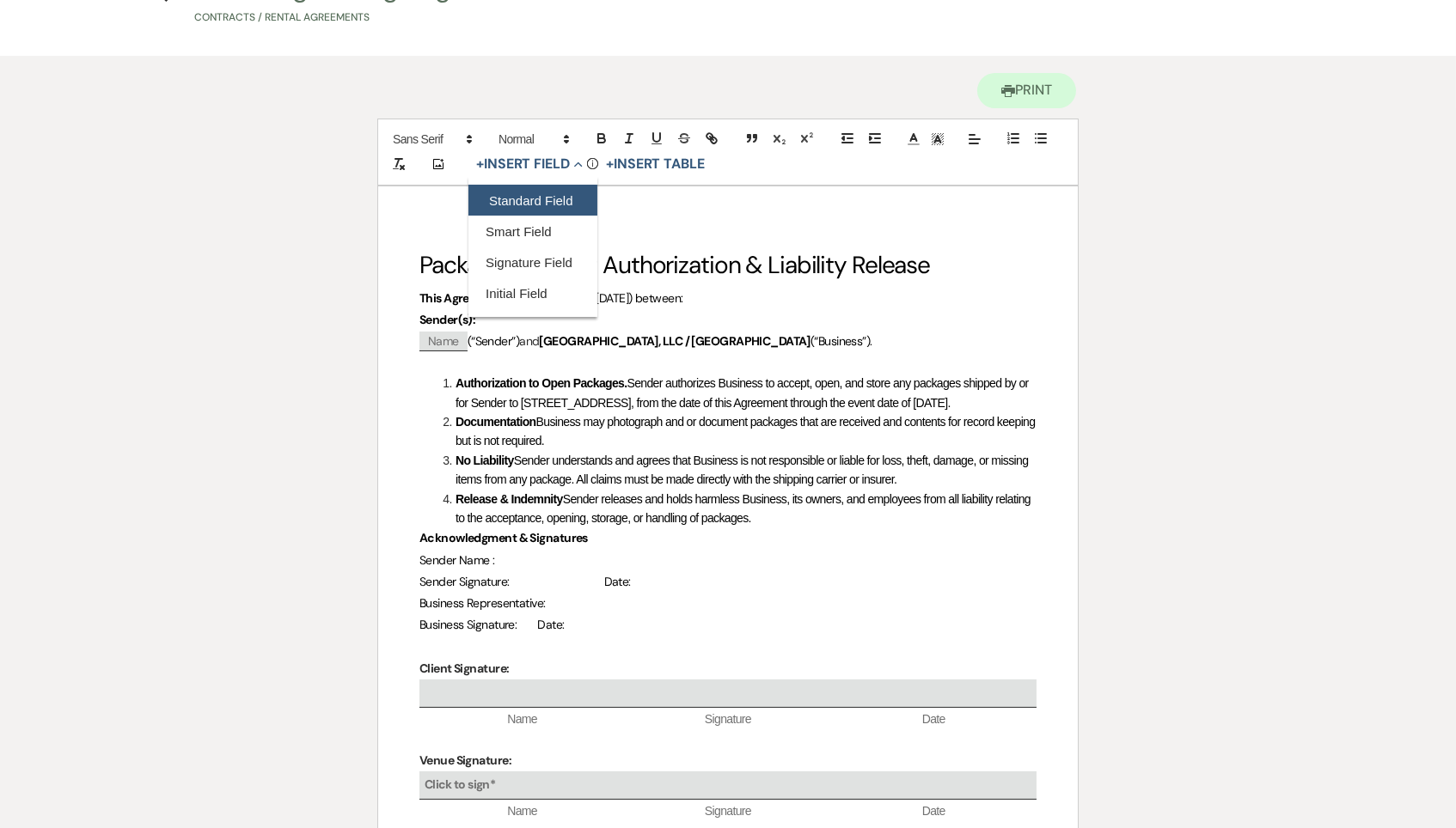
click at [543, 193] on button "Standard Field" at bounding box center [533, 200] width 129 height 31
select select "owner"
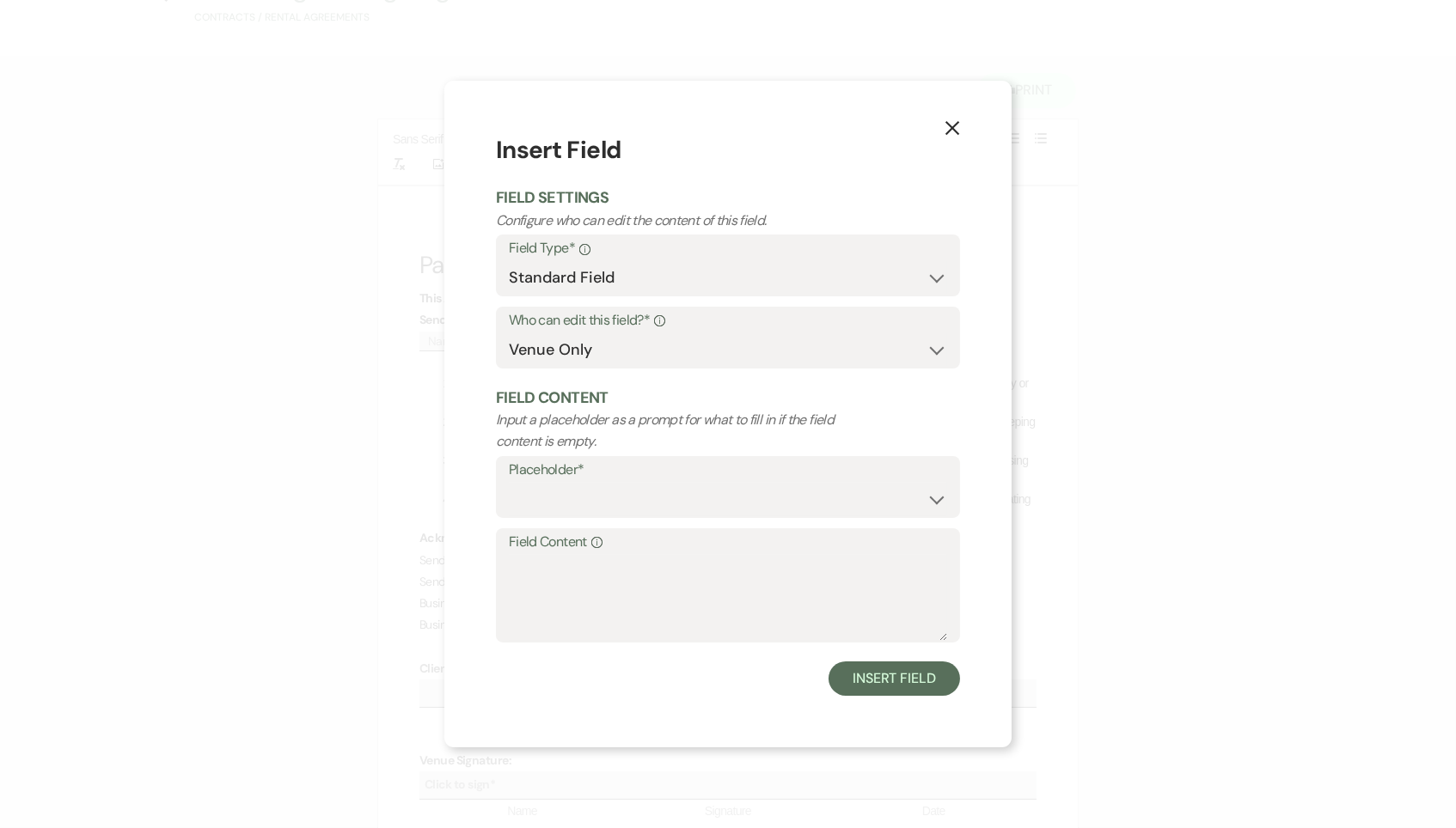
click at [603, 530] on label "Field Content Info" at bounding box center [728, 542] width 438 height 25
click at [603, 555] on textarea "Field Content Info" at bounding box center [728, 598] width 438 height 86
select select "Name"
click at [599, 617] on textarea "Field Content Info" at bounding box center [728, 598] width 438 height 86
select select "client"
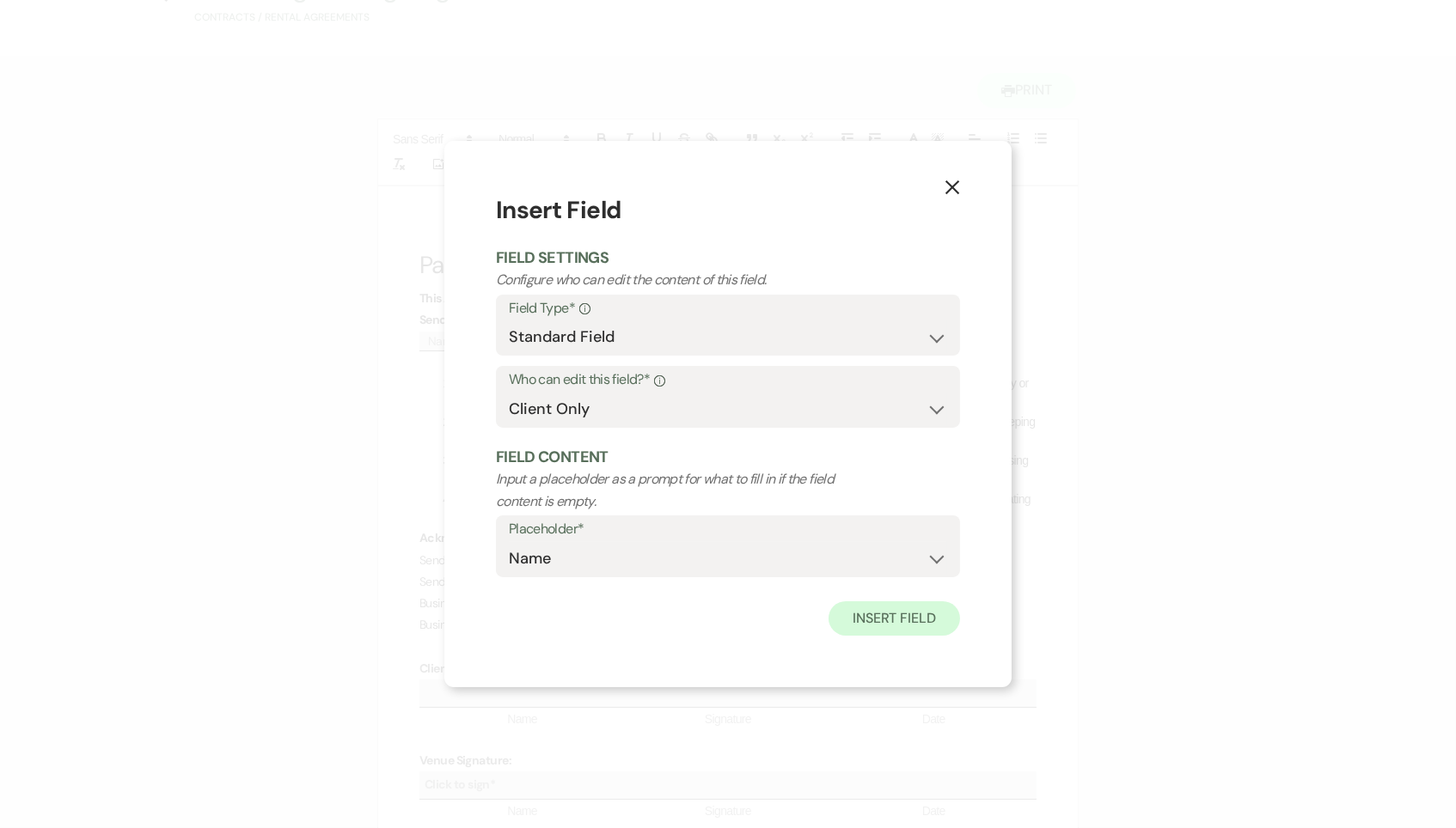
click at [902, 604] on button "Insert Field" at bounding box center [894, 617] width 132 height 34
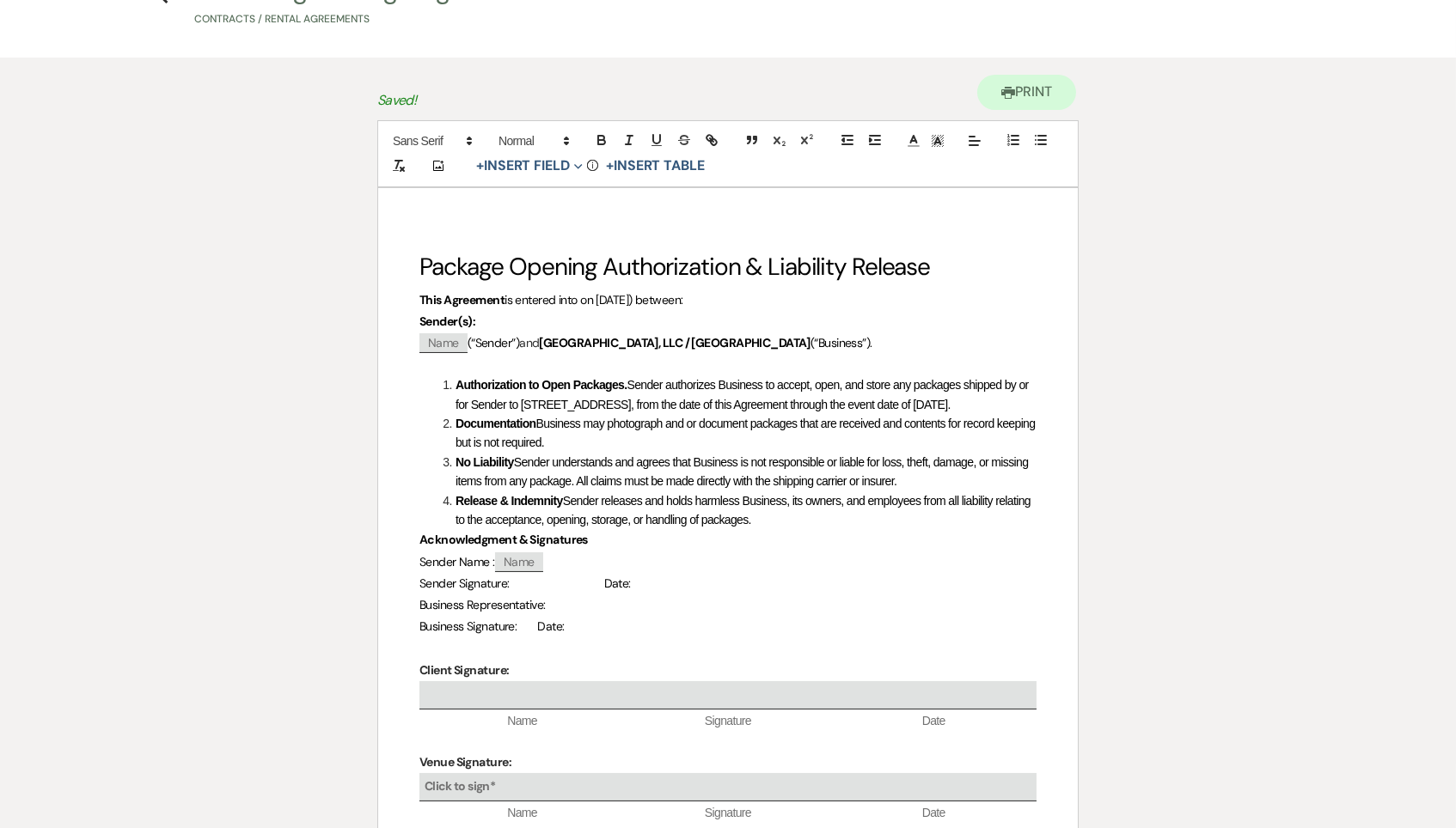
click at [546, 616] on p "Business Representative:" at bounding box center [728, 605] width 617 height 21
click at [545, 593] on span "Sender Signature: Date:" at bounding box center [525, 585] width 212 height 16
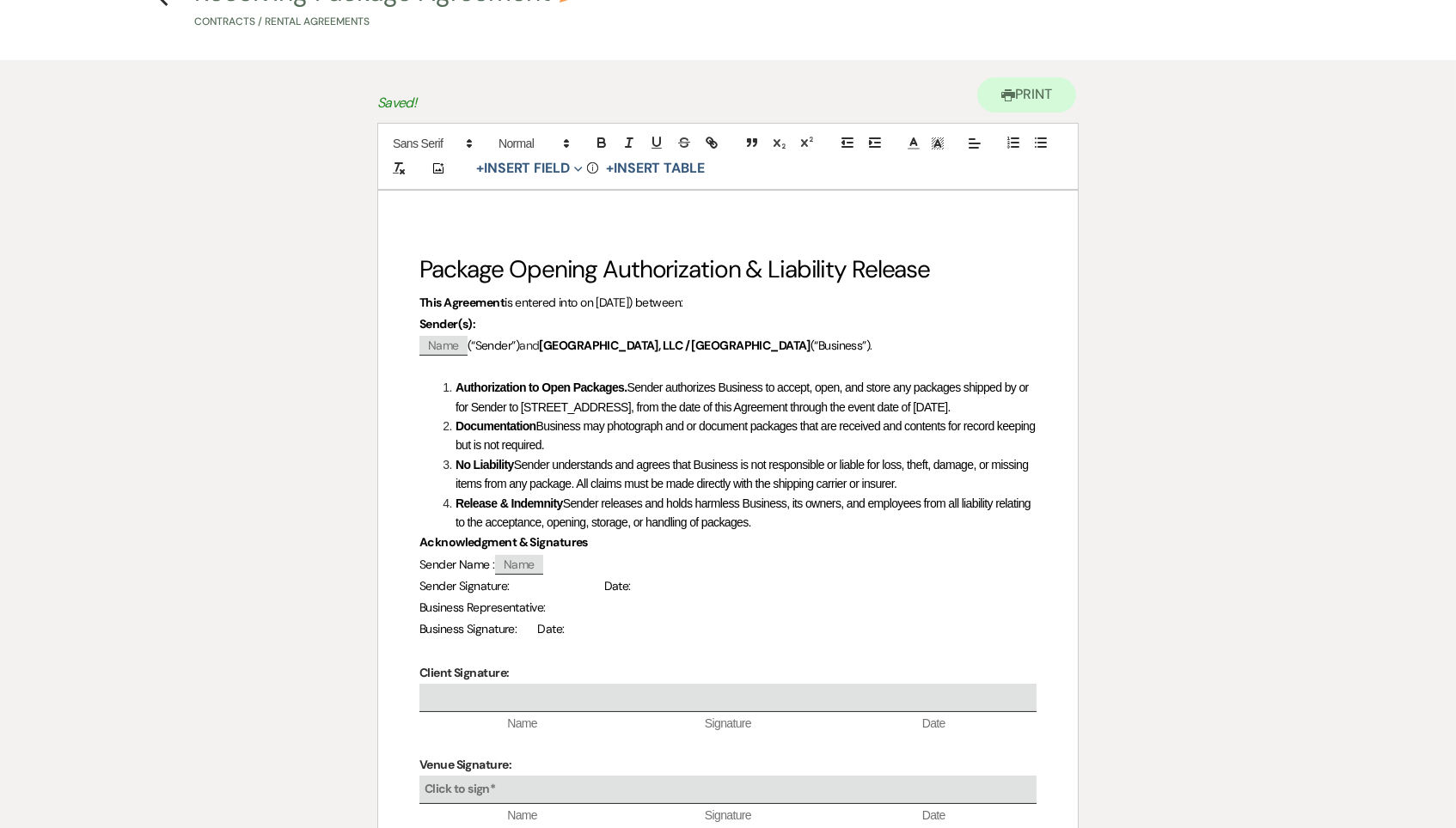
click at [545, 594] on span "Sender Signature: Date:" at bounding box center [525, 586] width 212 height 16
click at [553, 165] on button "+ Insert Field Expand" at bounding box center [529, 168] width 118 height 20
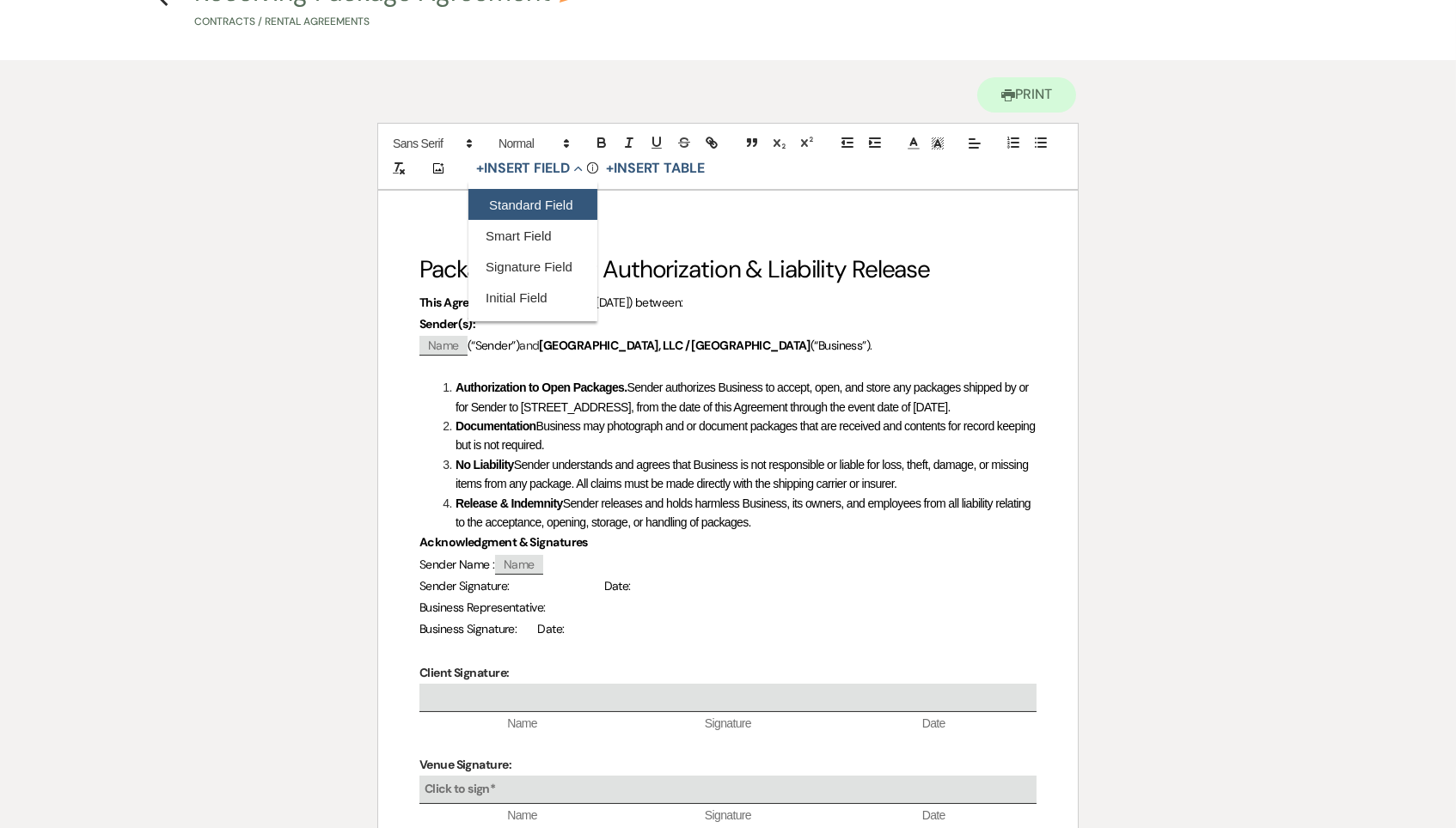
click at [556, 207] on button "Standard Field" at bounding box center [533, 203] width 129 height 31
select select "owner"
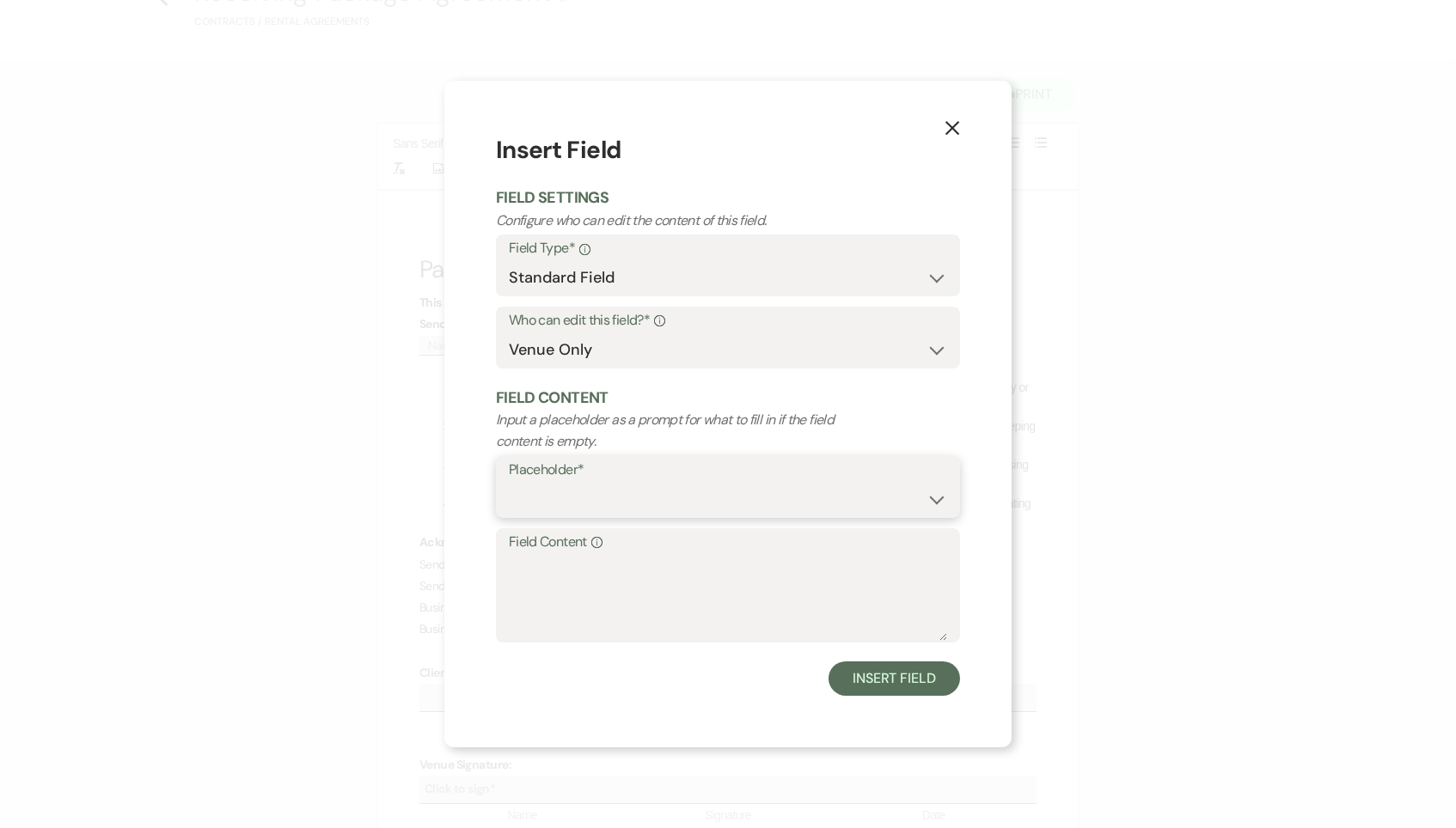
select select "Name"
click at [645, 583] on textarea "Field Content Info" at bounding box center [728, 598] width 438 height 86
select select "client"
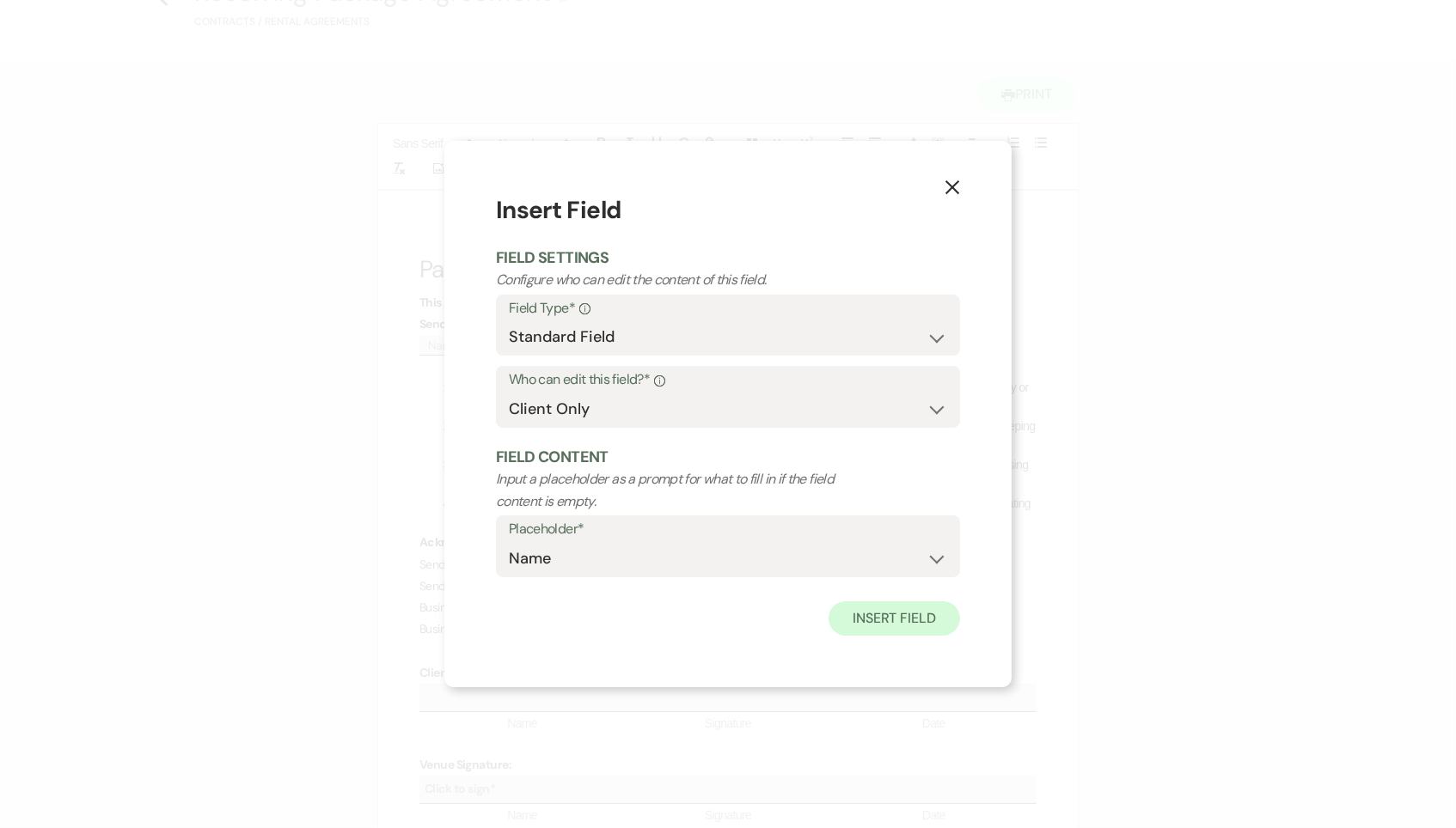
click at [885, 610] on button "Insert Field" at bounding box center [894, 617] width 132 height 34
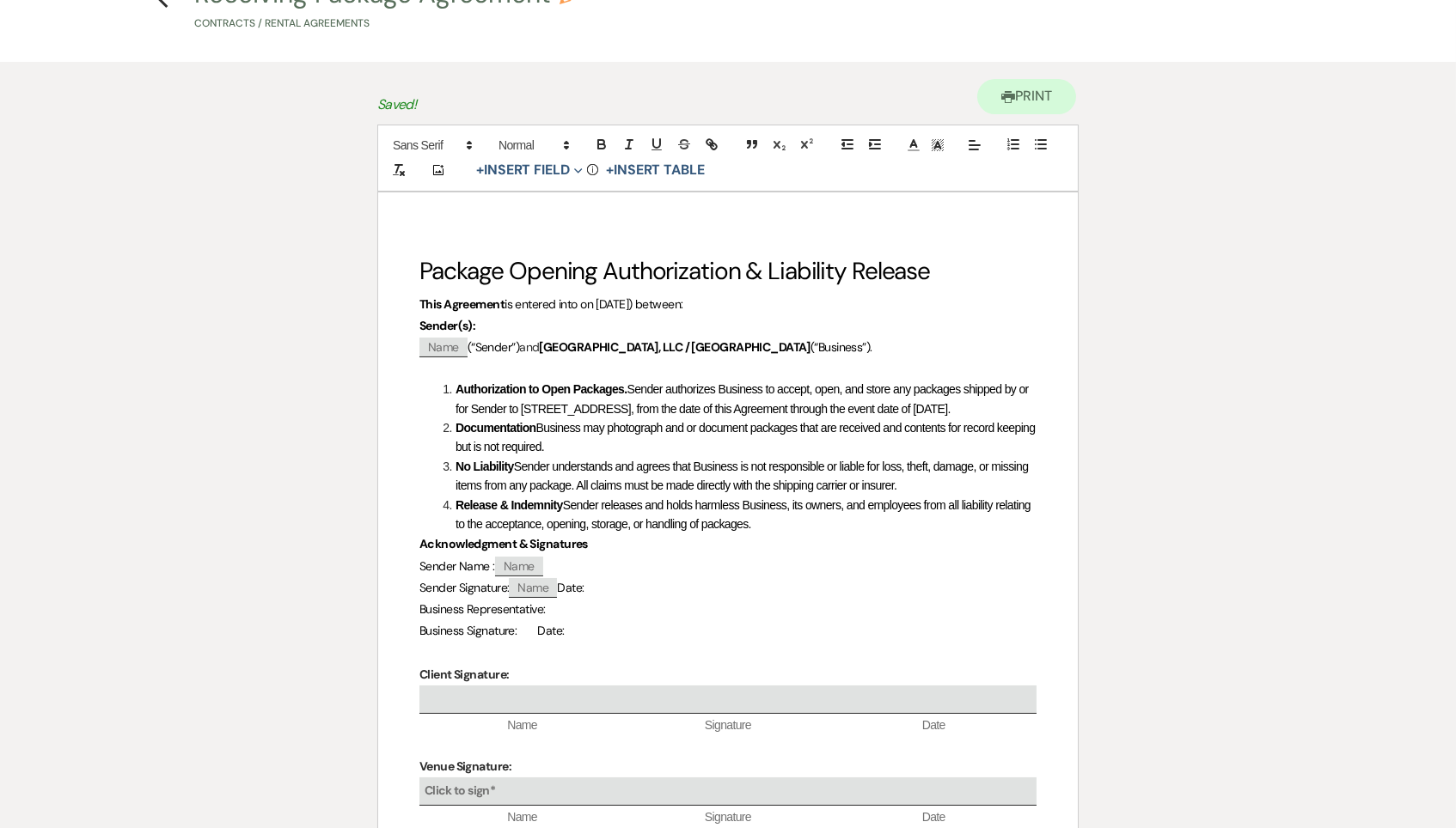
click at [556, 597] on span "Name" at bounding box center [533, 588] width 48 height 20
select select "client"
select select "Name"
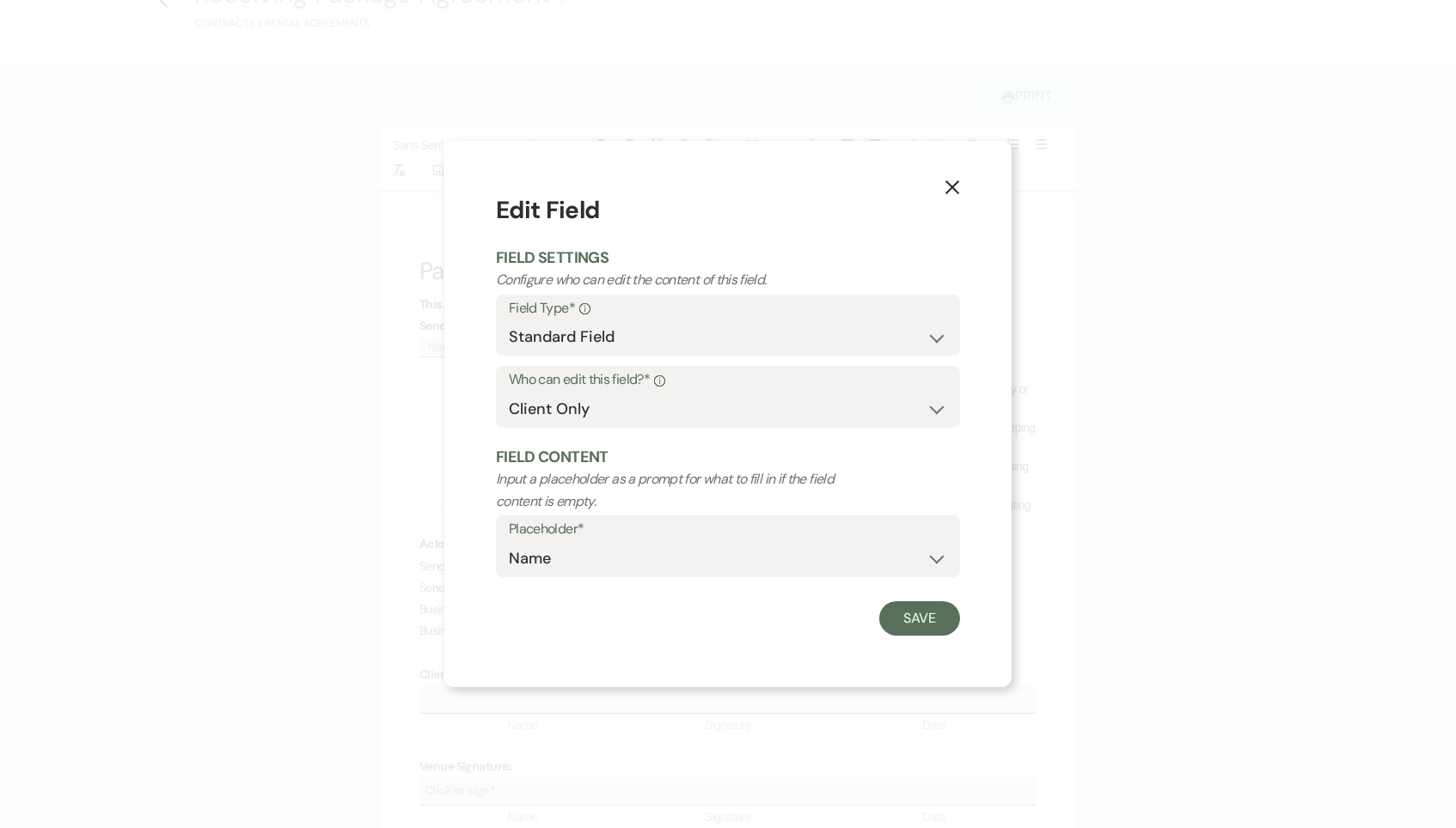
click at [951, 185] on icon "X" at bounding box center [952, 188] width 16 height 16
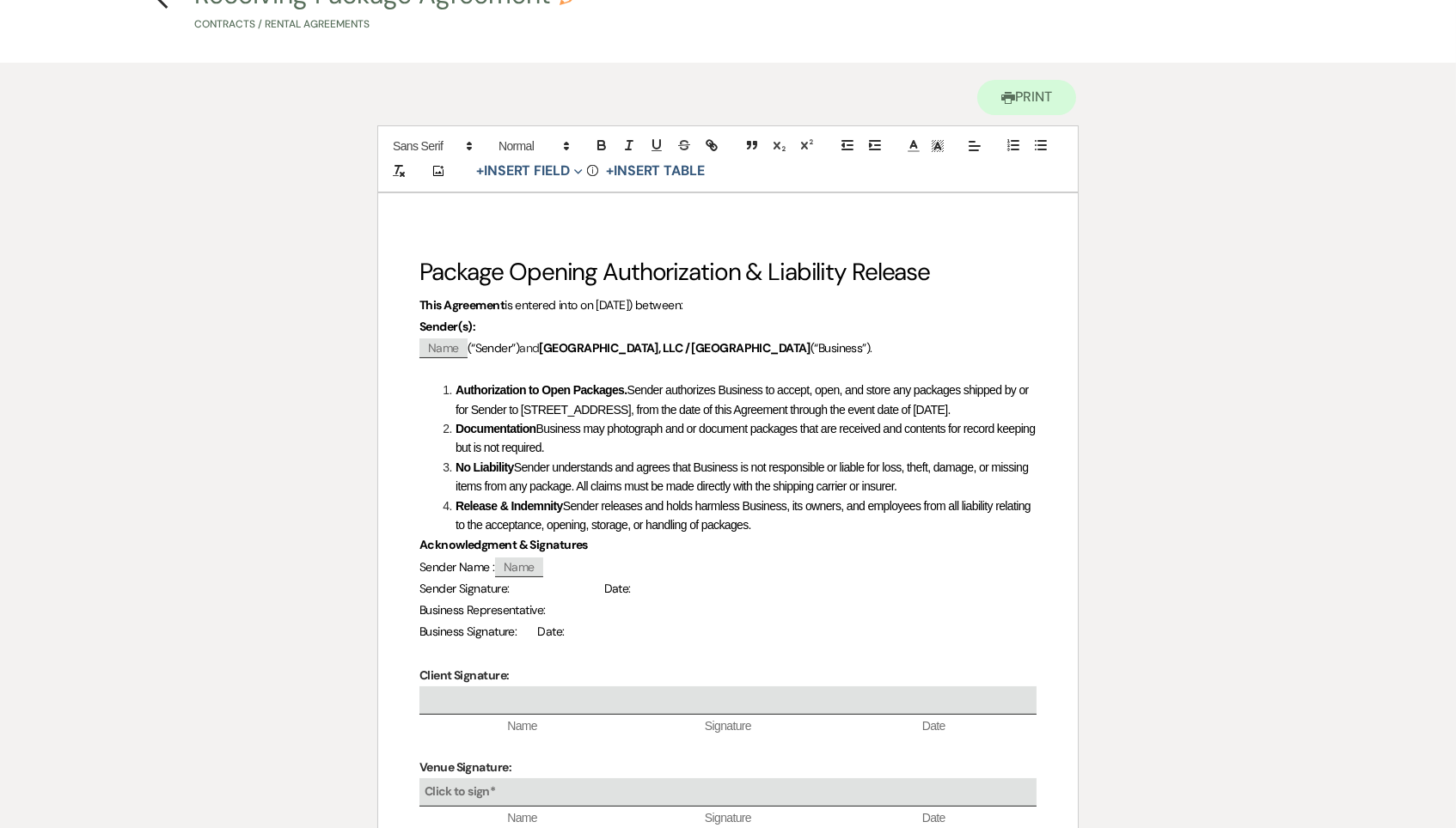
scroll to position [103, 0]
click at [556, 175] on button "+ Insert Field Expand" at bounding box center [529, 171] width 118 height 20
click at [551, 274] on button "Signature Field" at bounding box center [533, 269] width 129 height 31
select select "signatureField"
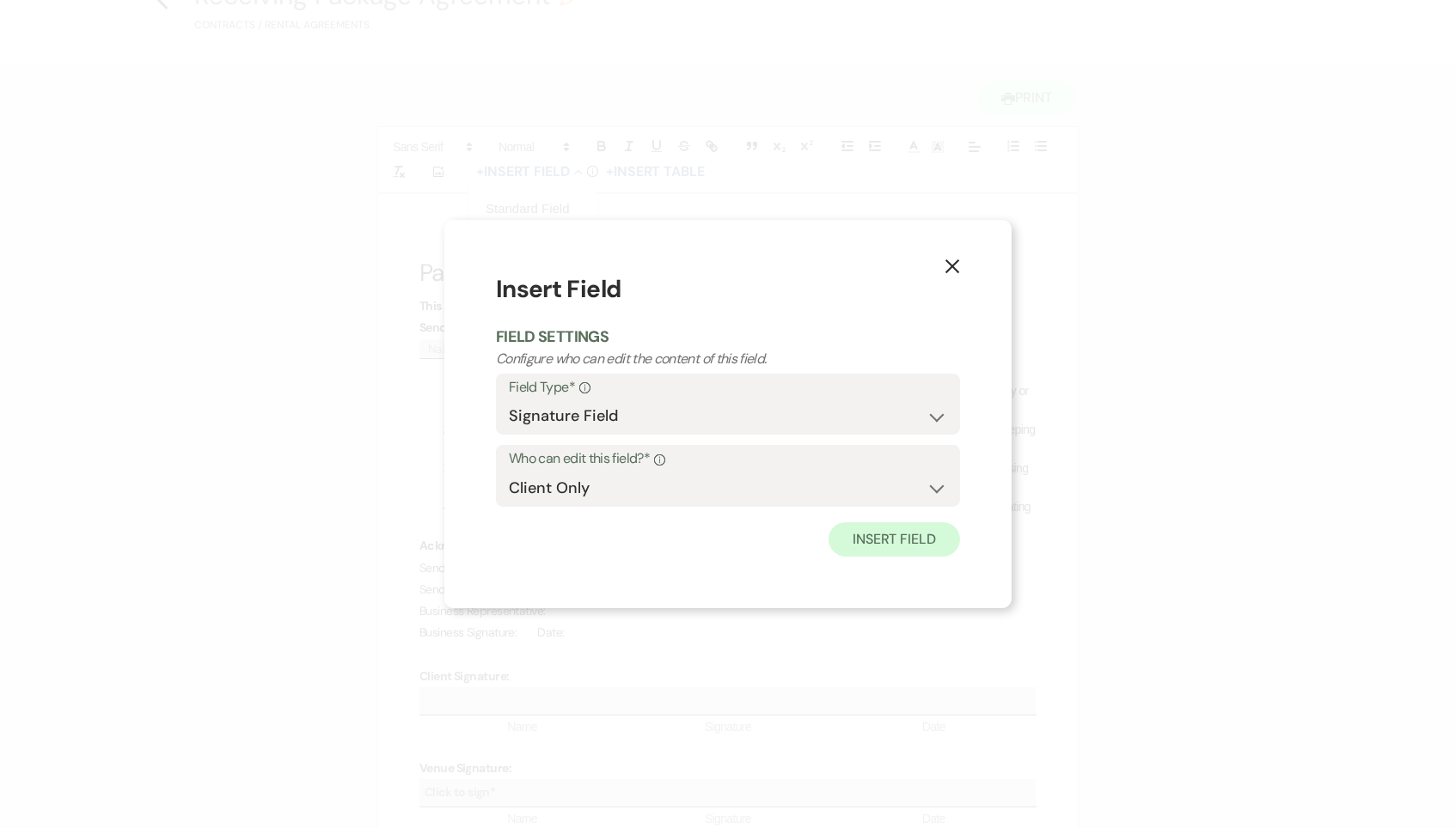
click at [921, 552] on button "Insert Field" at bounding box center [894, 539] width 132 height 34
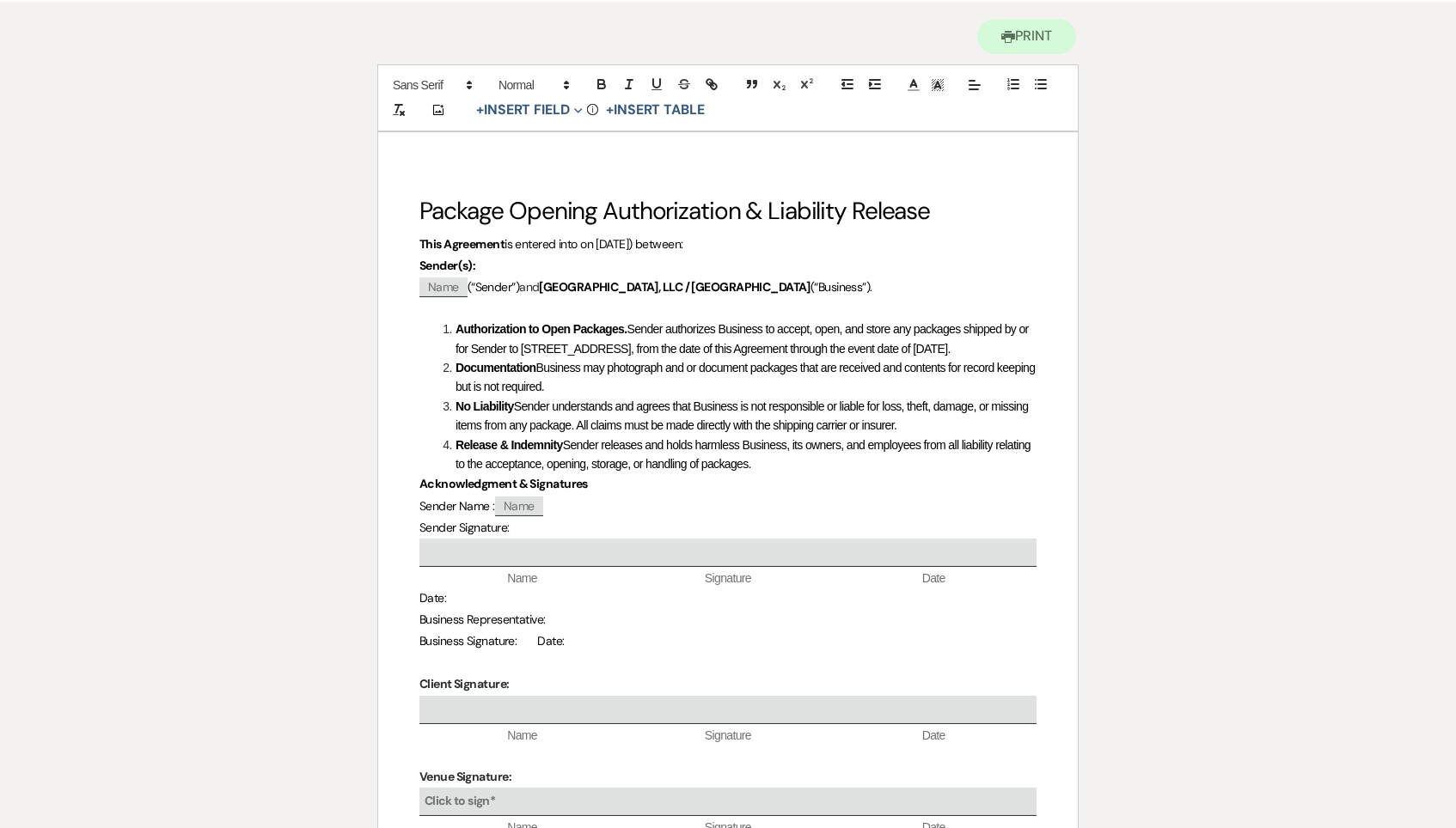
scroll to position [191, 0]
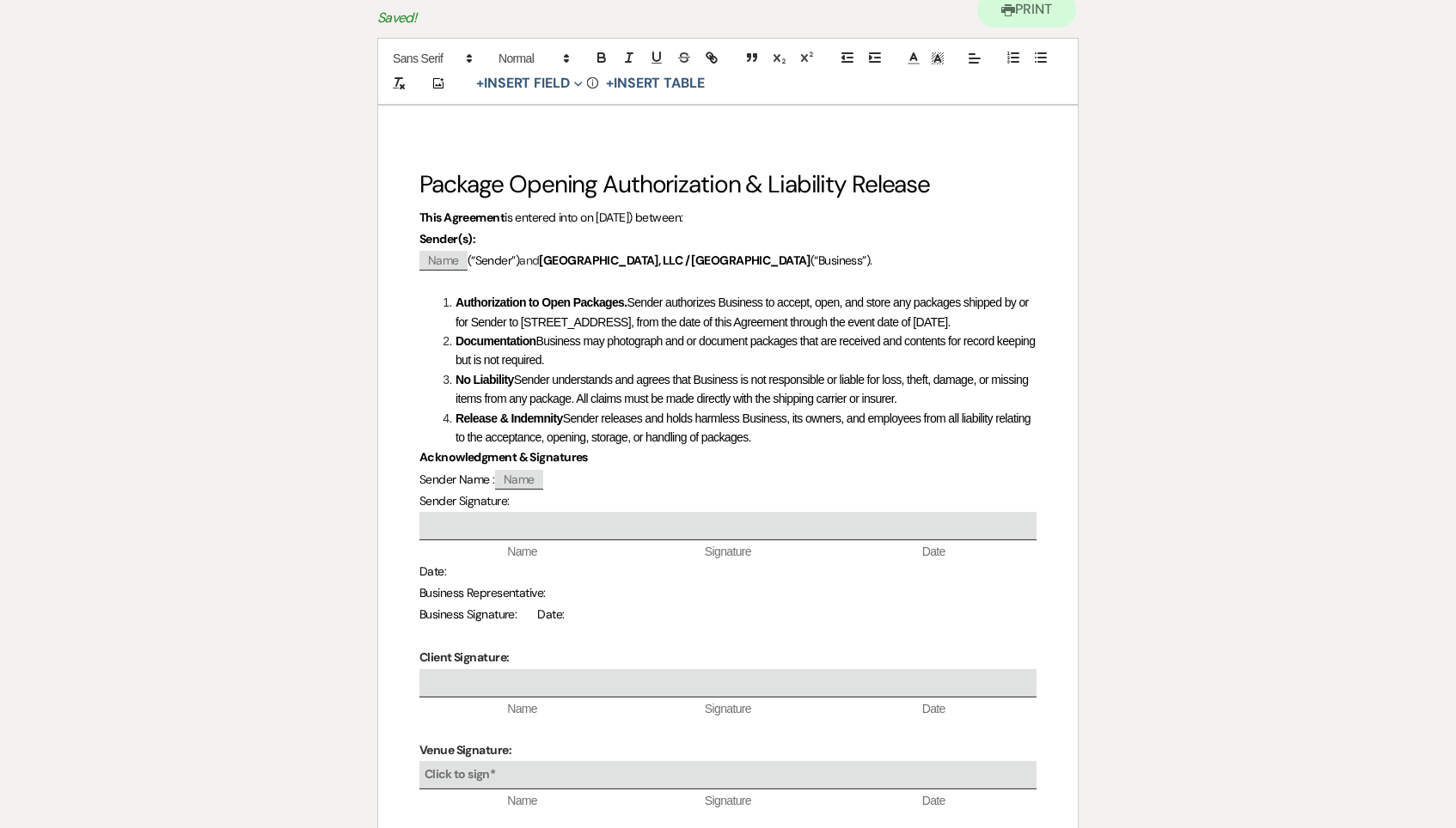
drag, startPoint x: 511, startPoint y: 639, endPoint x: 463, endPoint y: 639, distance: 48.0
click at [463, 582] on p "Date:" at bounding box center [728, 571] width 617 height 21
click at [597, 606] on p "Business Representative:" at bounding box center [728, 596] width 617 height 21
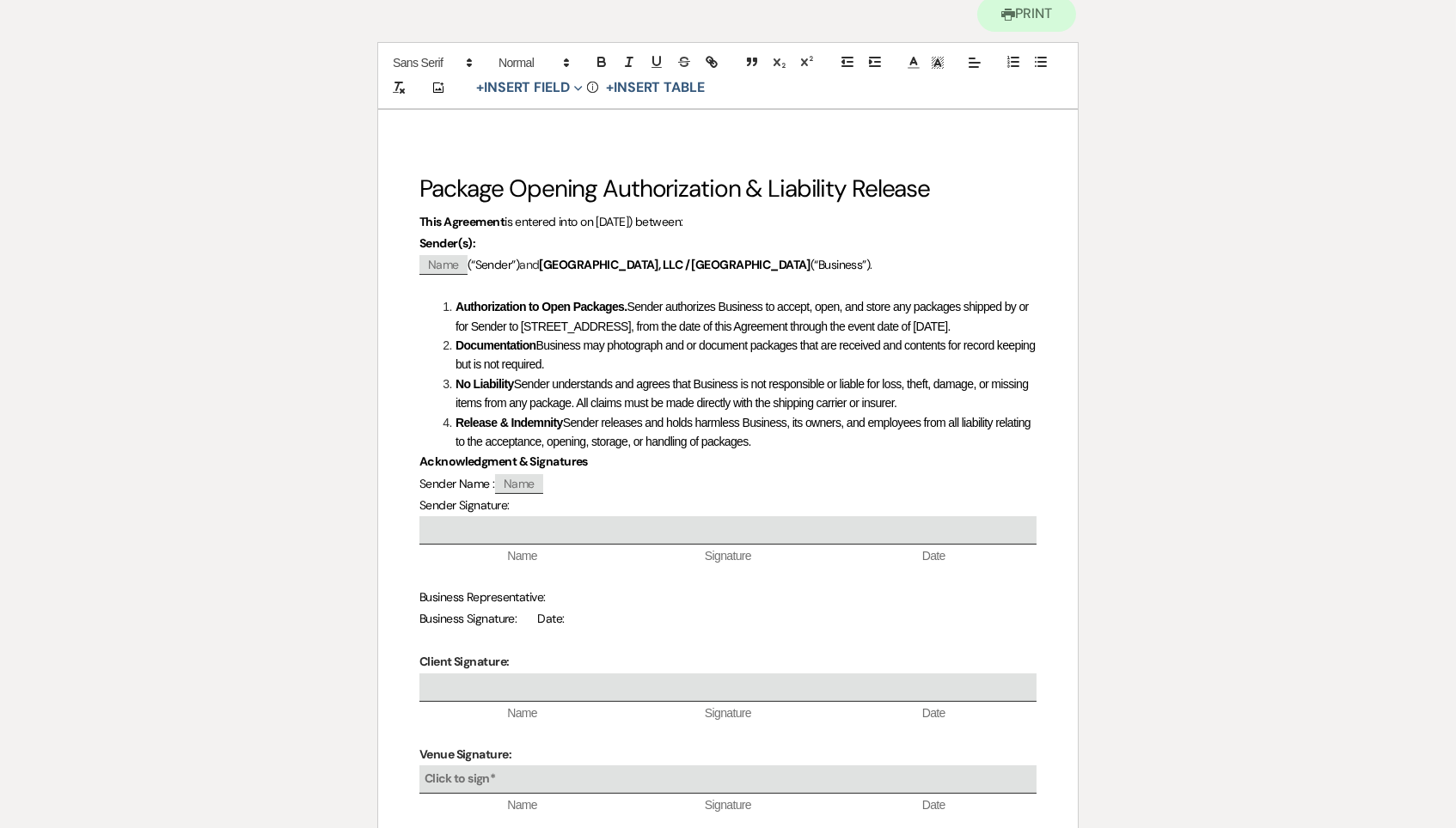
scroll to position [186, 0]
click at [529, 98] on button "+ Insert Field Expand" at bounding box center [529, 88] width 118 height 20
drag, startPoint x: 414, startPoint y: 662, endPoint x: 618, endPoint y: 667, distance: 204.1
click at [618, 667] on div "Package Opening Authorization & Liability Release This Agreement is entered int…" at bounding box center [728, 514] width 699 height 808
click at [618, 610] on p "Business Representative:" at bounding box center [728, 599] width 617 height 21
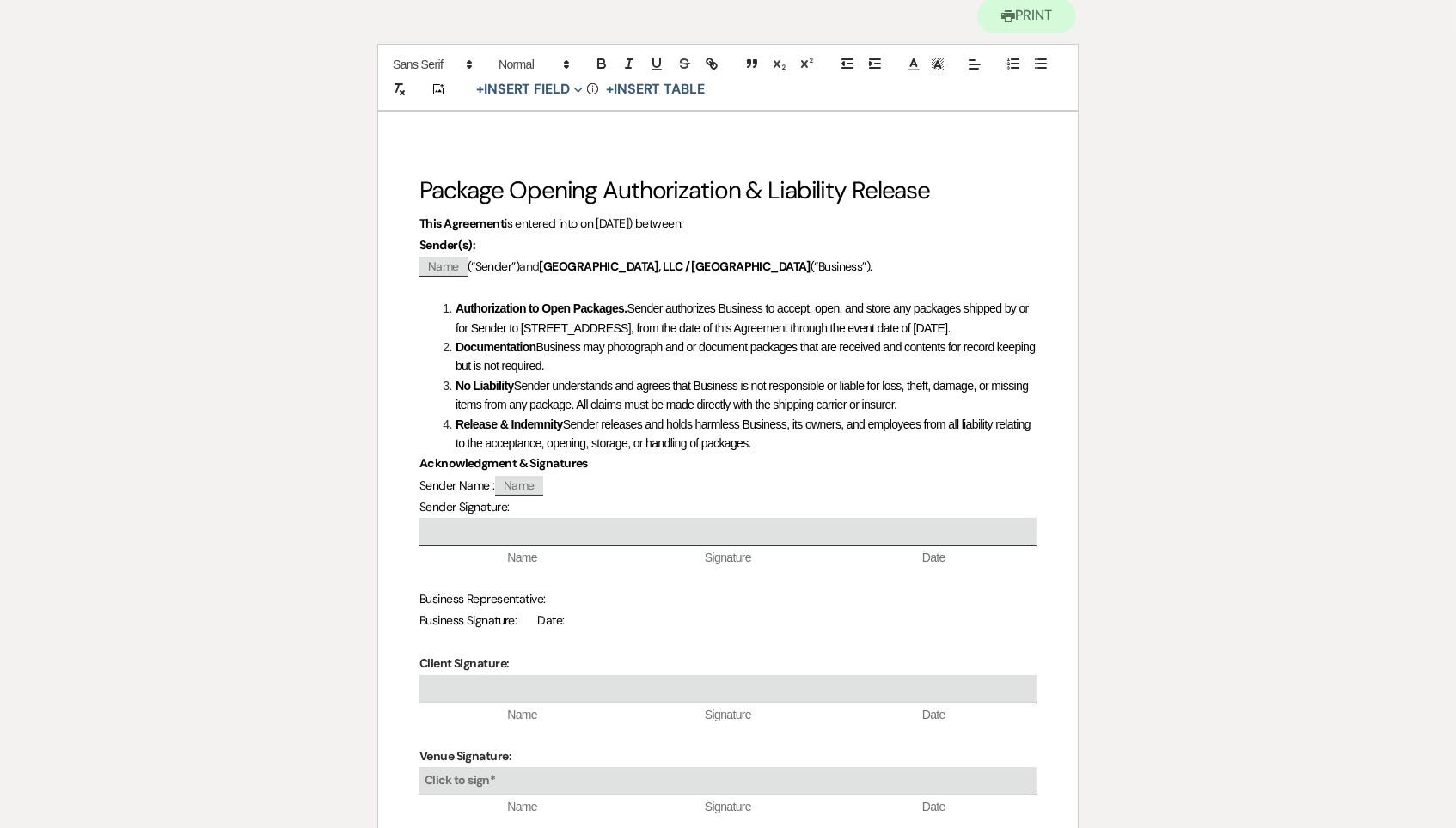
scroll to position [185, 0]
click at [563, 88] on button "+ Insert Field Expand" at bounding box center [529, 89] width 118 height 20
click at [557, 127] on button "Standard Field" at bounding box center [533, 125] width 129 height 31
select select "owner"
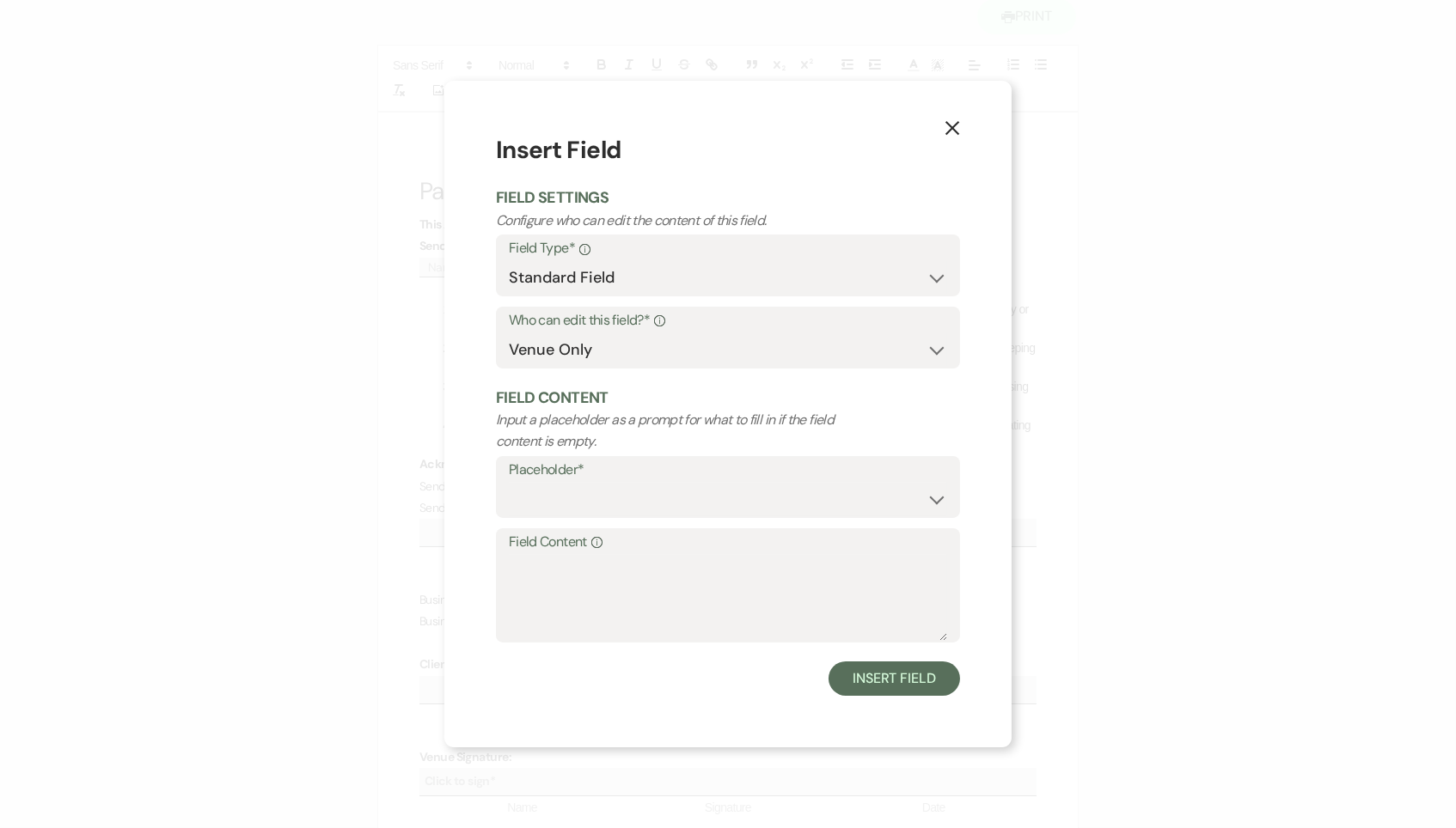
click at [584, 477] on label "Placeholder*" at bounding box center [728, 470] width 438 height 25
select select "Name"
click at [886, 679] on button "Insert Field" at bounding box center [894, 678] width 132 height 34
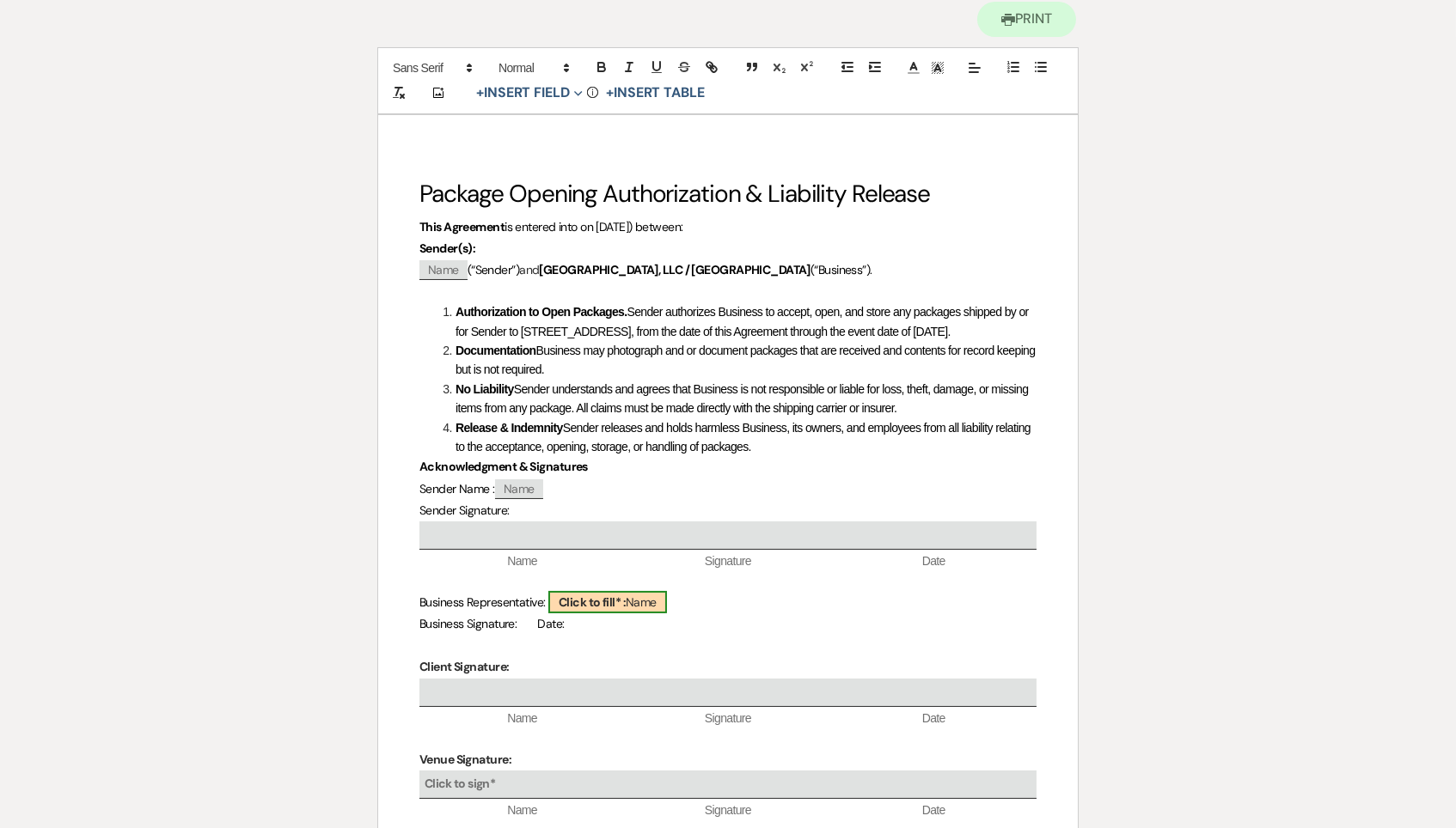
click at [640, 613] on span "Click to fill* : Name" at bounding box center [607, 602] width 118 height 22
select select "owner"
select select "Name"
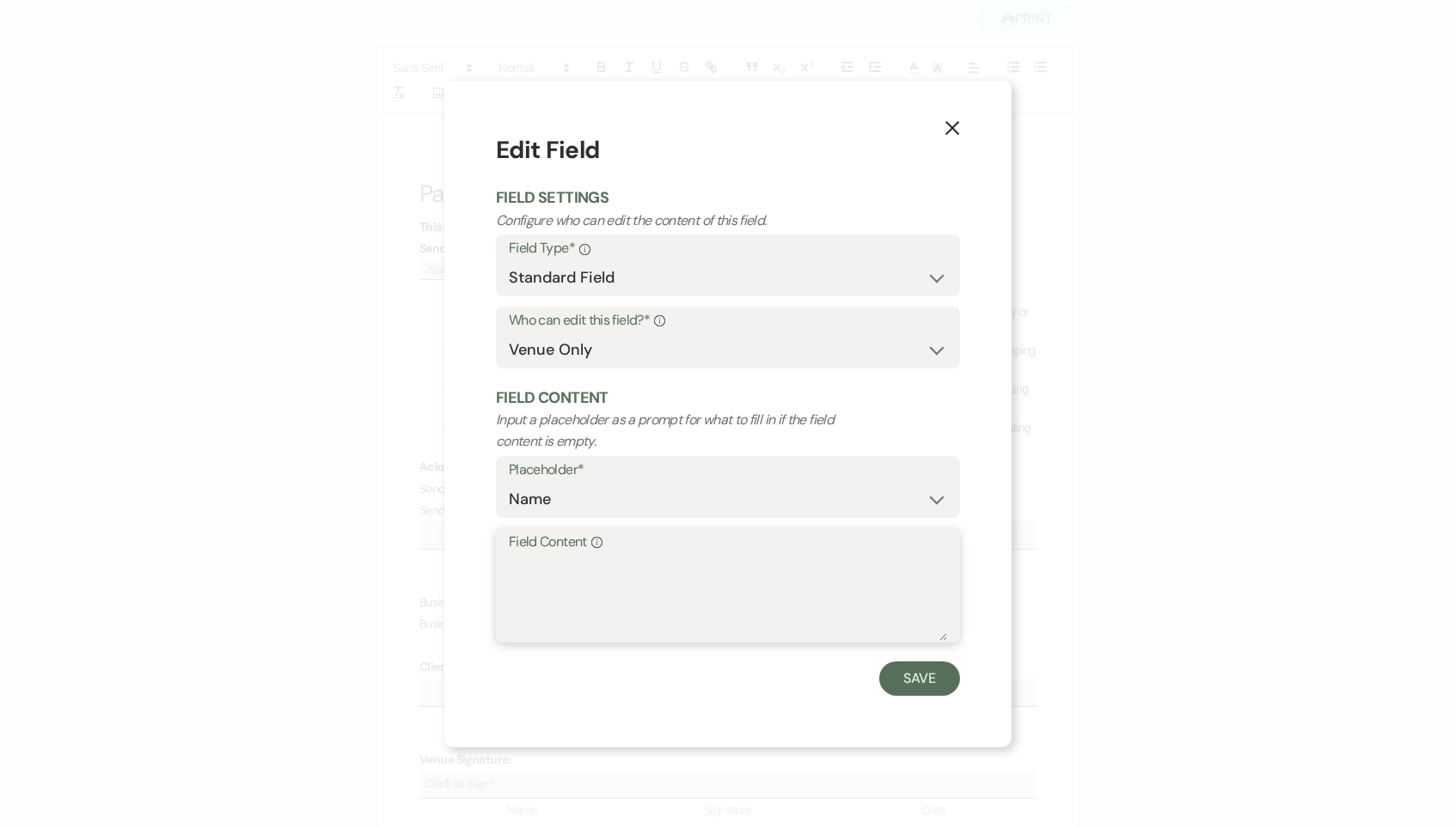
click at [581, 558] on textarea "Field Content Info" at bounding box center [728, 598] width 438 height 86
type textarea "[PERSON_NAME]"
drag, startPoint x: 655, startPoint y: 589, endPoint x: 898, endPoint y: 673, distance: 257.1
click at [898, 673] on button "Save" at bounding box center [920, 678] width 81 height 34
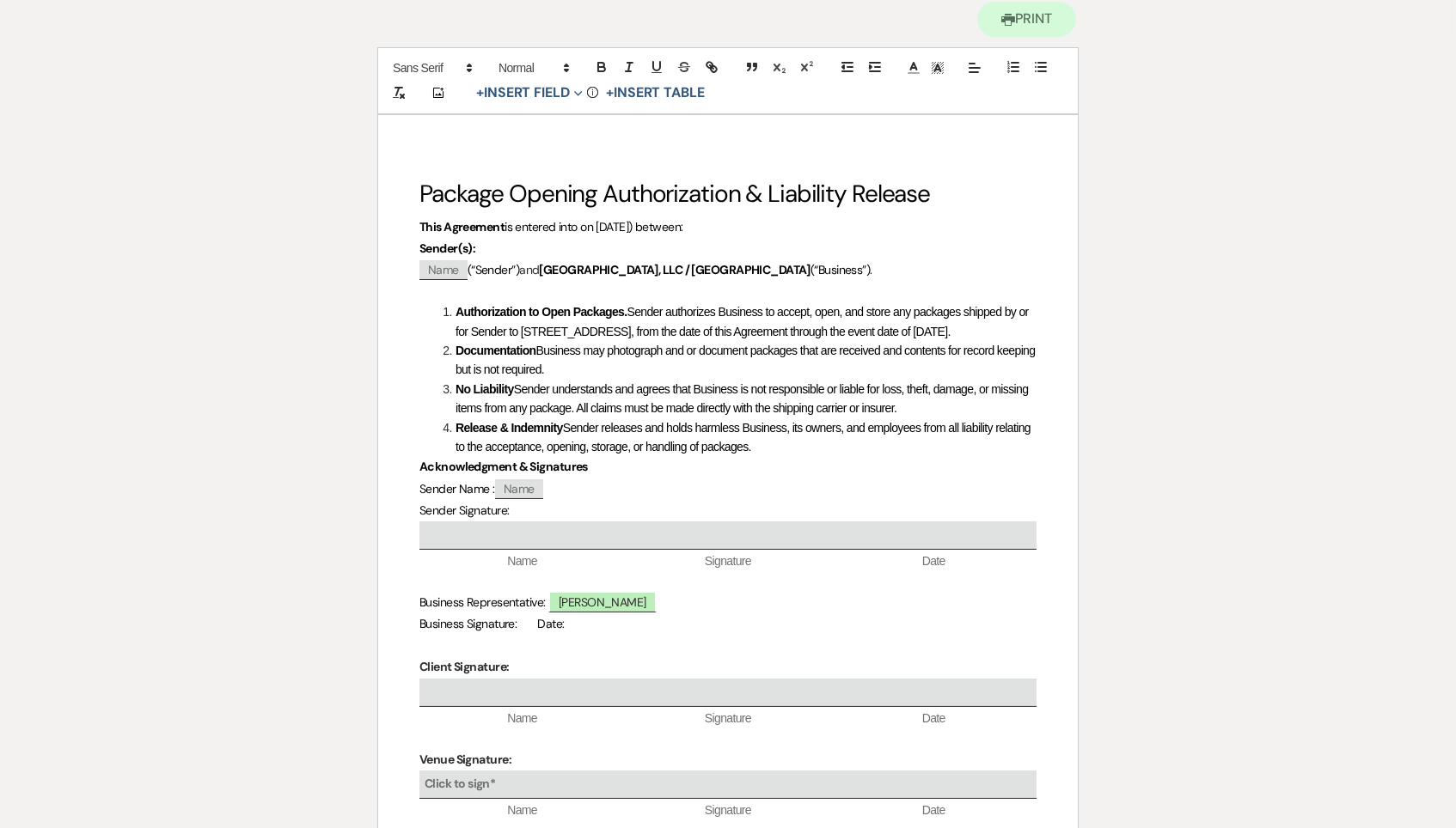
click at [516, 632] on span "Business Signature: Date:" at bounding box center [491, 624] width 145 height 16
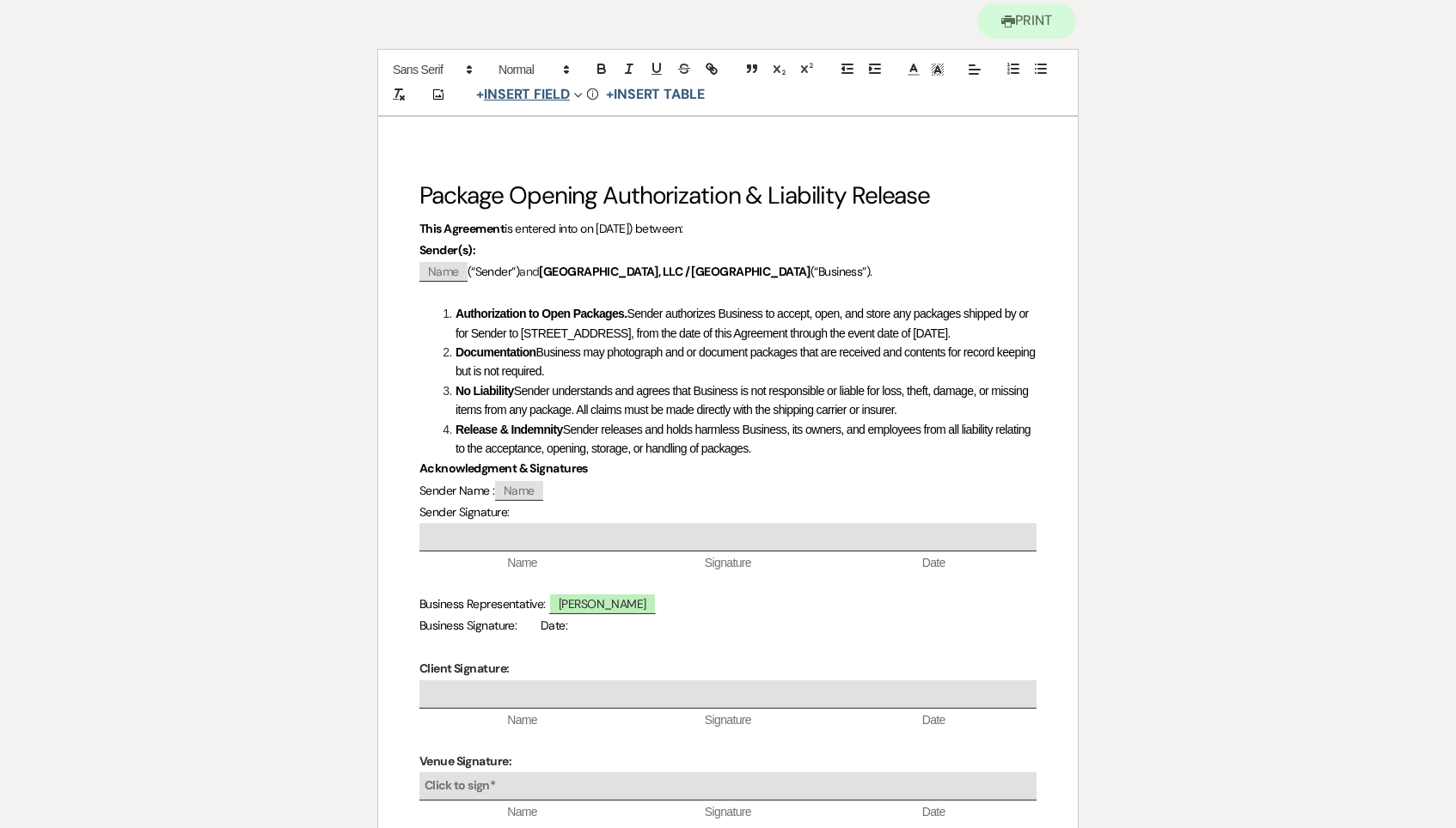
click at [554, 98] on button "+ Insert Field Expand" at bounding box center [529, 94] width 118 height 20
click at [577, 191] on button "Signature Field" at bounding box center [533, 192] width 129 height 31
select select "signatureField"
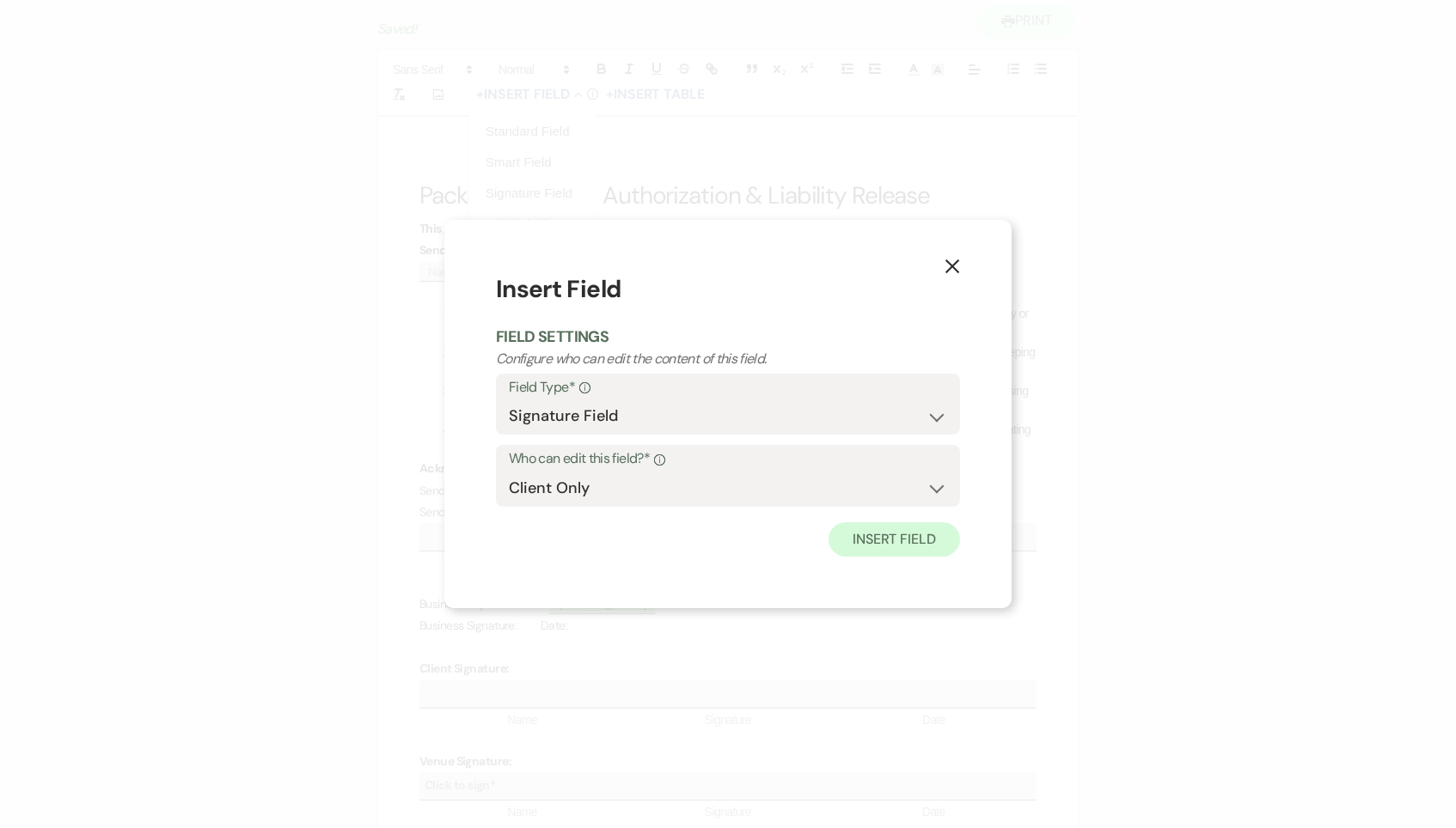
click at [924, 527] on button "Insert Field" at bounding box center [894, 539] width 132 height 34
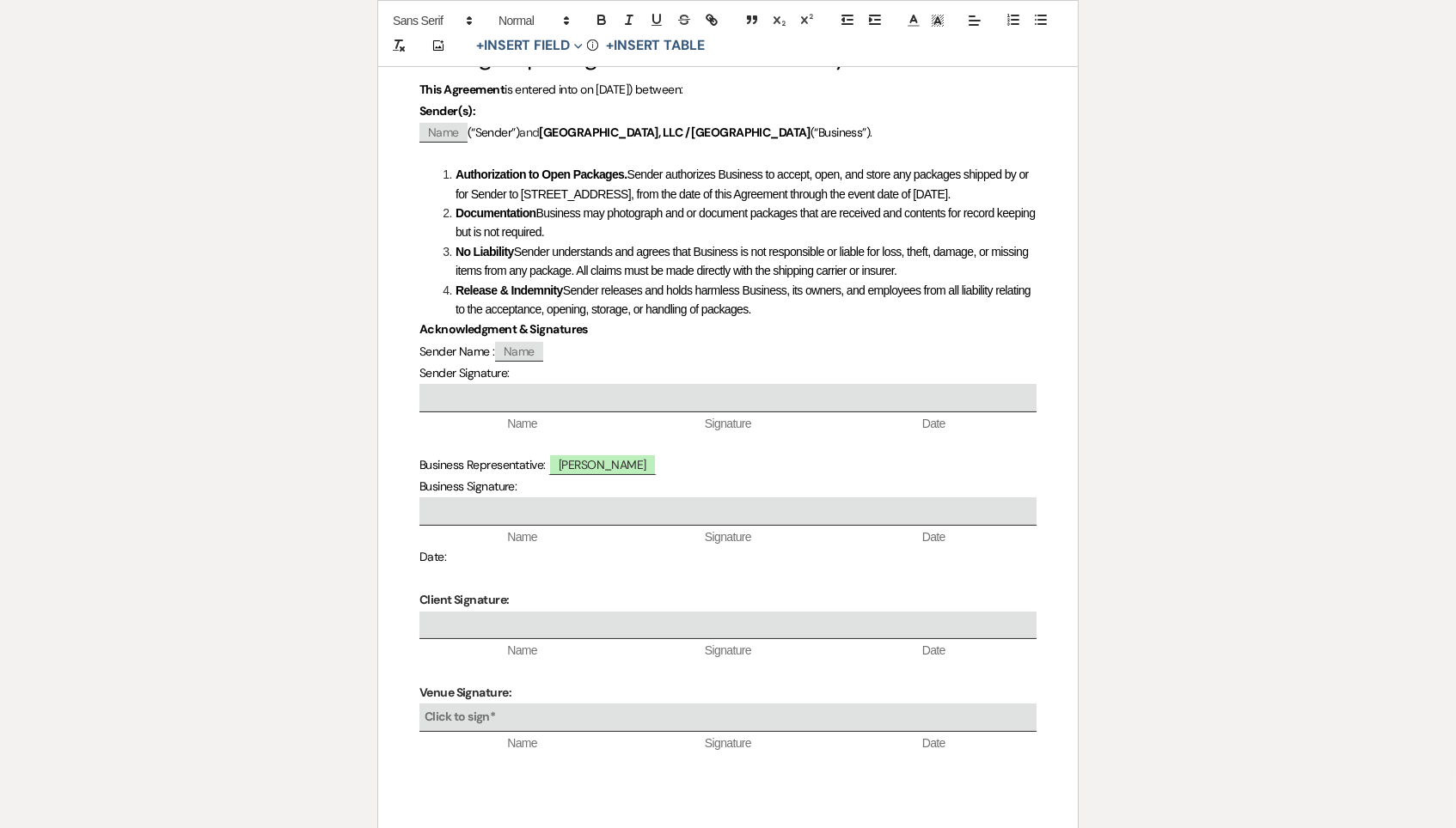
scroll to position [353, 0]
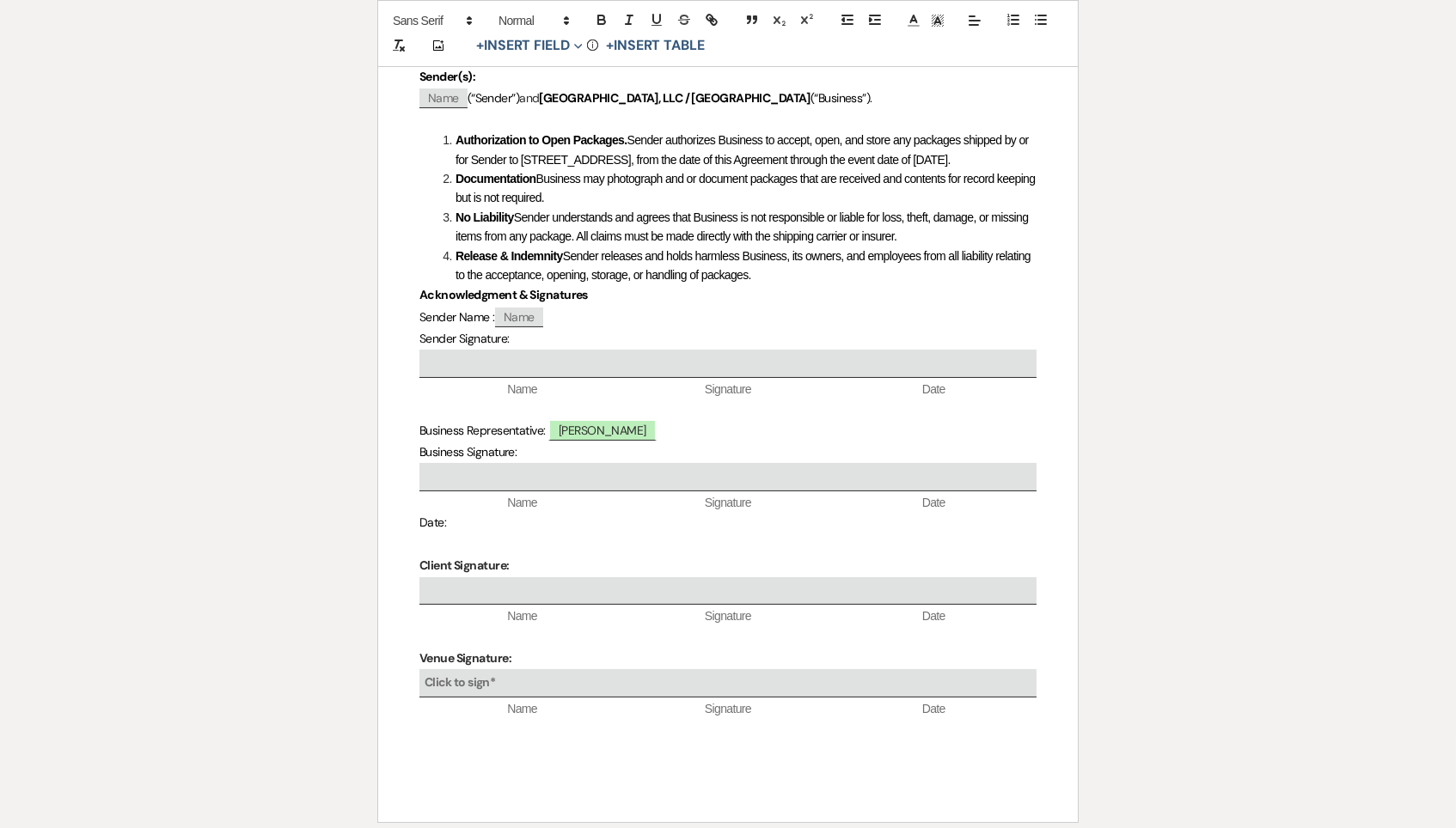
click at [491, 555] on p at bounding box center [728, 544] width 617 height 21
click at [488, 534] on p "Date:" at bounding box center [728, 524] width 617 height 21
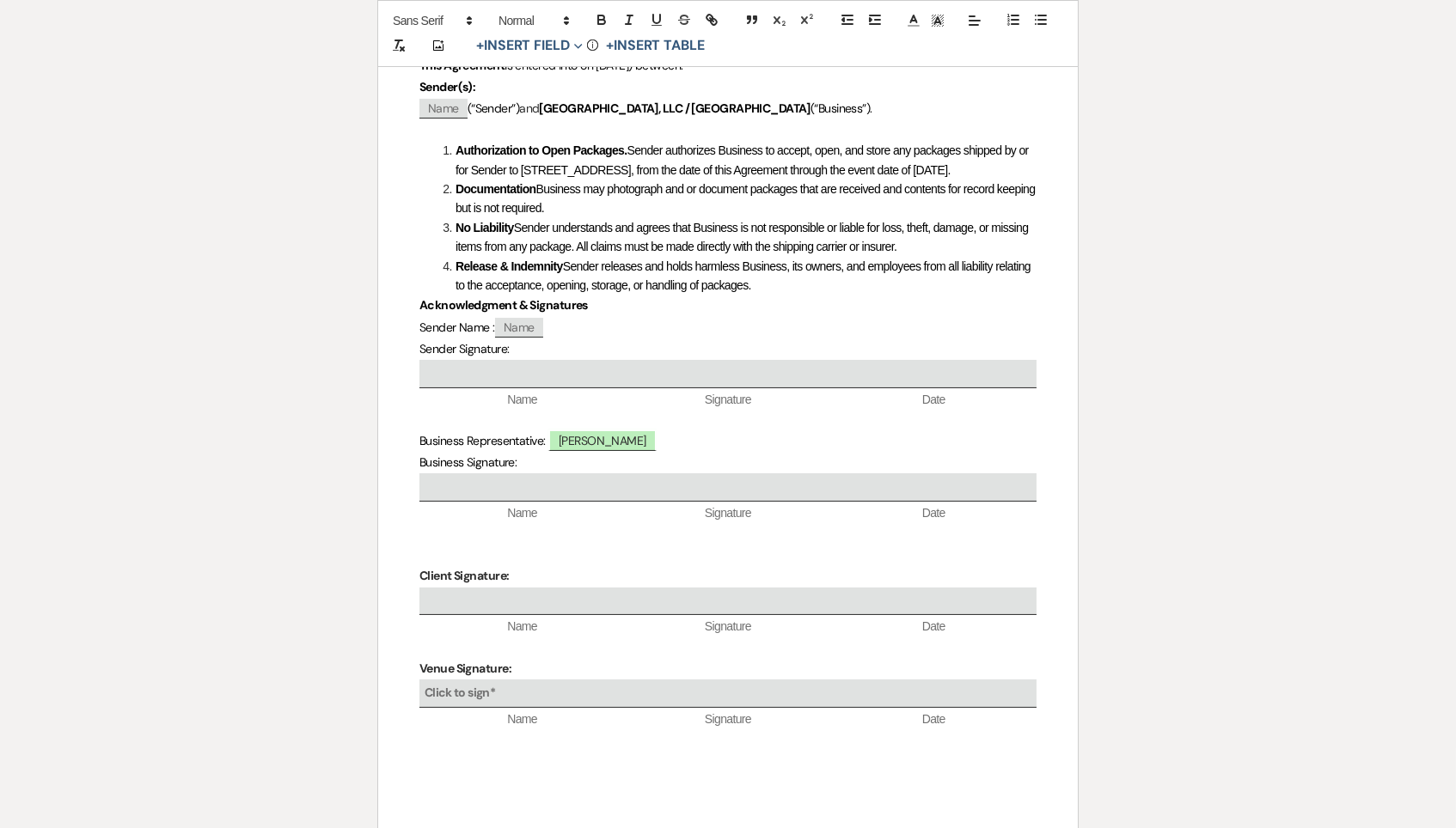
scroll to position [342, 0]
click at [1046, 663] on div "Package Opening Authorization & Liability Release This Agreement is entered int…" at bounding box center [728, 395] width 699 height 879
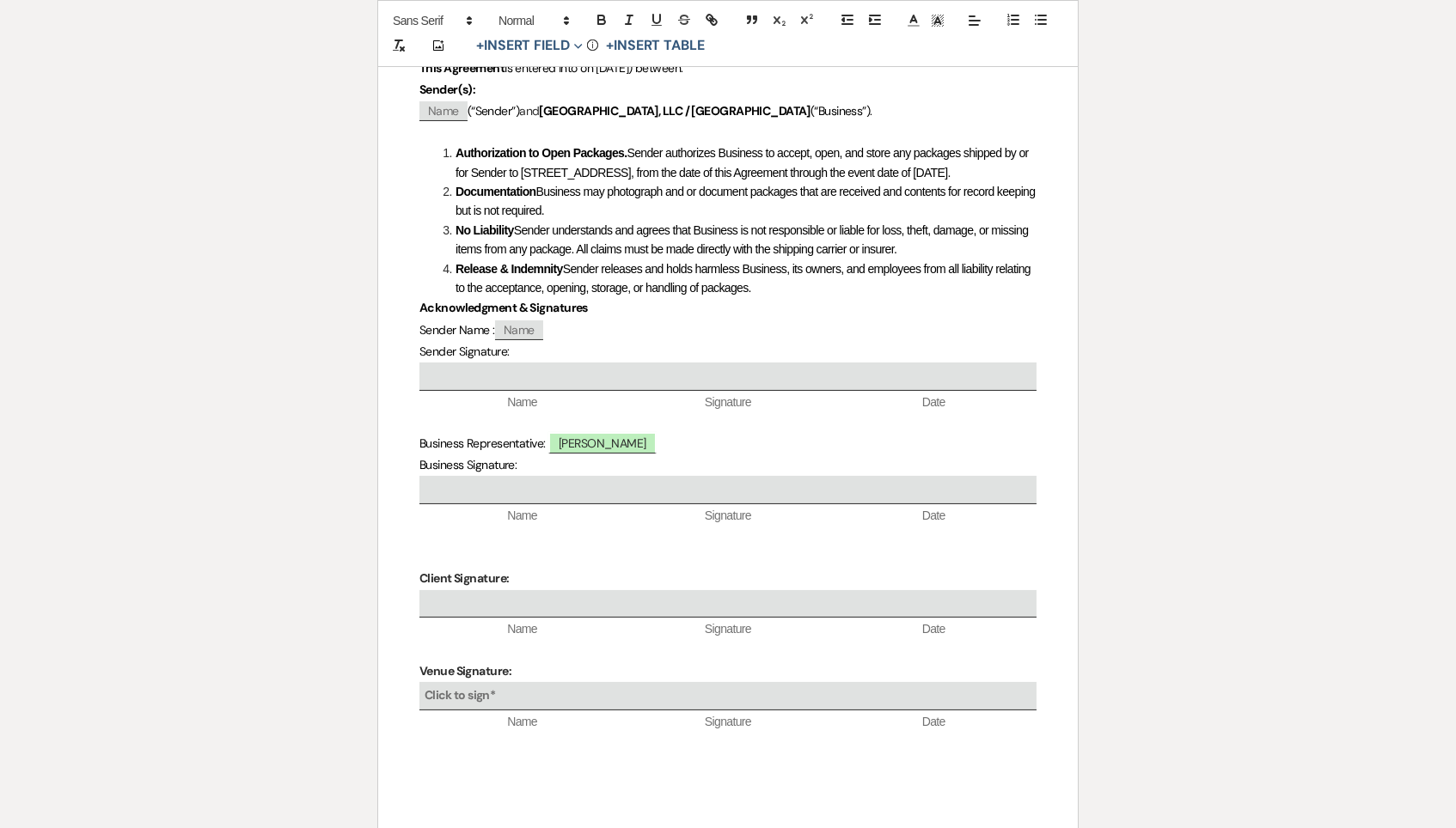
drag, startPoint x: 1046, startPoint y: 668, endPoint x: 511, endPoint y: 656, distance: 535.1
click at [511, 656] on div "Package Opening Authorization & Liability Release This Agreement is entered int…" at bounding box center [728, 396] width 699 height 879
click at [529, 660] on p at bounding box center [728, 648] width 617 height 21
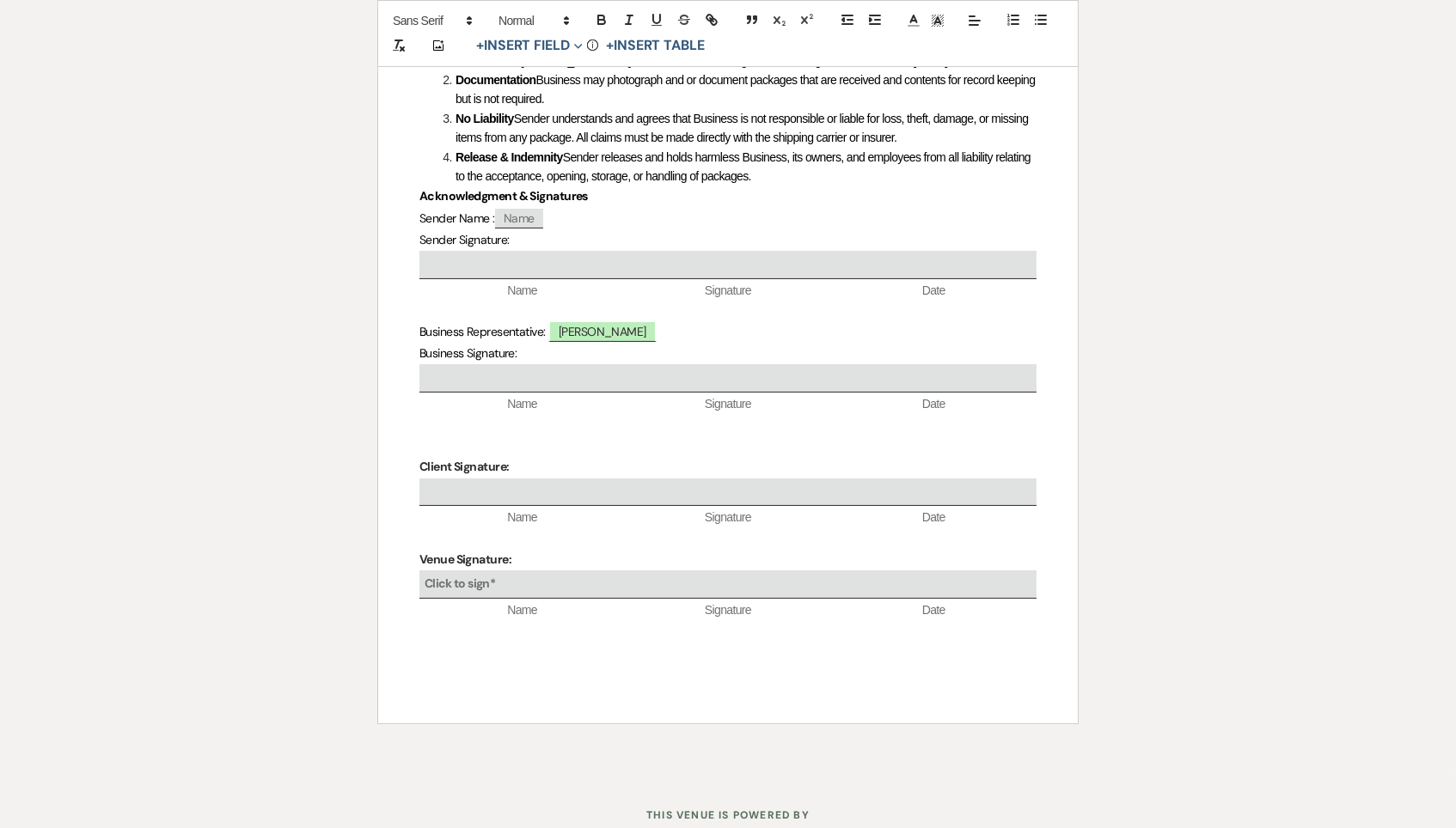
click at [1063, 648] on div "Package Opening Authorization & Liability Release This Agreement is entered int…" at bounding box center [728, 284] width 699 height 879
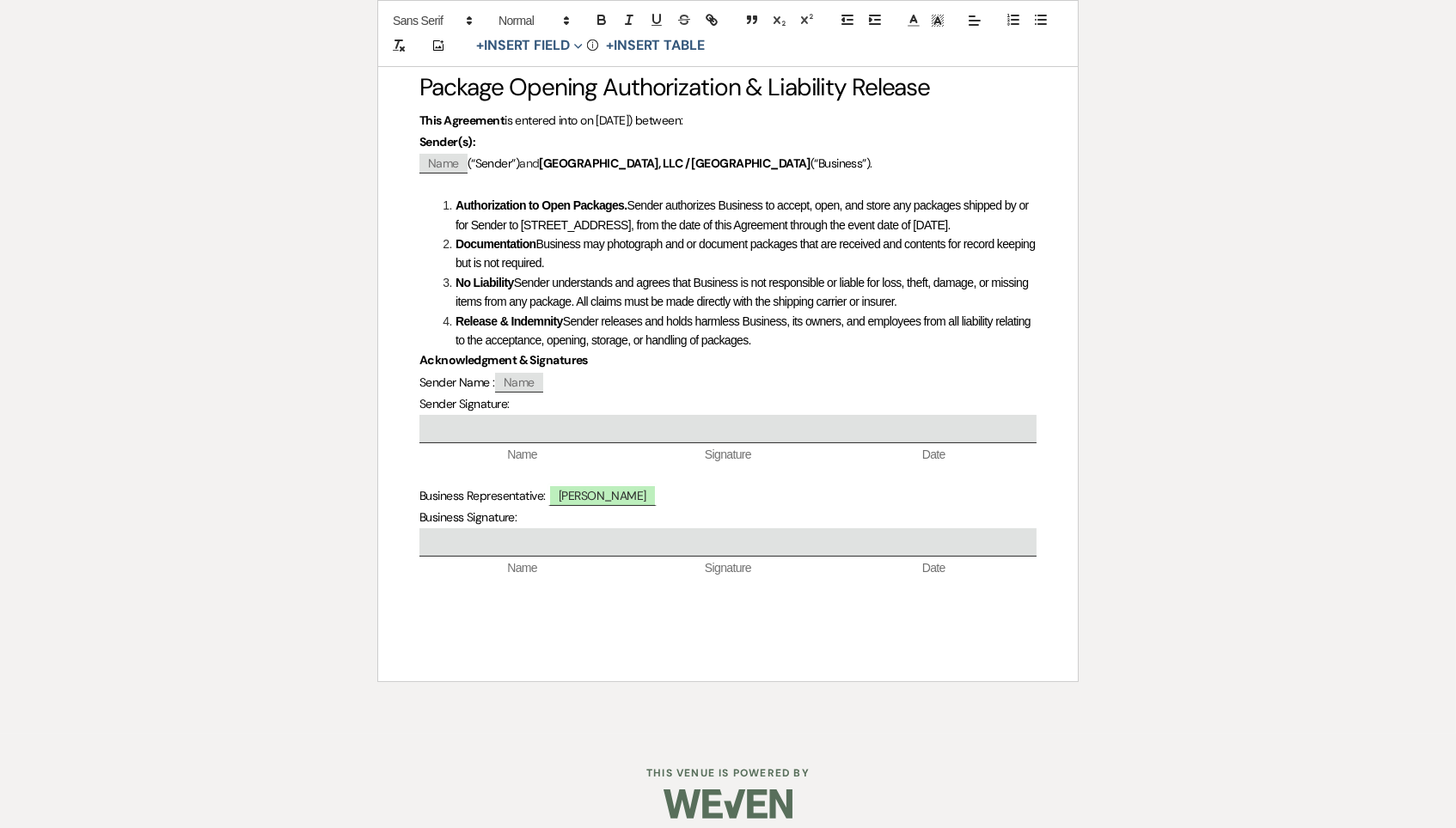
scroll to position [279, 0]
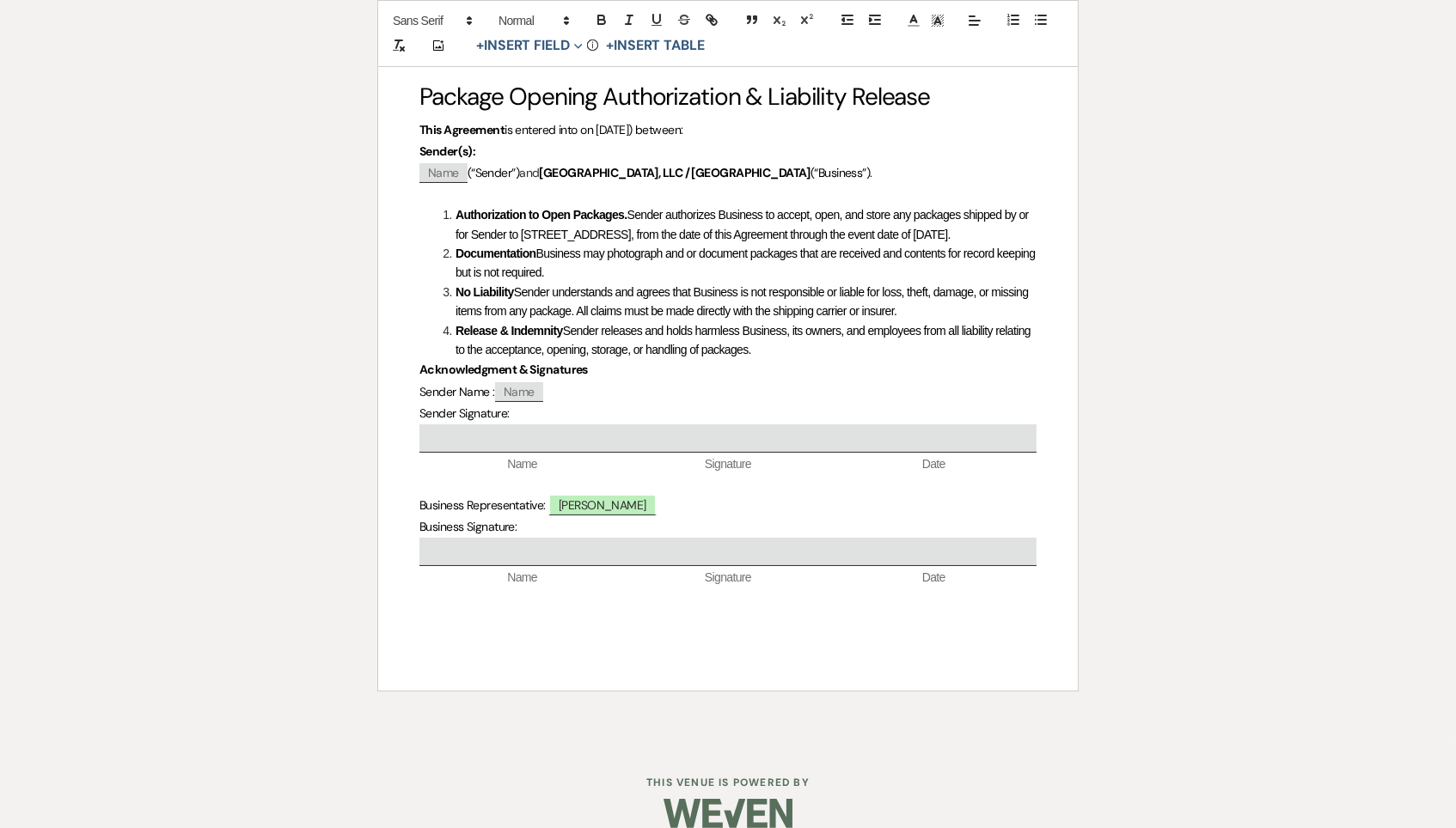
click at [857, 321] on li "No Liability Sender understands and agrees that Business is not responsible or …" at bounding box center [736, 302] width 599 height 39
click at [522, 283] on li "Documentation Business may photograph and or document packages that are receive…" at bounding box center [736, 264] width 599 height 39
click at [1008, 284] on li "Documentation Business may photograph and or document packages that are receive…" at bounding box center [736, 265] width 599 height 39
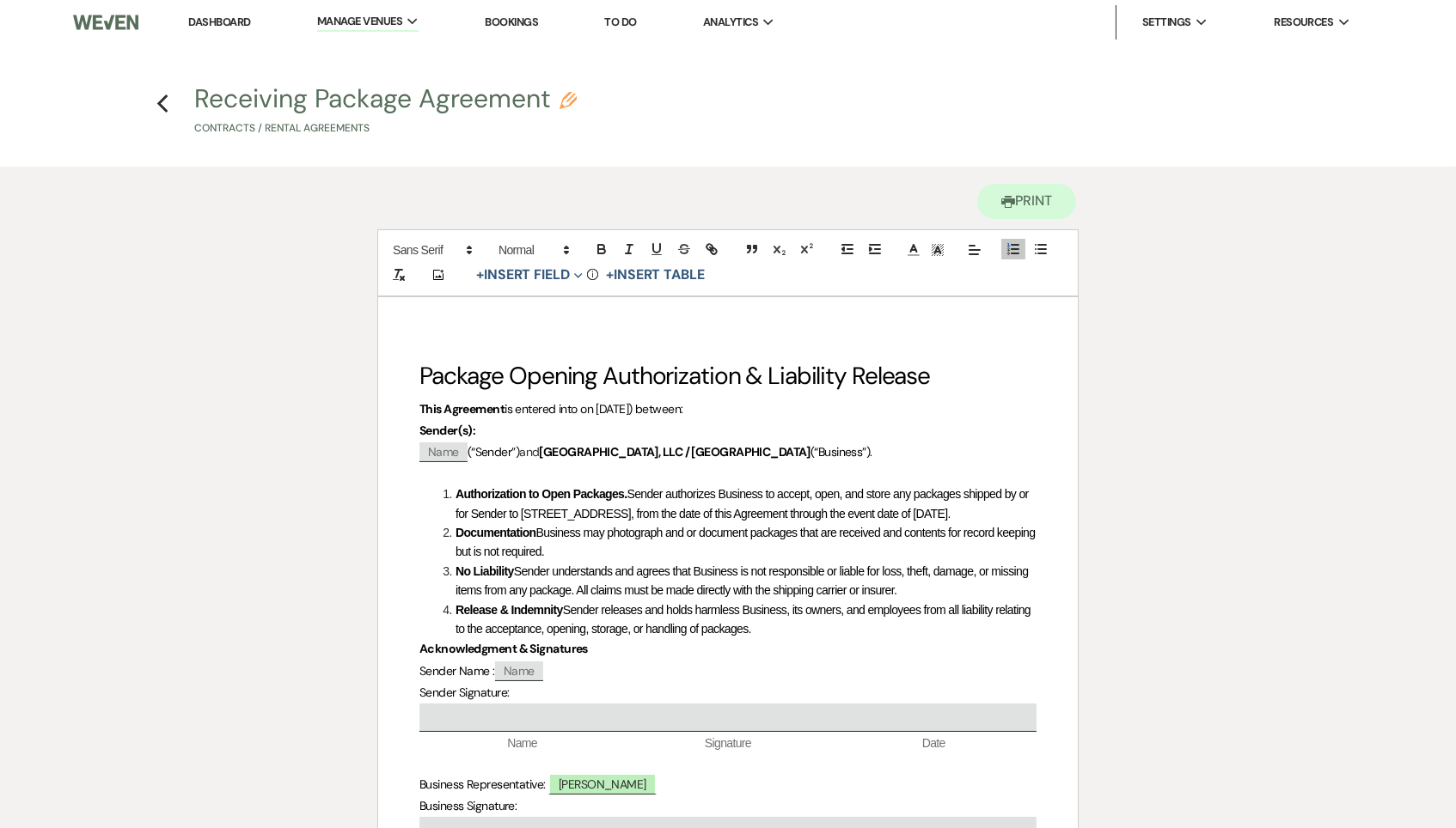
scroll to position [0, 0]
click at [243, 18] on link "Dashboard" at bounding box center [219, 22] width 61 height 15
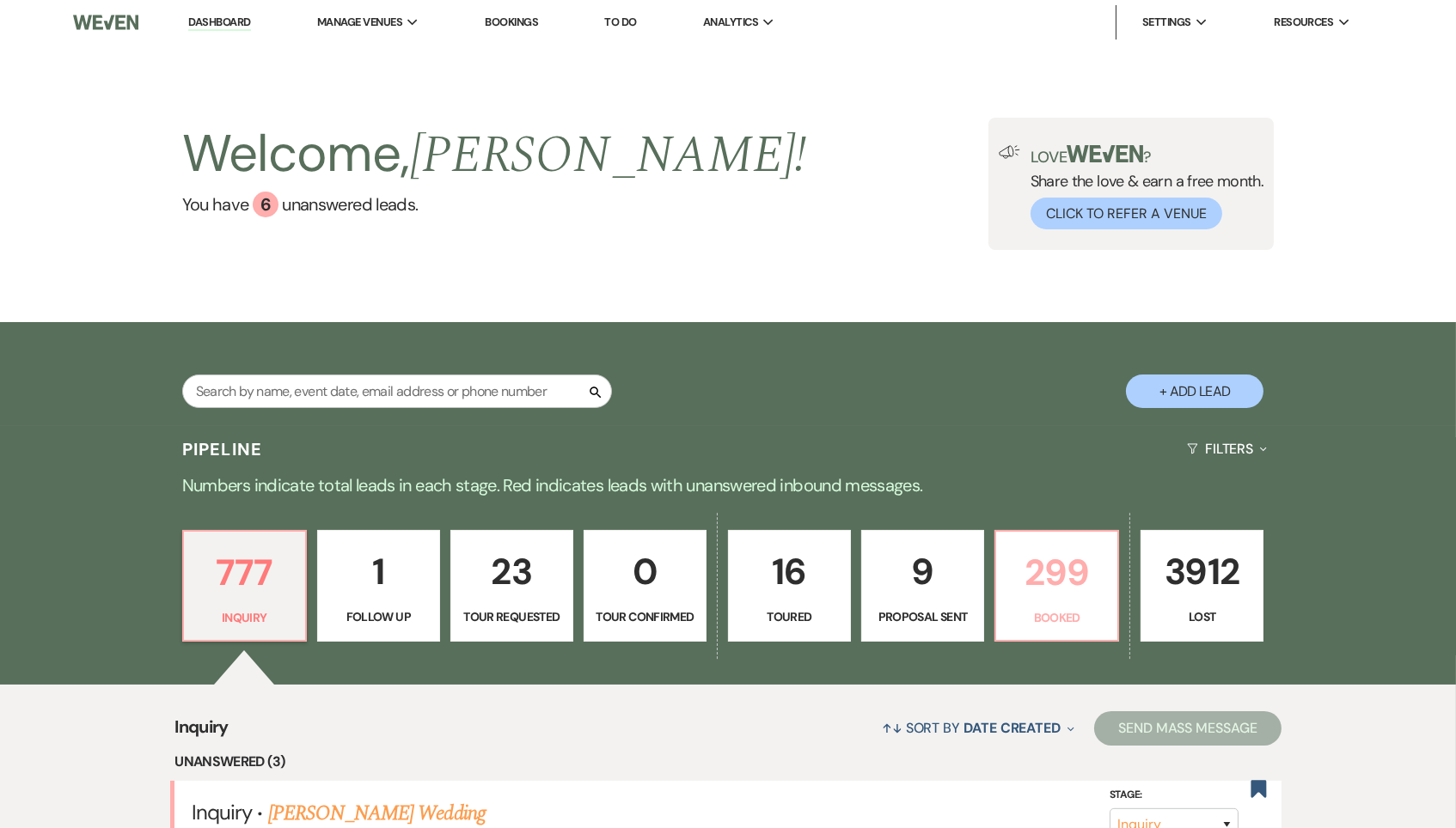
click at [1078, 562] on p "299" at bounding box center [1057, 573] width 101 height 58
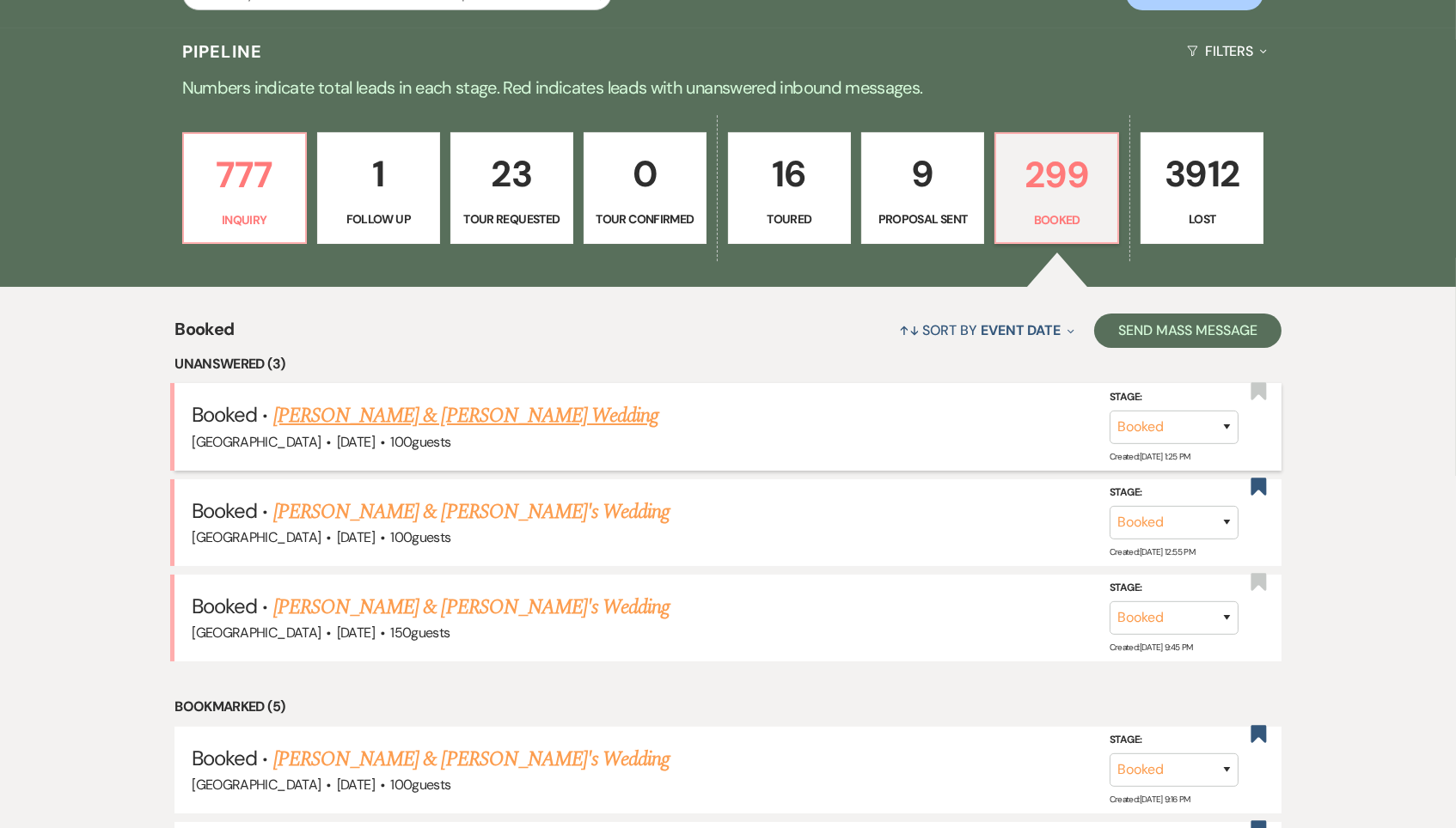
scroll to position [542, 0]
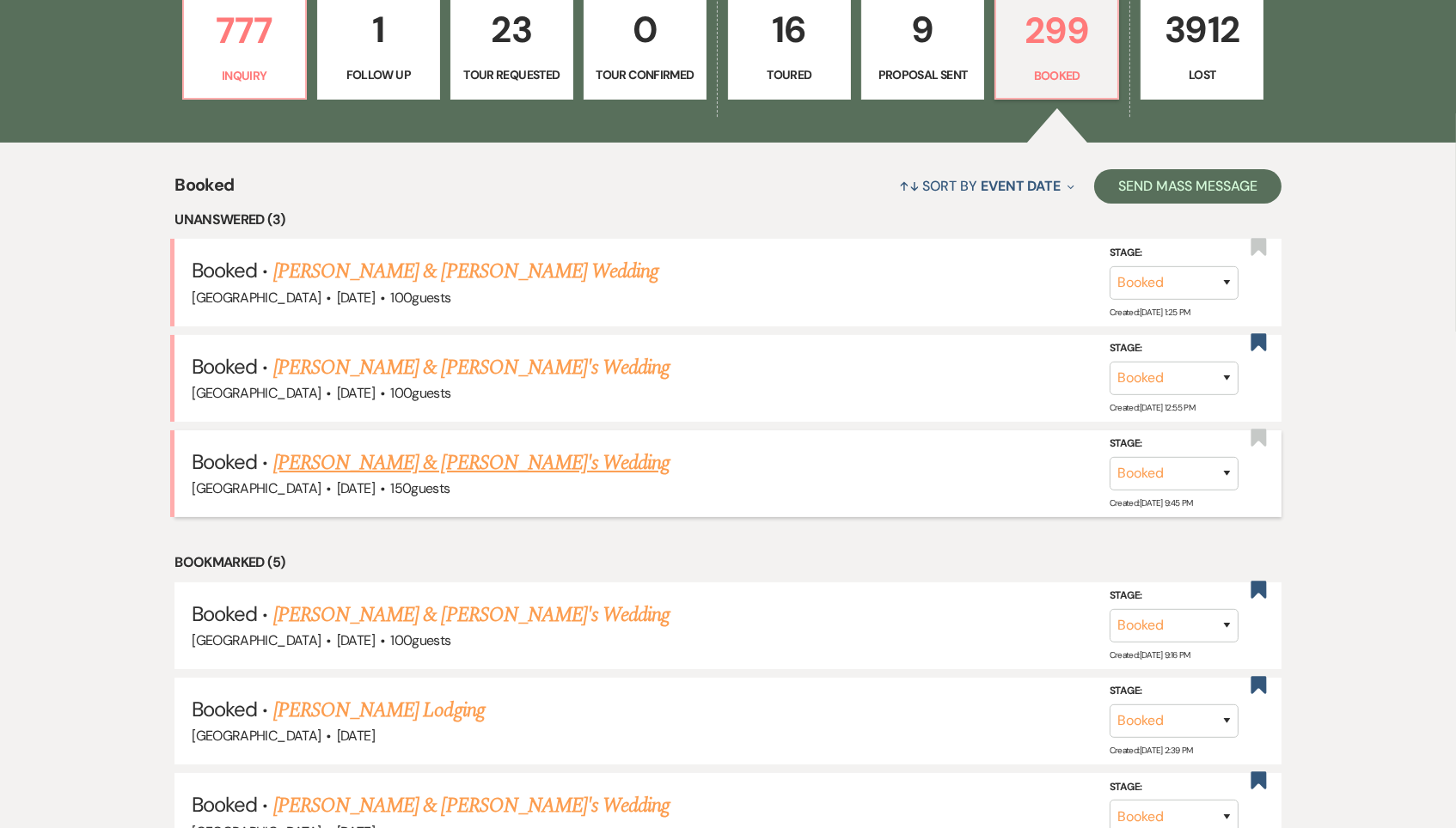
click at [455, 447] on link "[PERSON_NAME] & [PERSON_NAME]'s Wedding" at bounding box center [471, 462] width 397 height 31
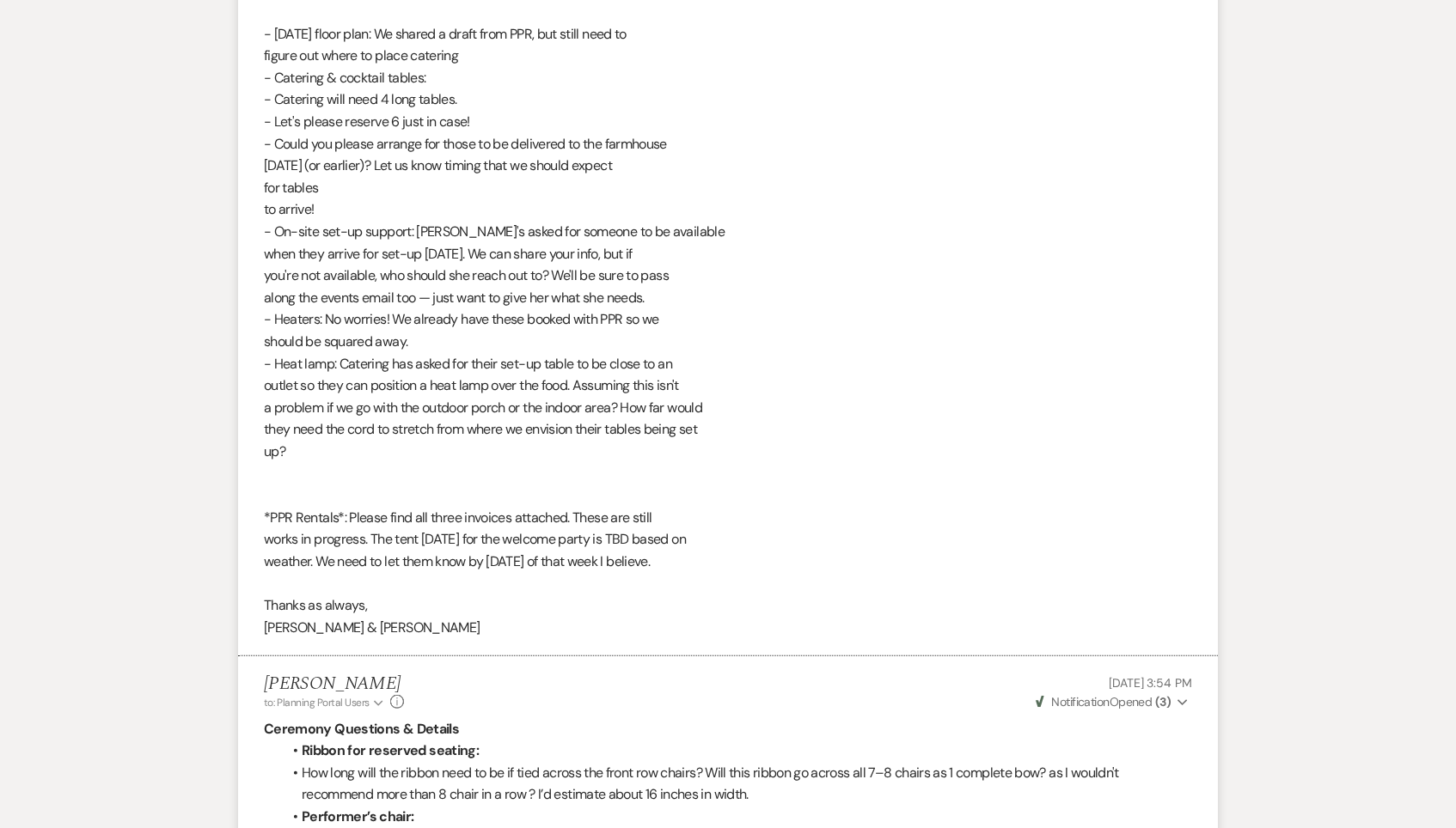
scroll to position [64438, 0]
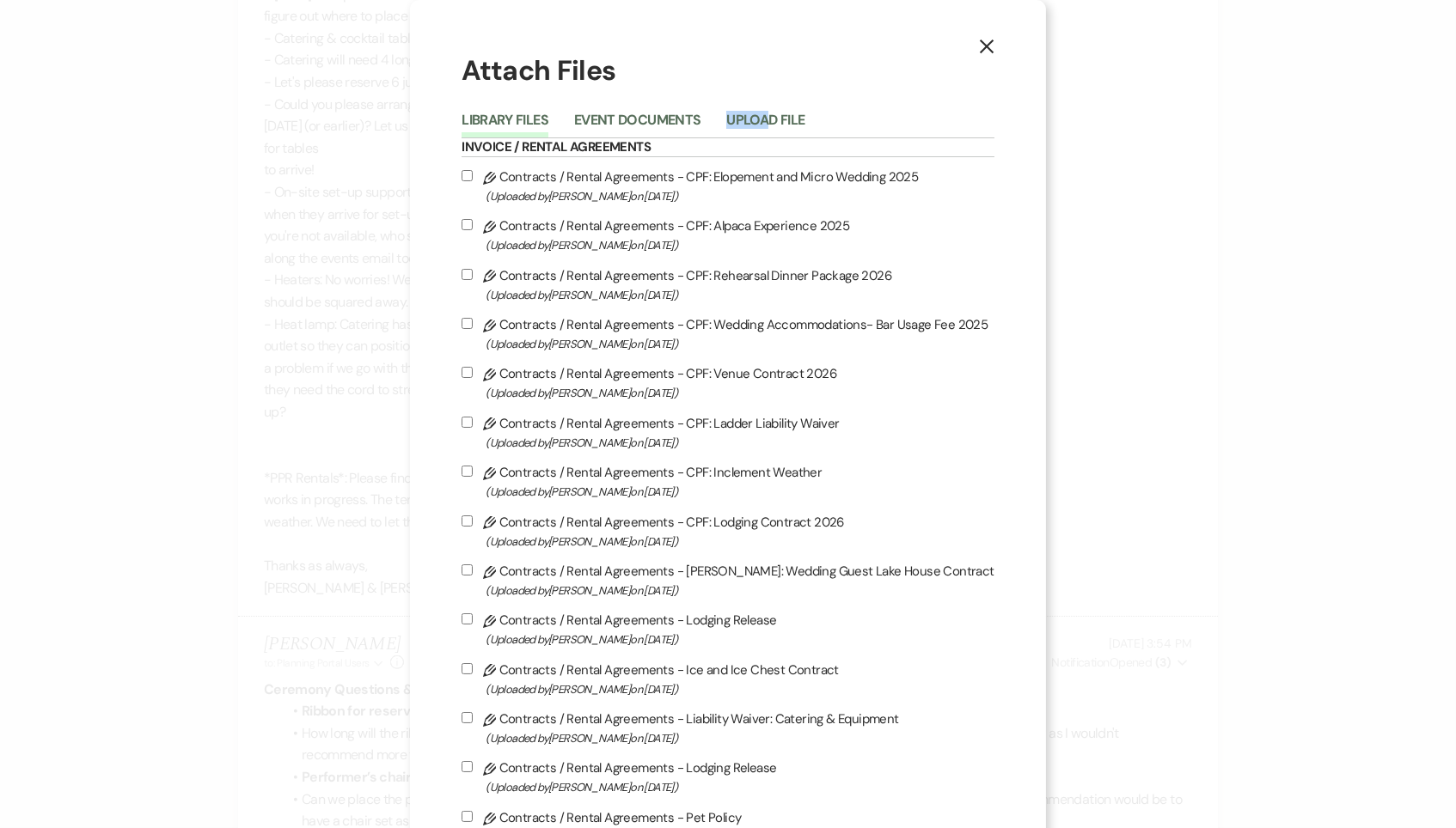
click at [776, 109] on li "Upload File" at bounding box center [778, 123] width 104 height 28
click at [770, 125] on button "Upload File" at bounding box center [764, 125] width 78 height 24
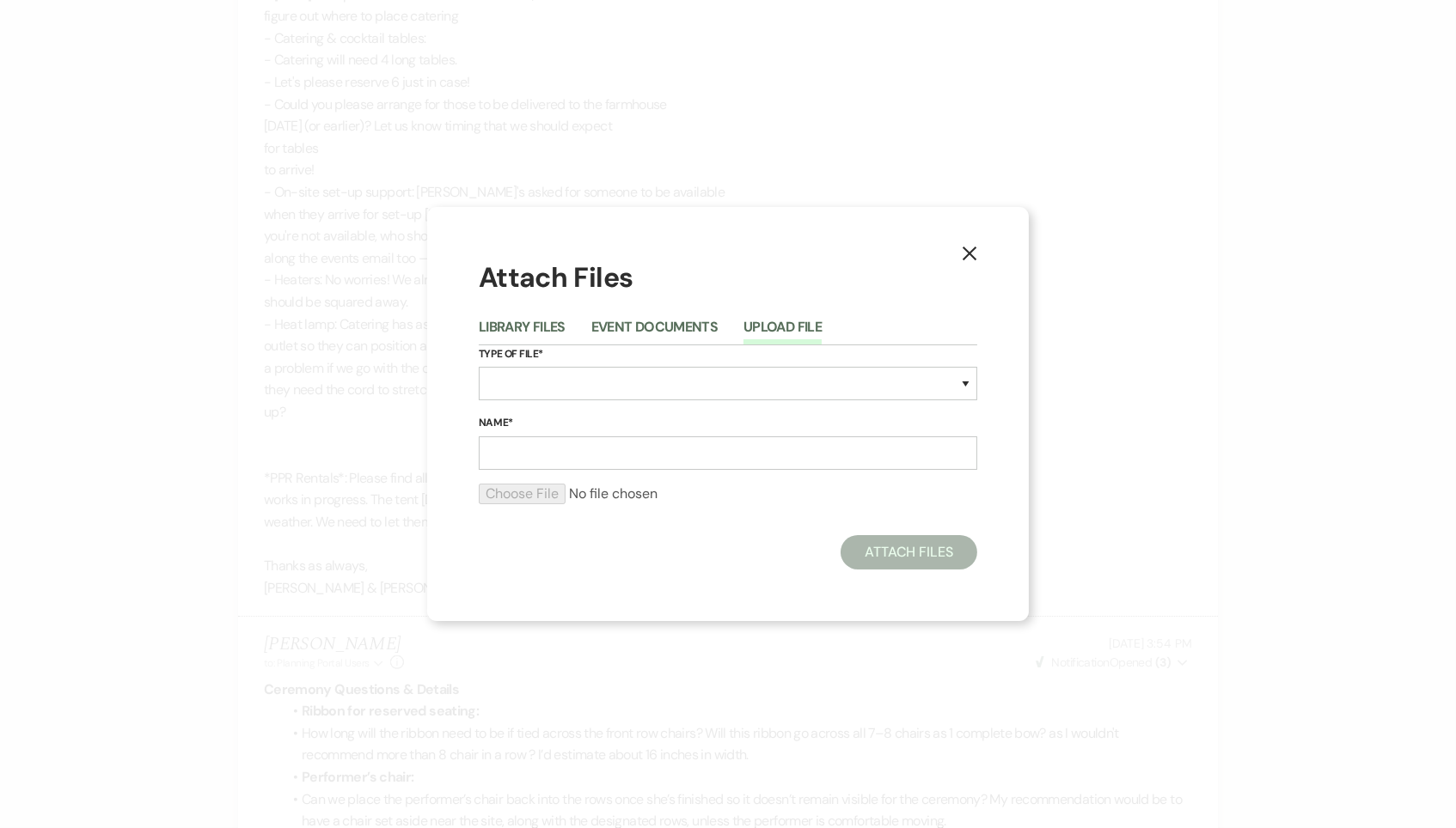
click at [649, 318] on li "Event Documents" at bounding box center [667, 330] width 152 height 28
click at [649, 332] on button "Event Documents" at bounding box center [655, 332] width 126 height 24
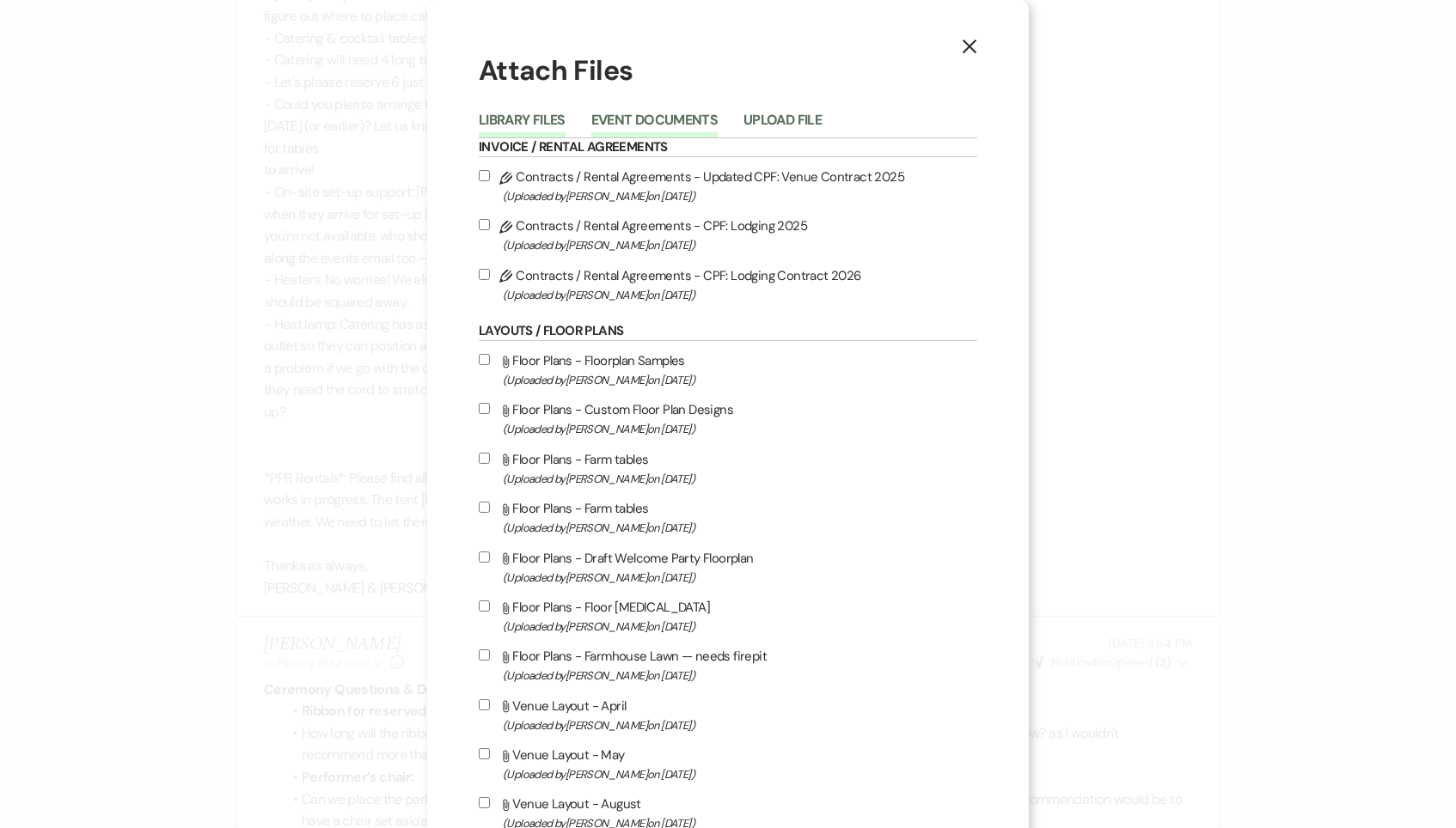
click at [549, 118] on button "Library Files" at bounding box center [521, 125] width 87 height 24
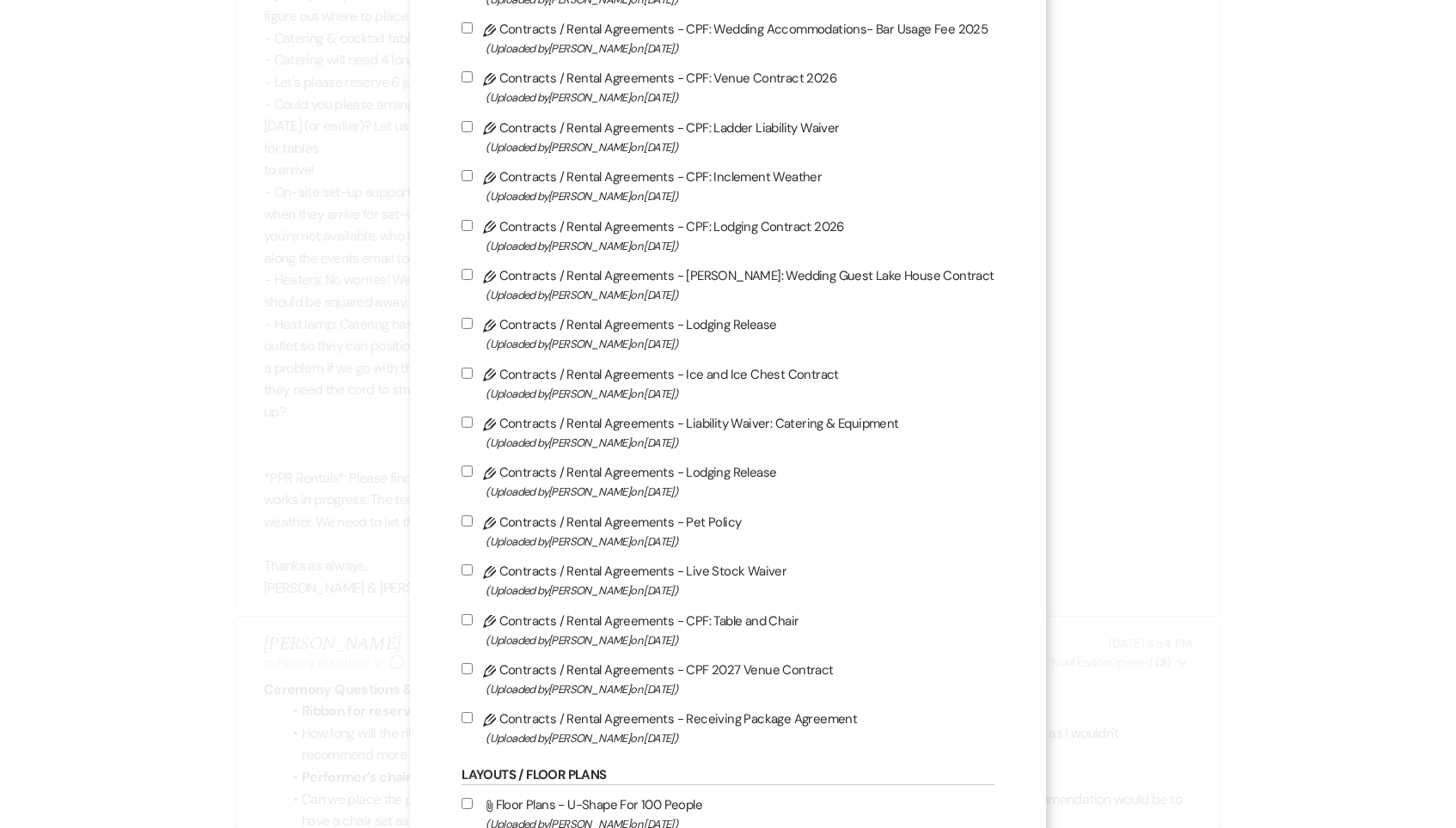
scroll to position [322, 0]
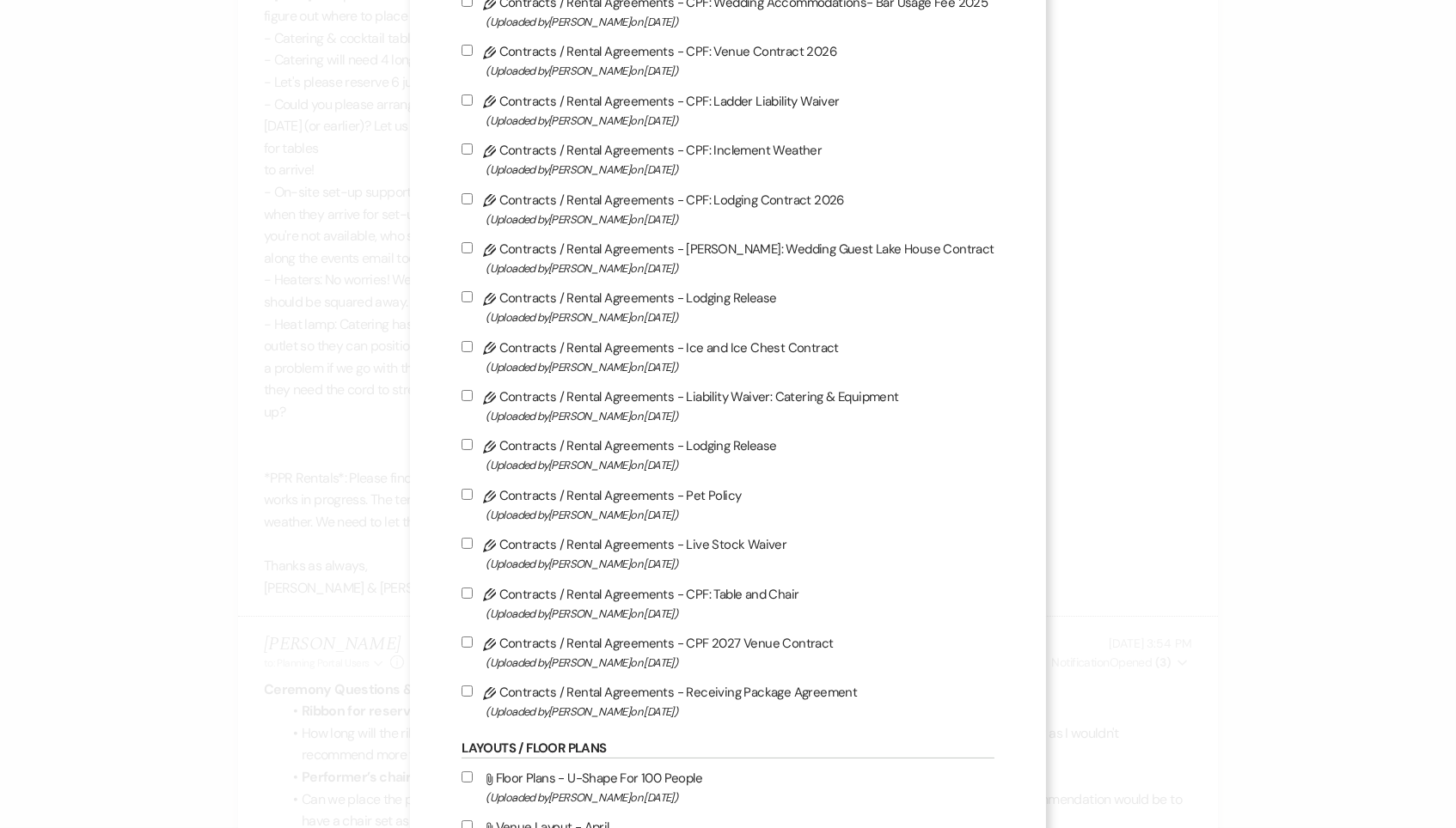
click at [673, 714] on label "Pencil Contracts / Rental Agreements - Receiving Package Agreement (Uploaded by…" at bounding box center [728, 701] width 532 height 40
click at [473, 696] on input "Pencil Contracts / Rental Agreements - Receiving Package Agreement (Uploaded by…" at bounding box center [467, 690] width 11 height 11
checkbox input "true"
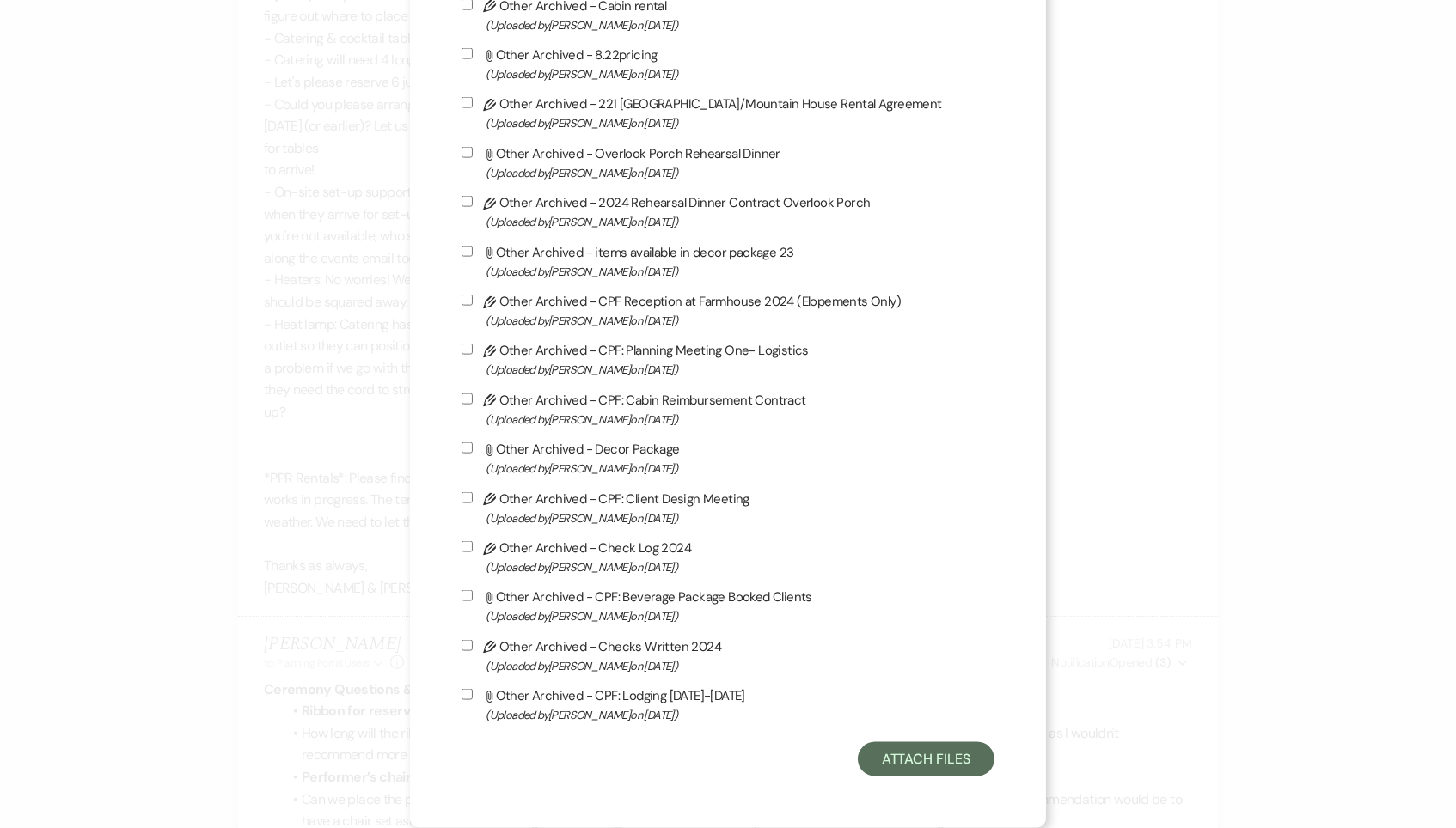
scroll to position [4642, 0]
click at [954, 755] on button "Attach Files" at bounding box center [926, 759] width 137 height 34
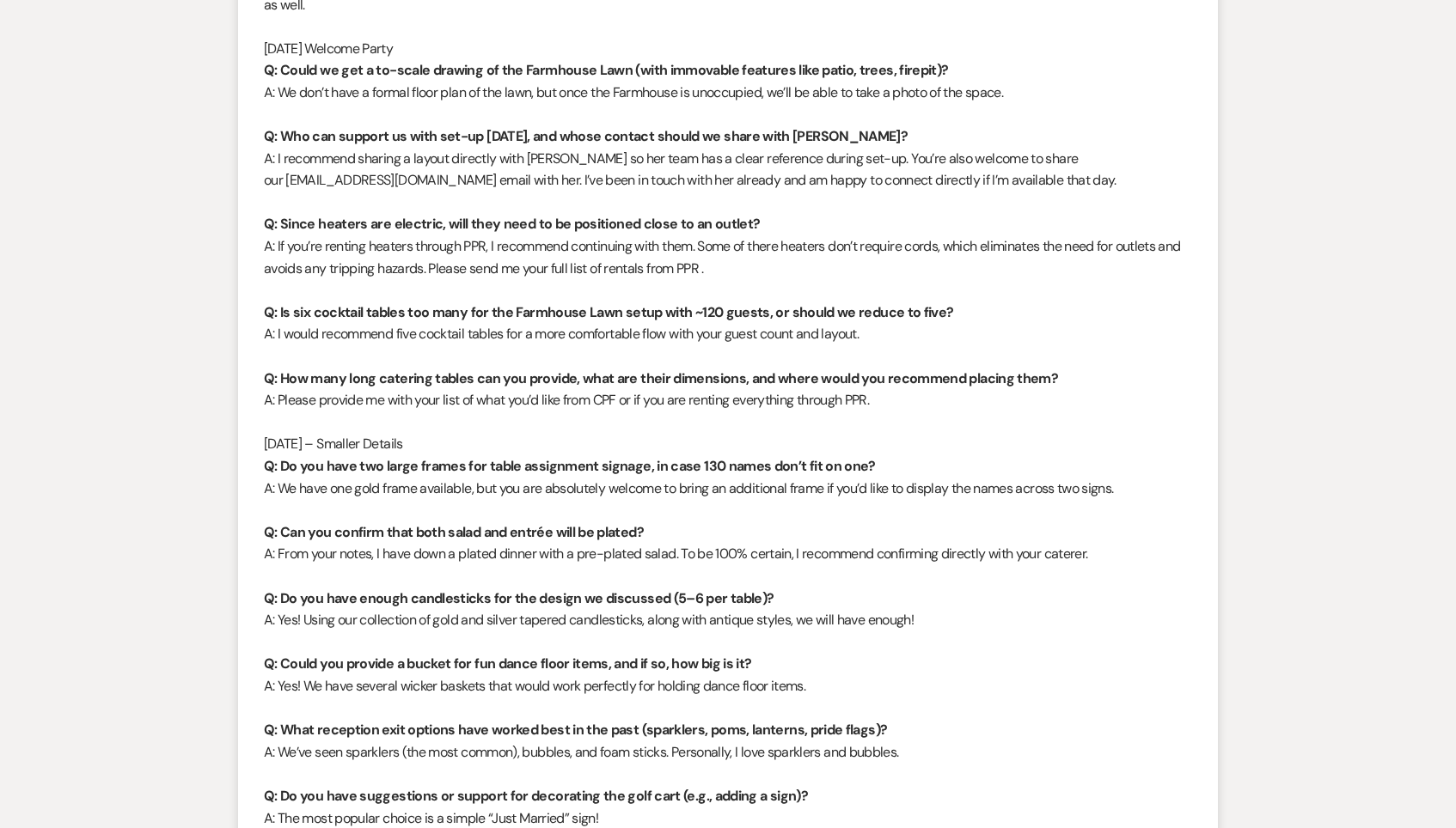
scroll to position [62740, 0]
drag, startPoint x: 482, startPoint y: 682, endPoint x: 233, endPoint y: 679, distance: 249.0
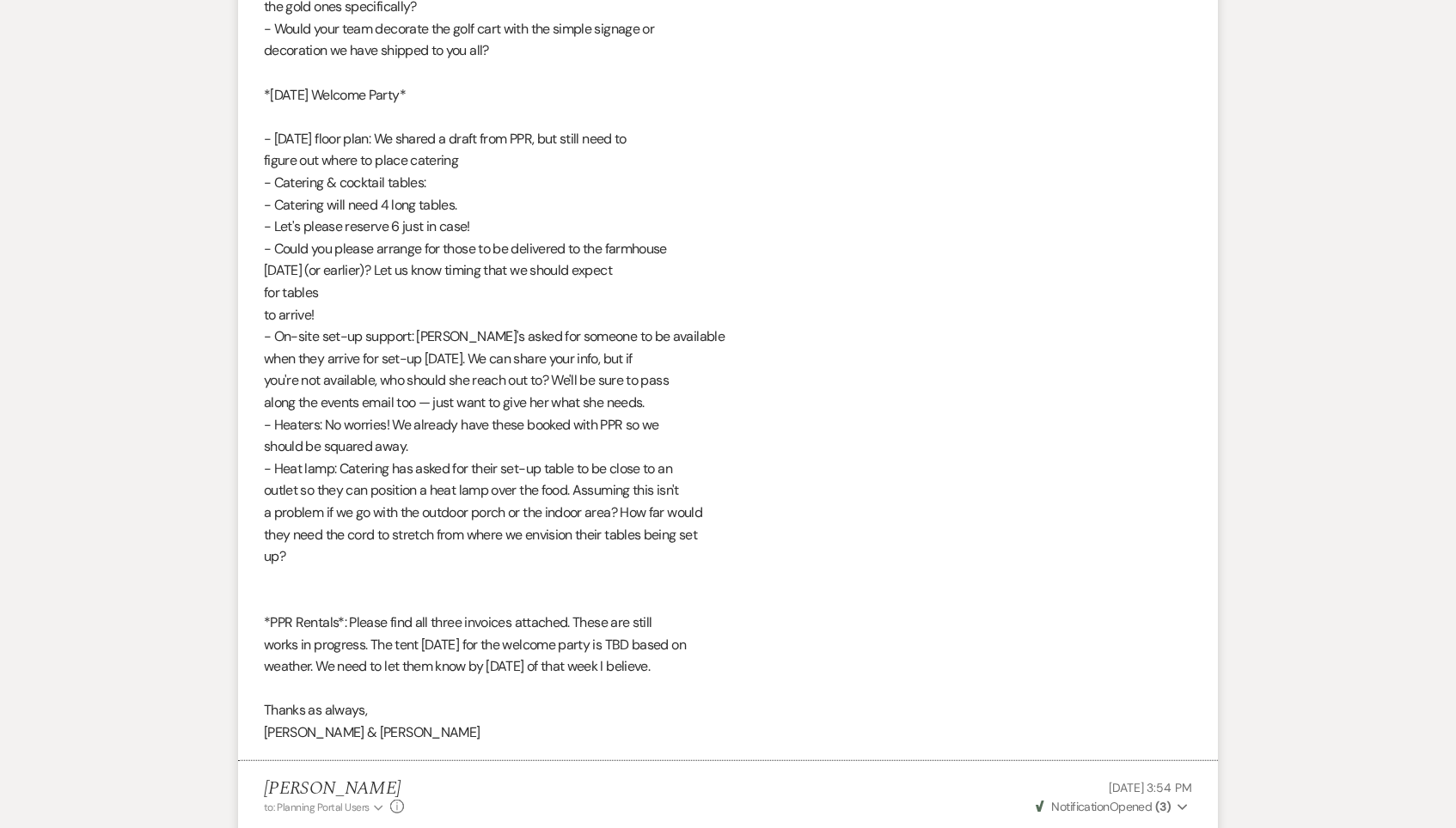
scroll to position [64269, 0]
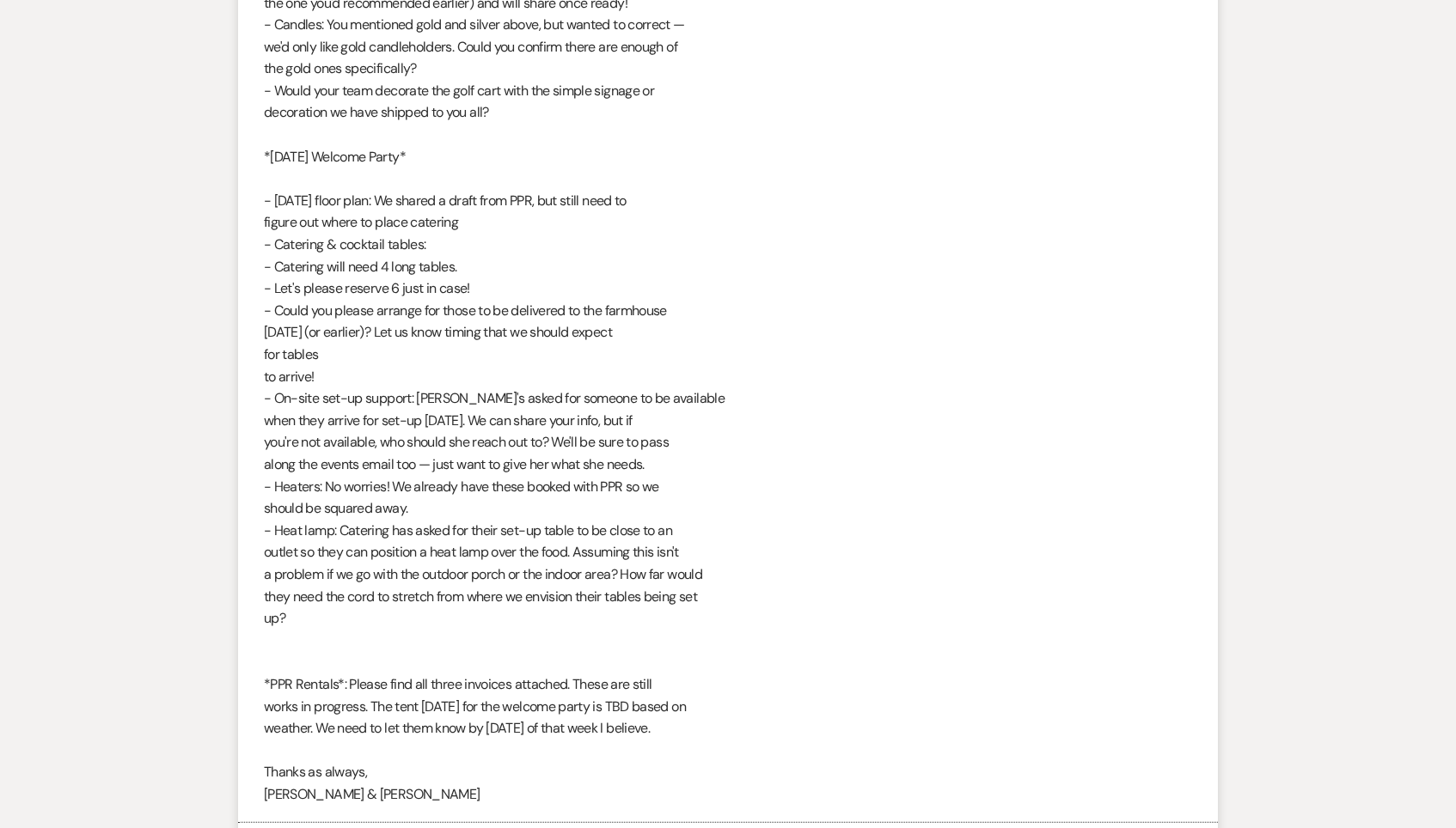
scroll to position [64189, 0]
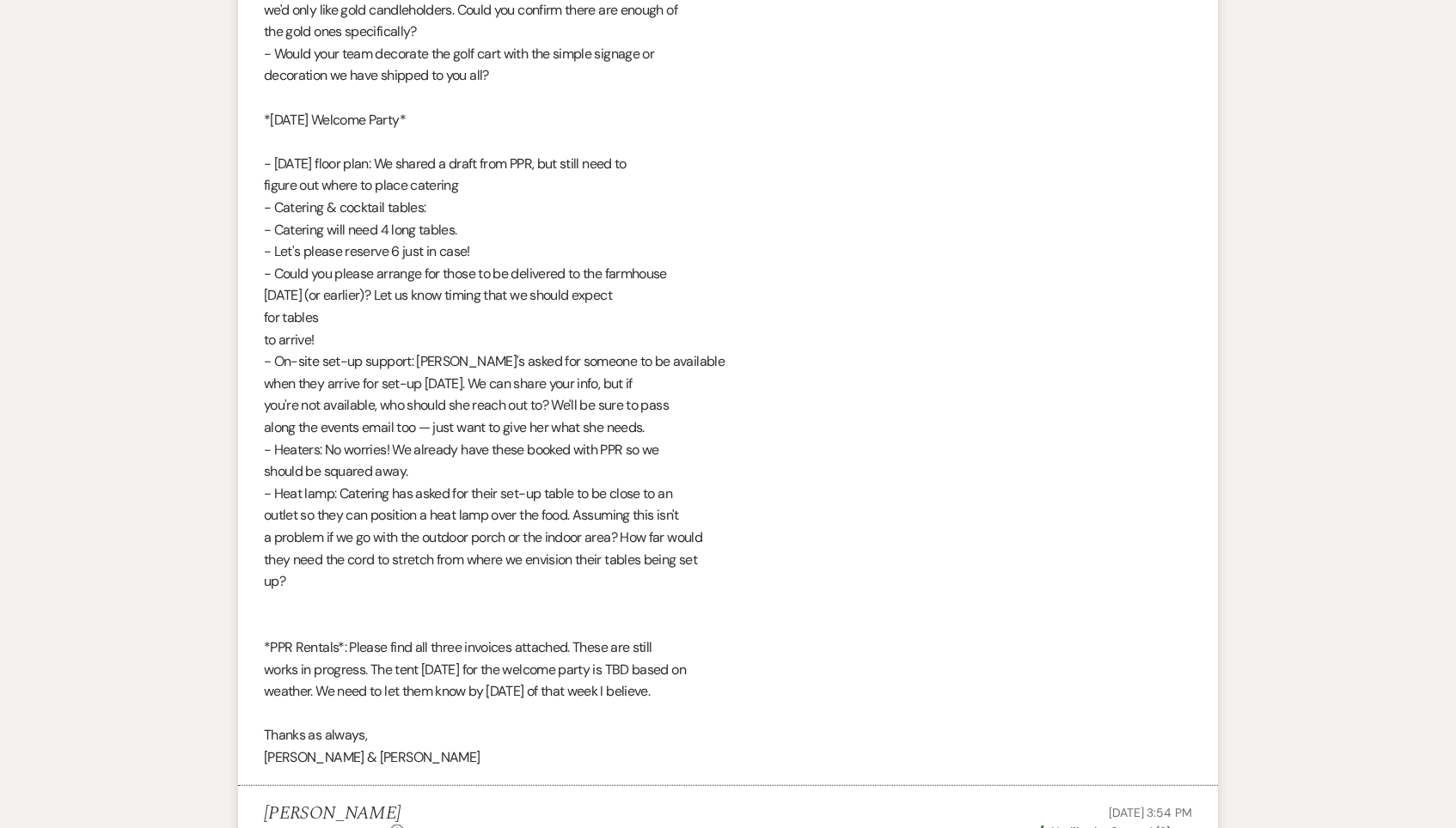
scroll to position [64224, 0]
drag, startPoint x: 268, startPoint y: 711, endPoint x: 691, endPoint y: 723, distance: 423.2
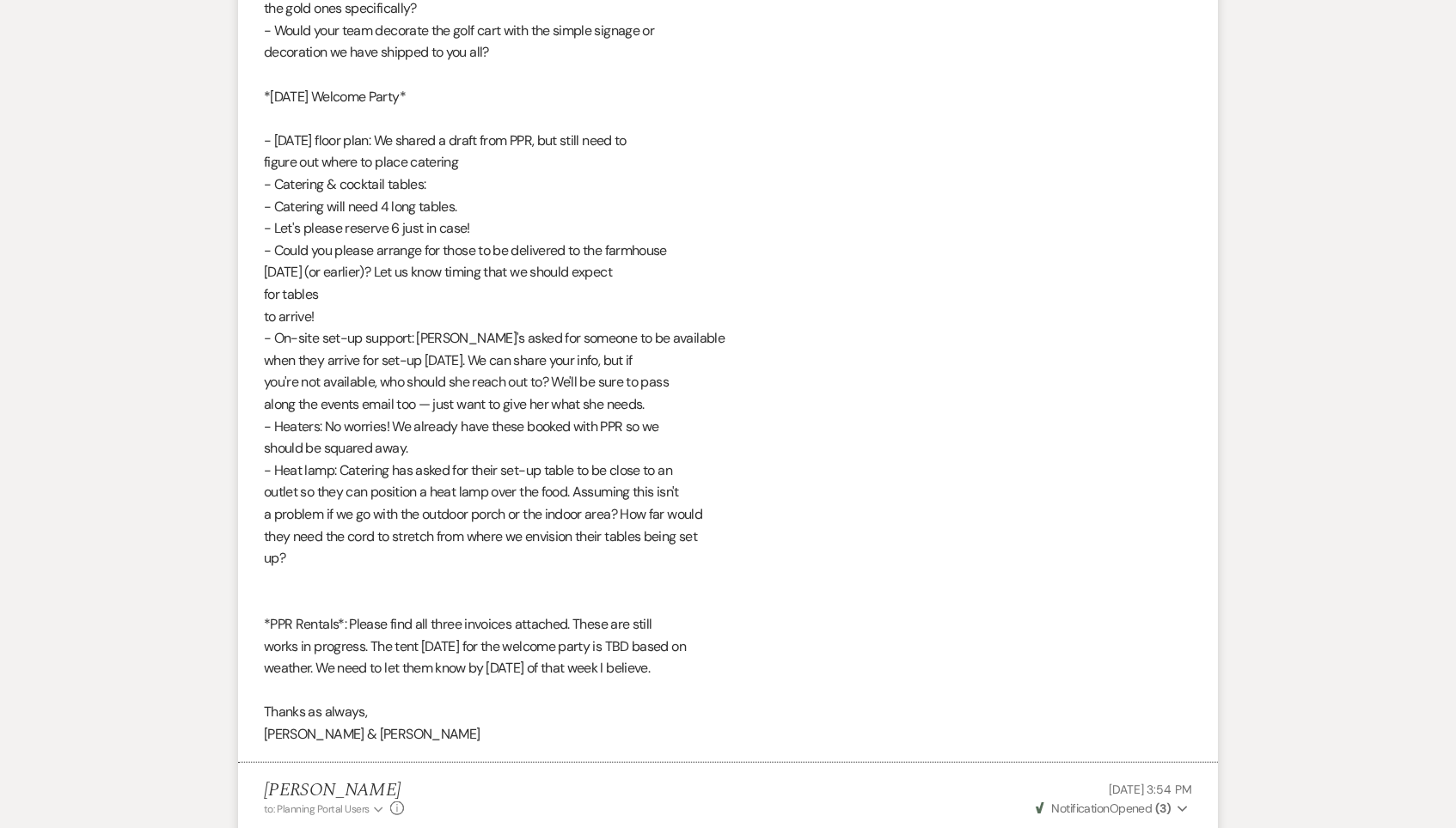
scroll to position [64246, 0]
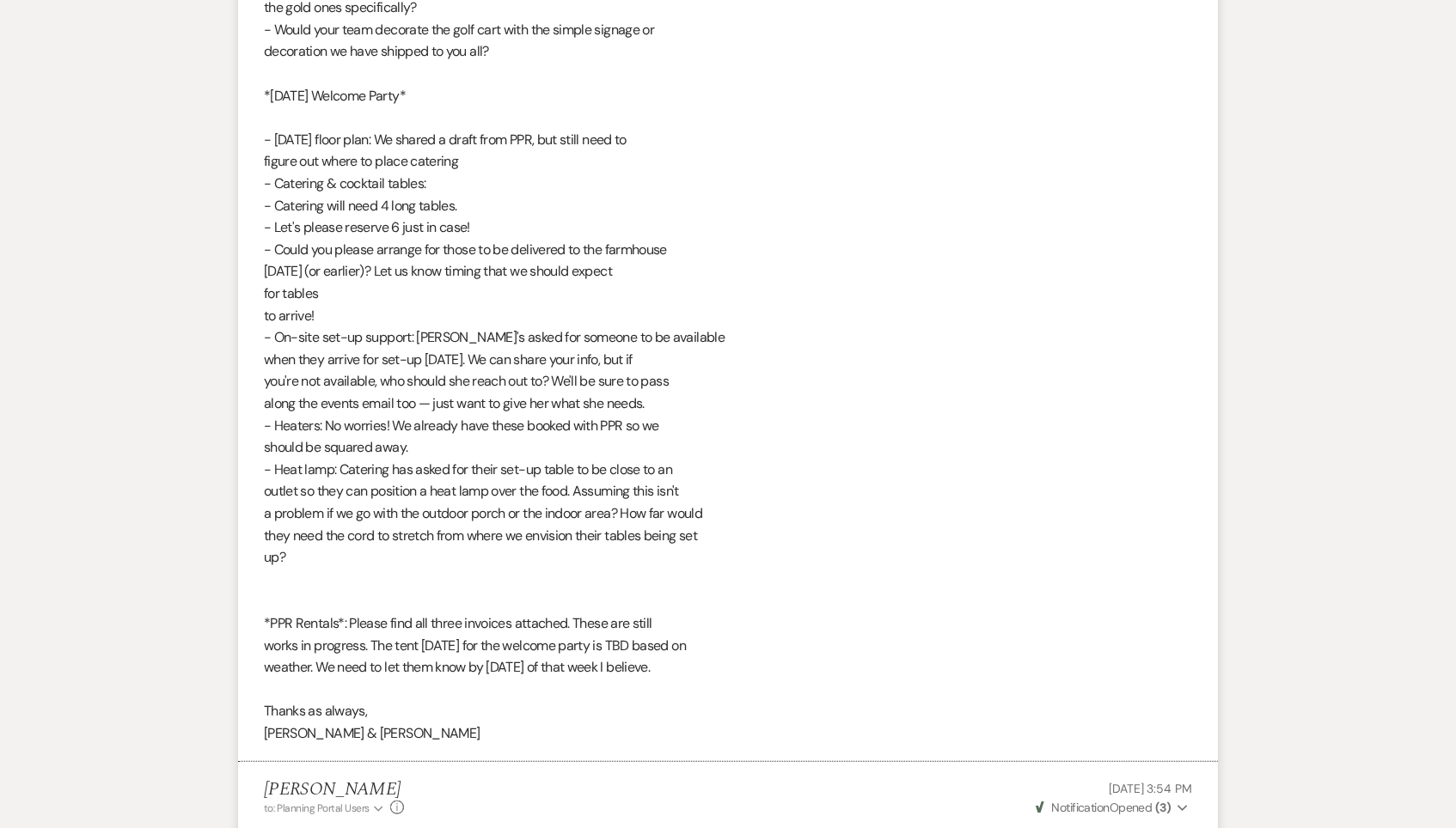
drag, startPoint x: 984, startPoint y: 684, endPoint x: 930, endPoint y: 687, distance: 54.1
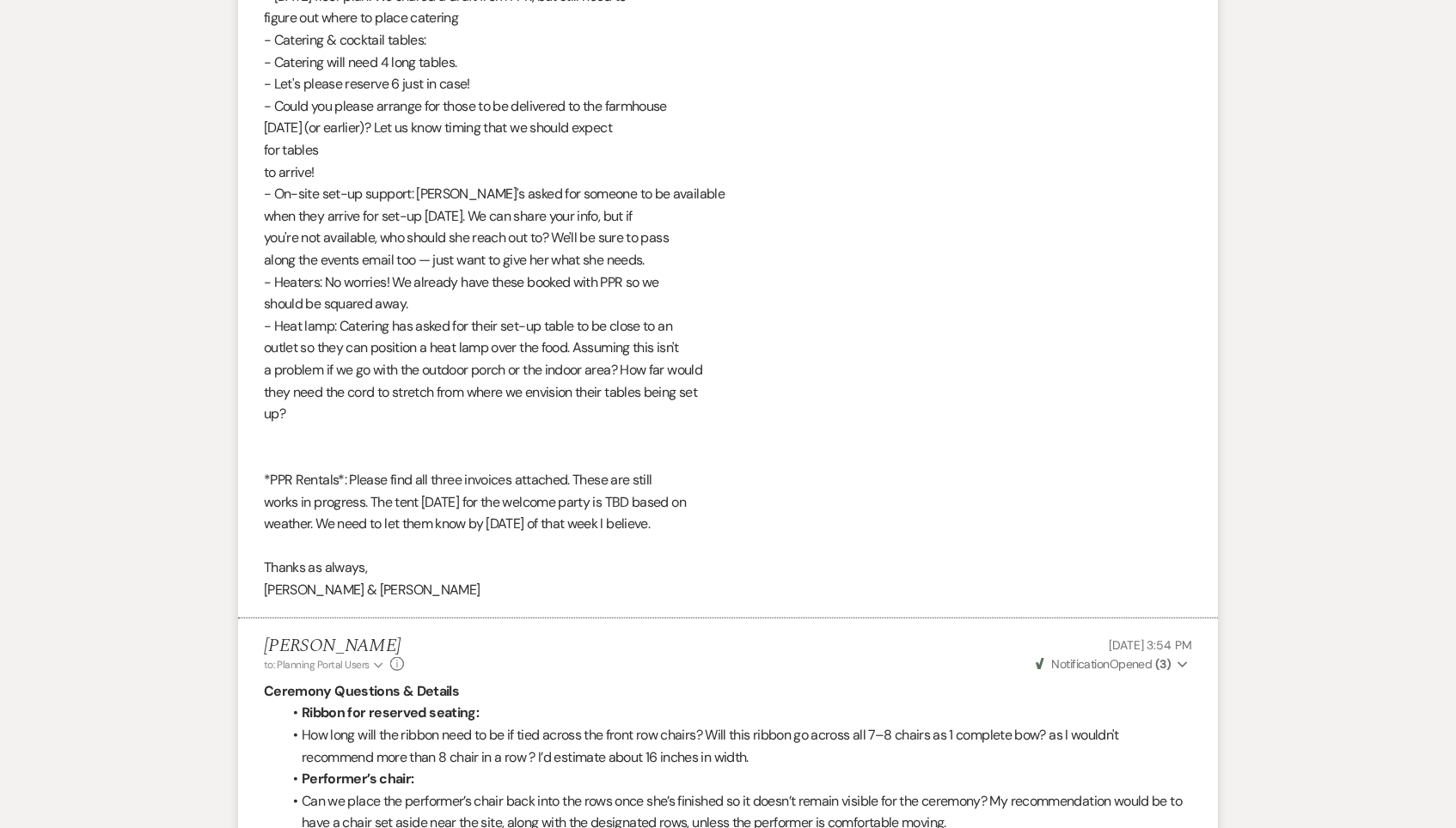
scroll to position [64390, 0]
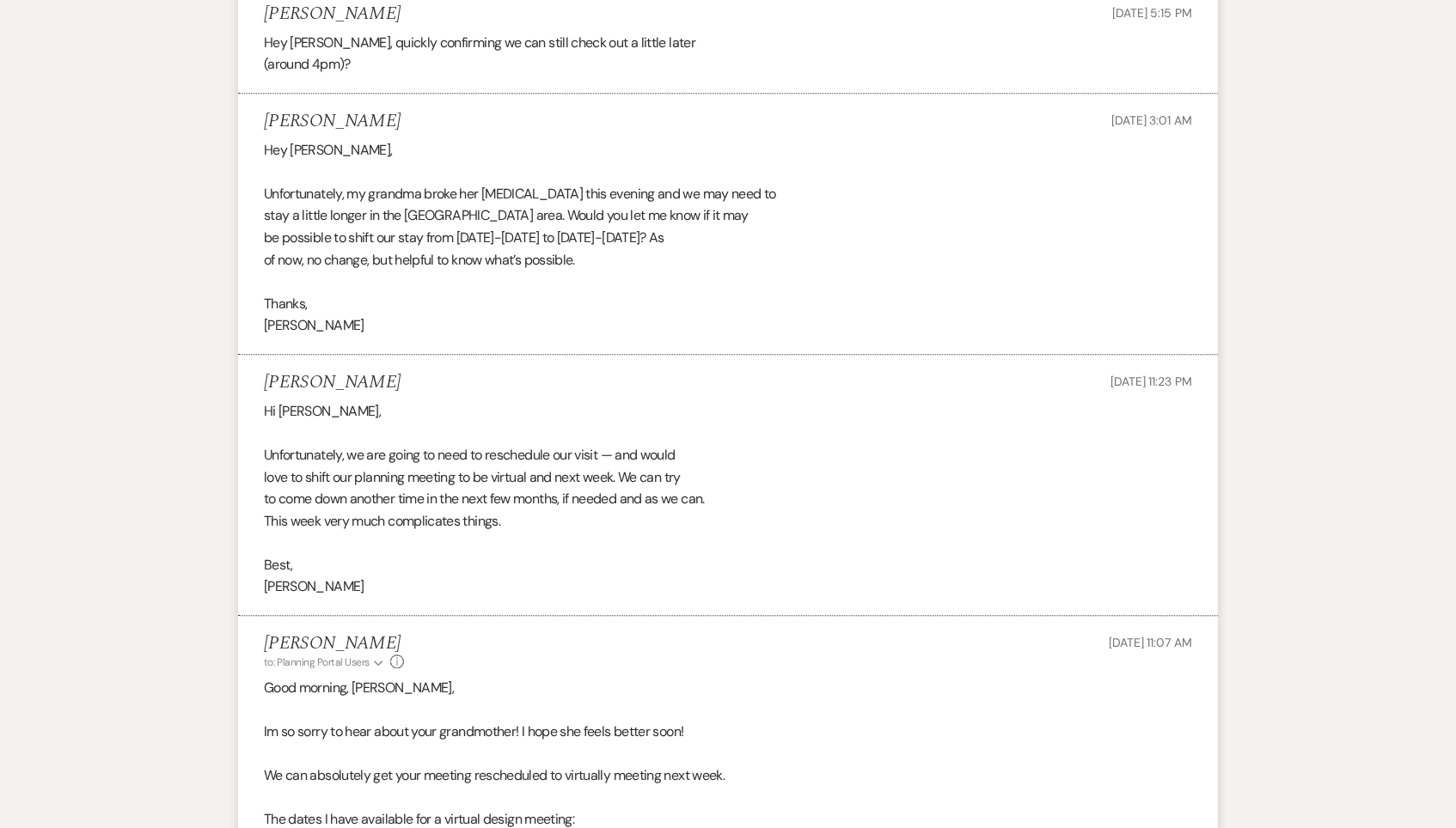
scroll to position [30657, 0]
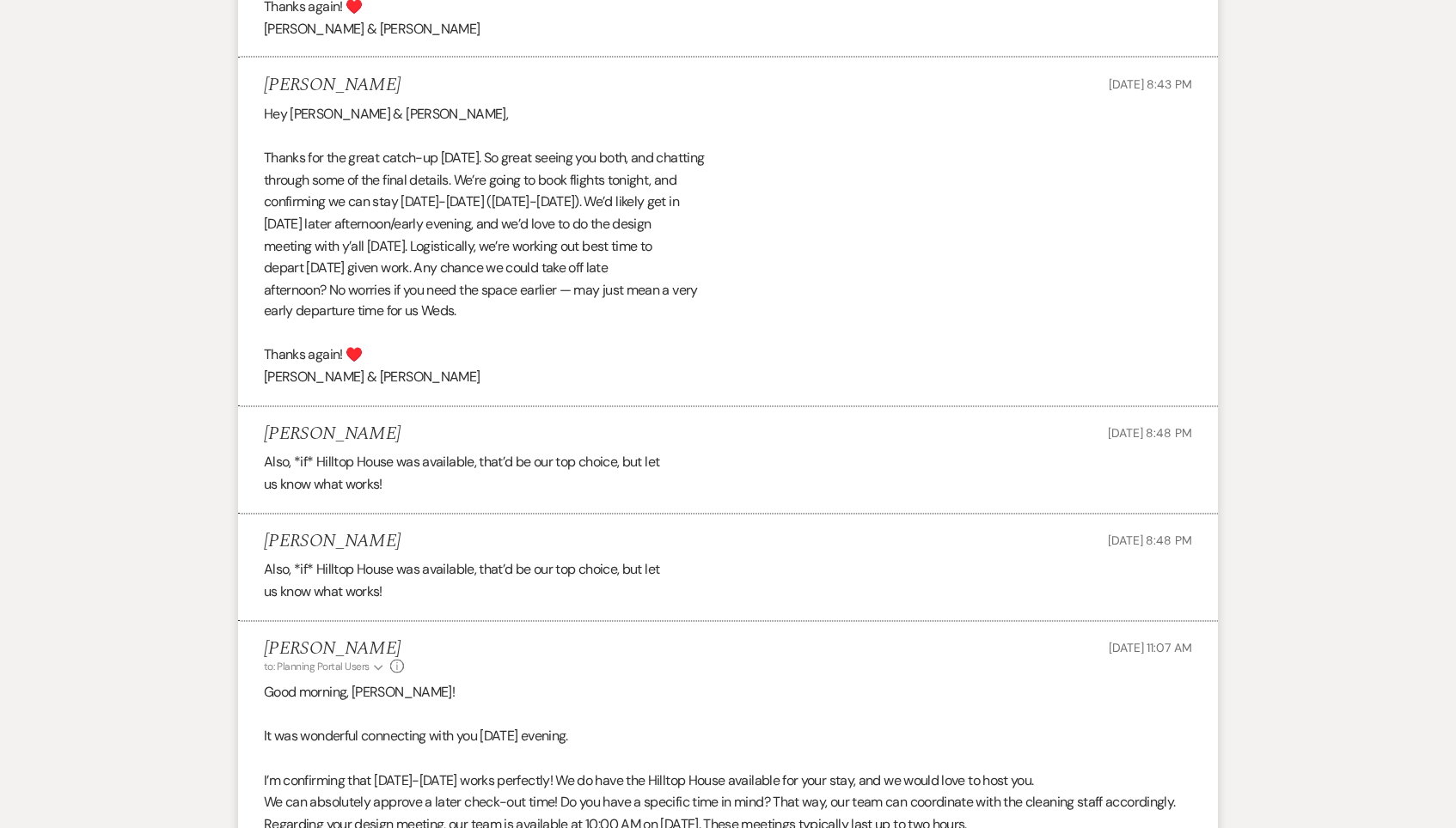
drag, startPoint x: 1445, startPoint y: 491, endPoint x: 1427, endPoint y: 327, distance: 165.0
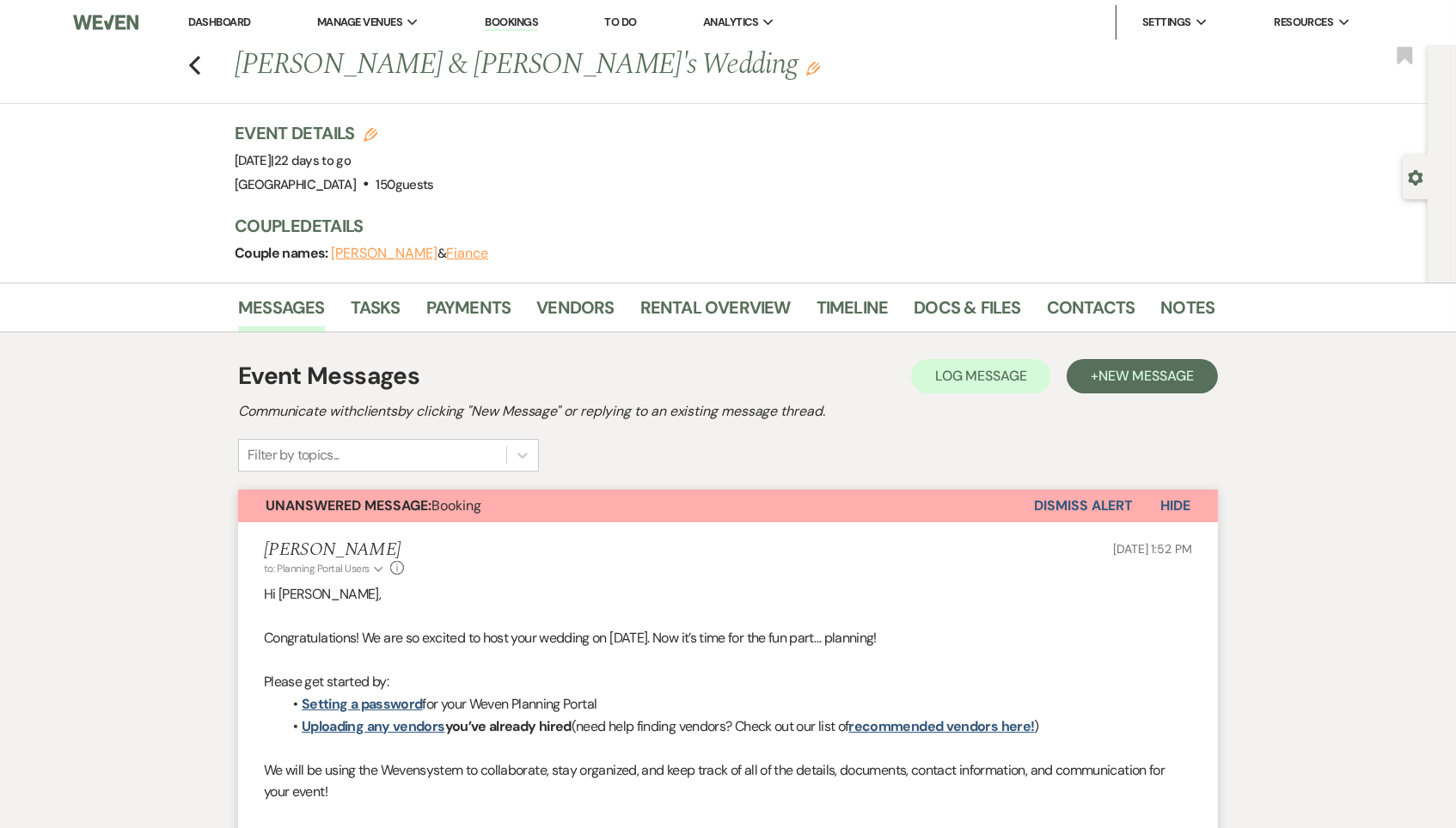
scroll to position [0, 0]
click at [195, 67] on use "button" at bounding box center [194, 66] width 11 height 19
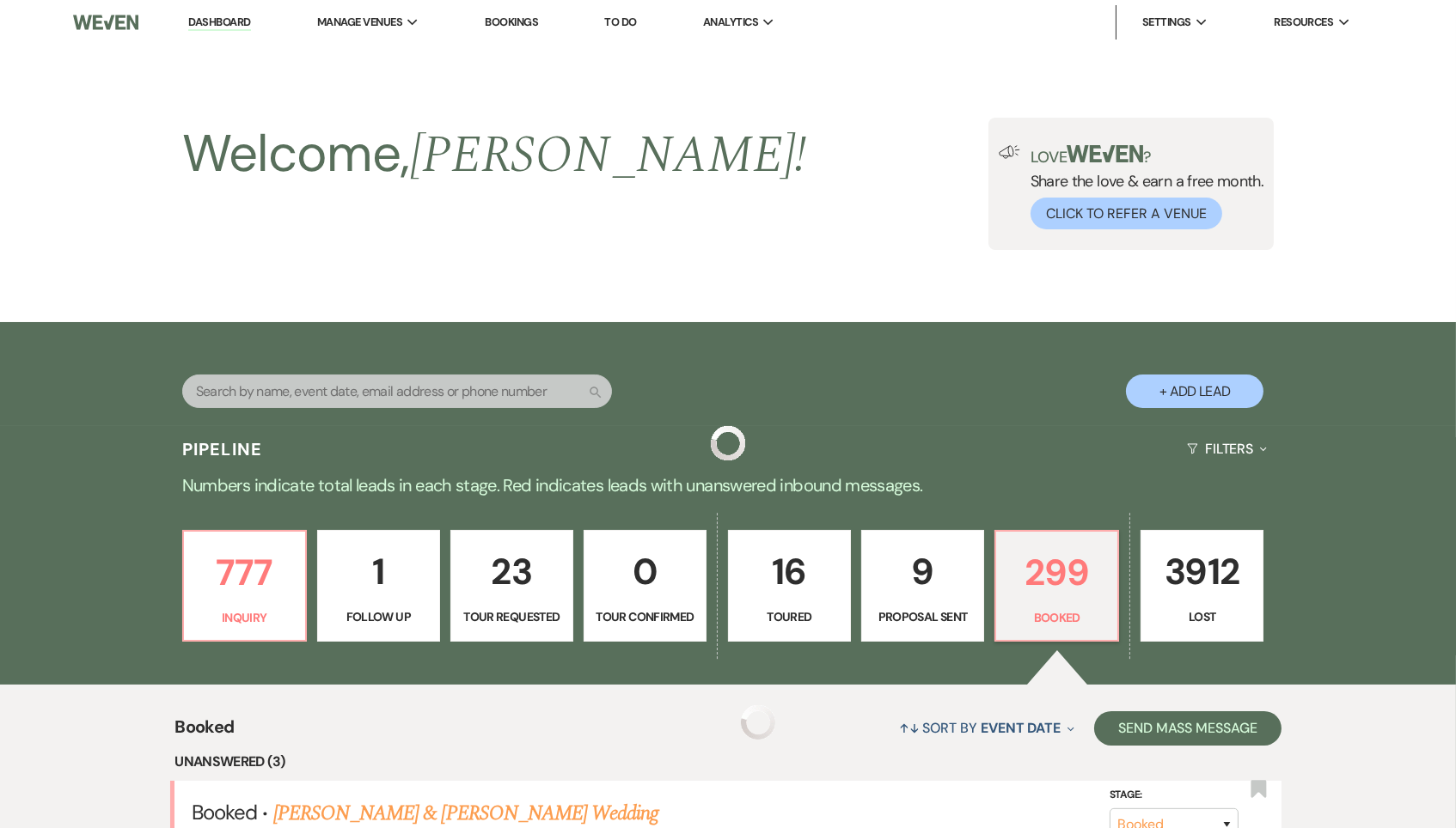
scroll to position [542, 0]
